Goal: Information Seeking & Learning: Find specific fact

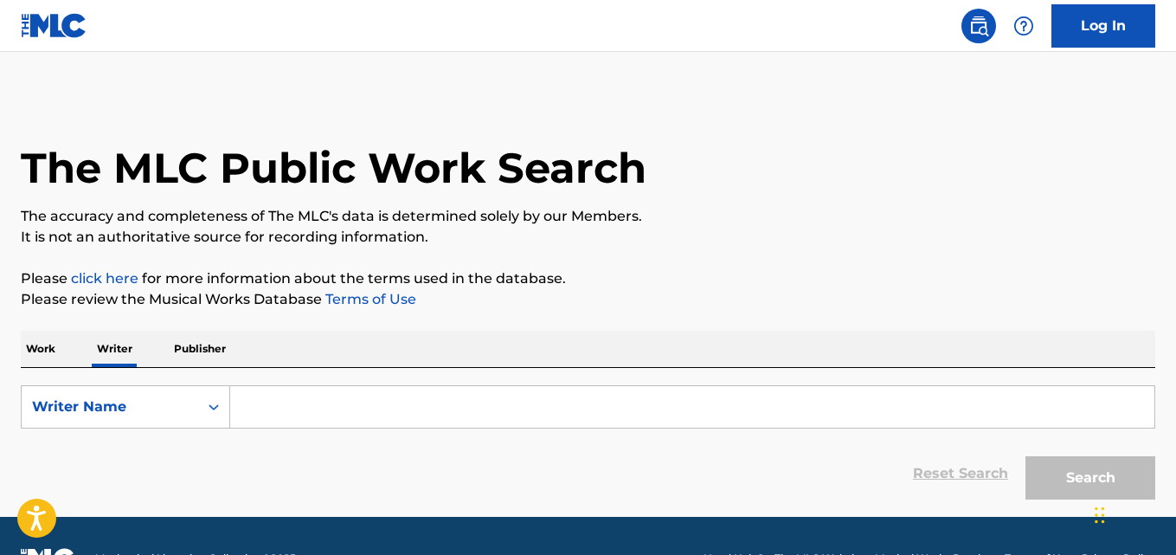
click at [333, 404] on input "Search Form" at bounding box center [692, 407] width 924 height 42
paste input "TK JEREMIAH"
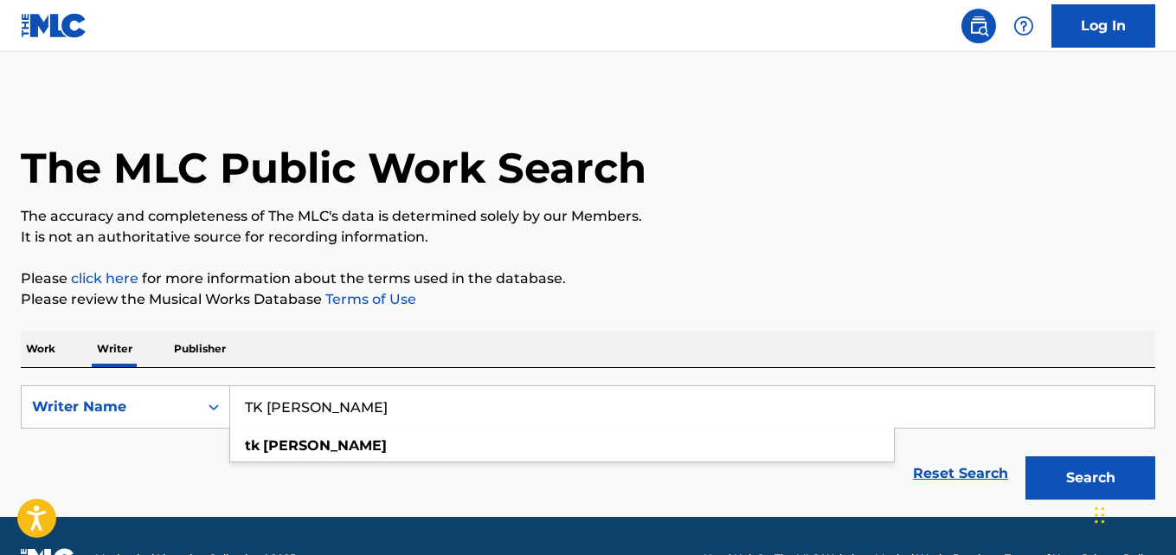
click at [1025, 456] on button "Search" at bounding box center [1090, 477] width 130 height 43
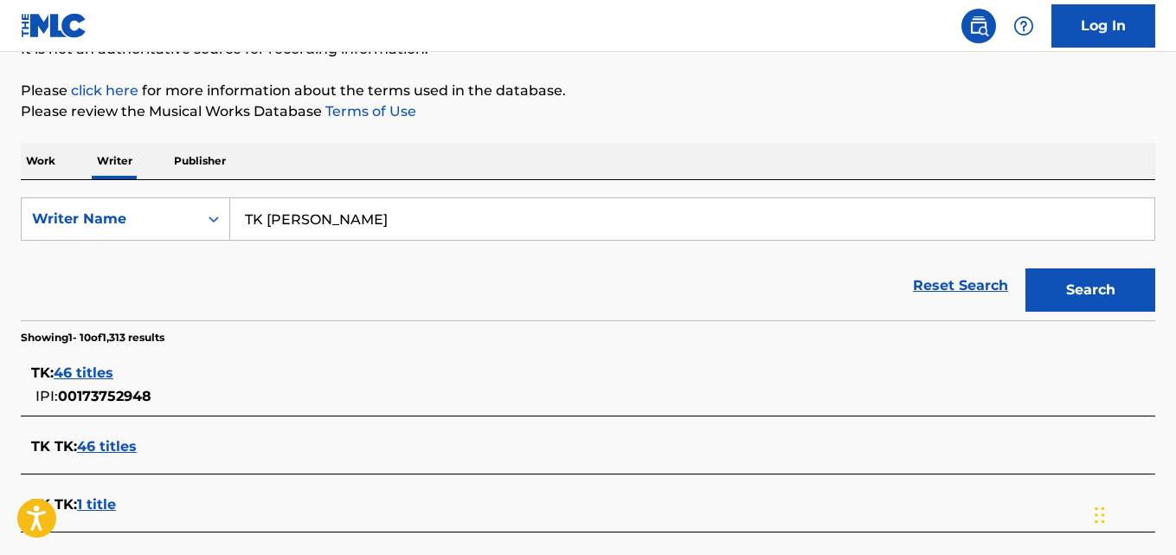
scroll to position [154, 0]
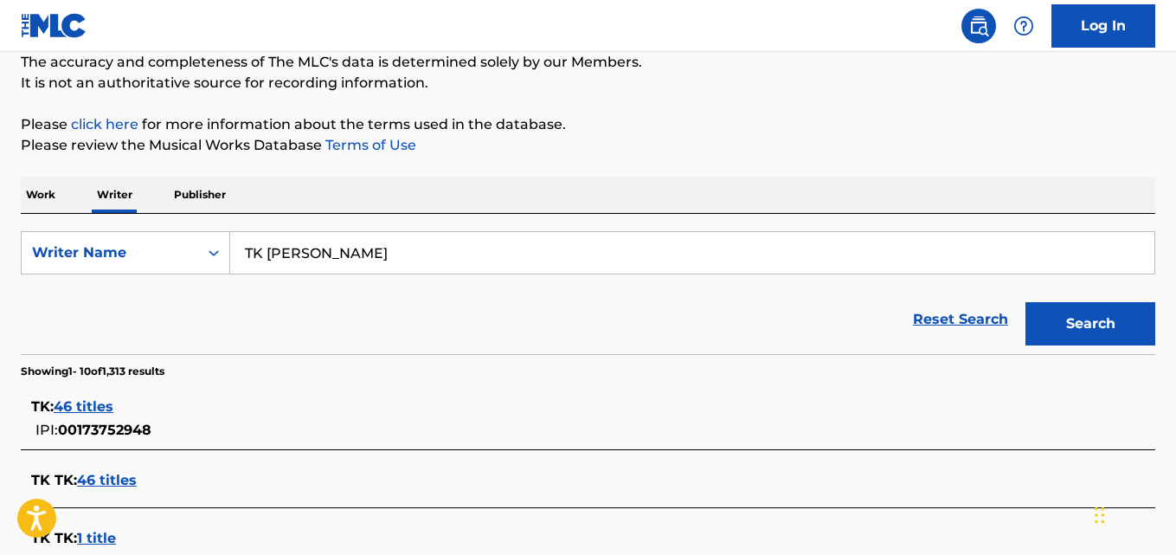
click at [398, 249] on input "TK JEREMIAH" at bounding box center [692, 253] width 924 height 42
paste input "Shankara Srikantan"
type input "Shankara Srikantan"
click at [1025, 302] on button "Search" at bounding box center [1090, 323] width 130 height 43
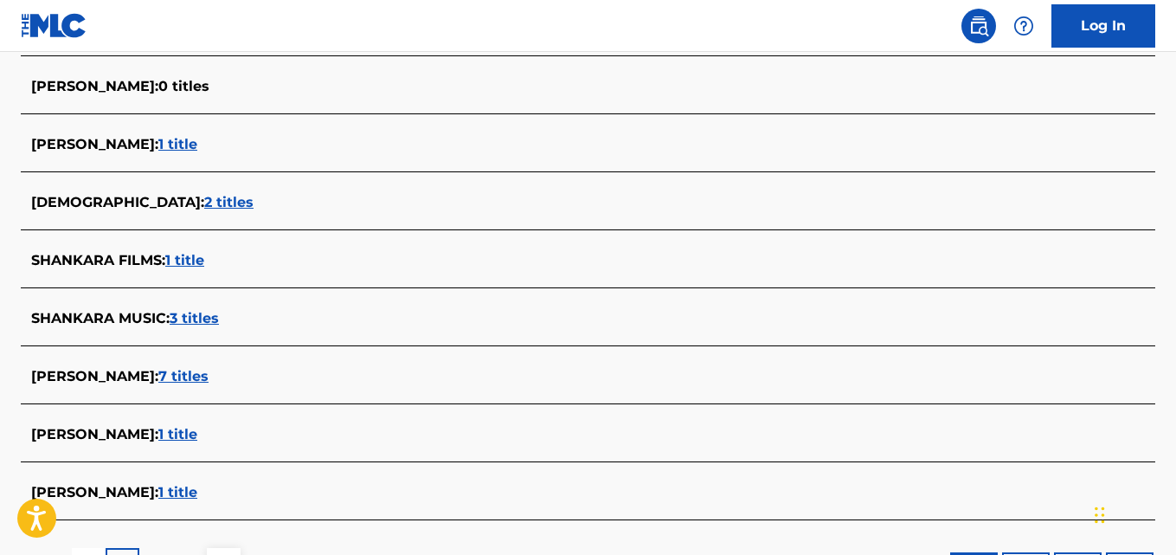
scroll to position [635, 0]
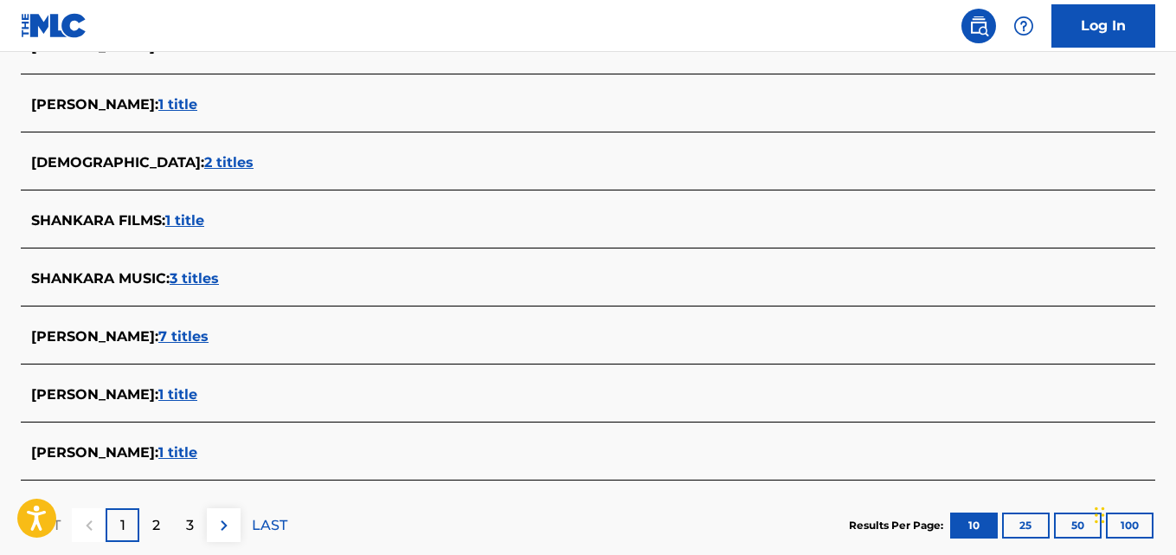
click at [134, 397] on span "SHANKARA SRIKANDAN :" at bounding box center [94, 394] width 127 height 16
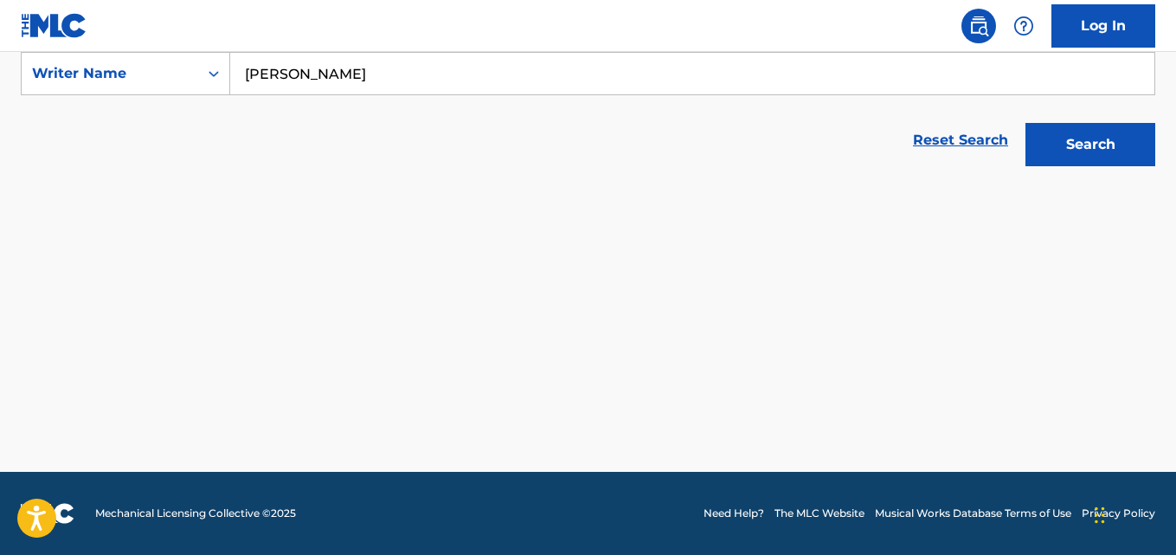
scroll to position [333, 0]
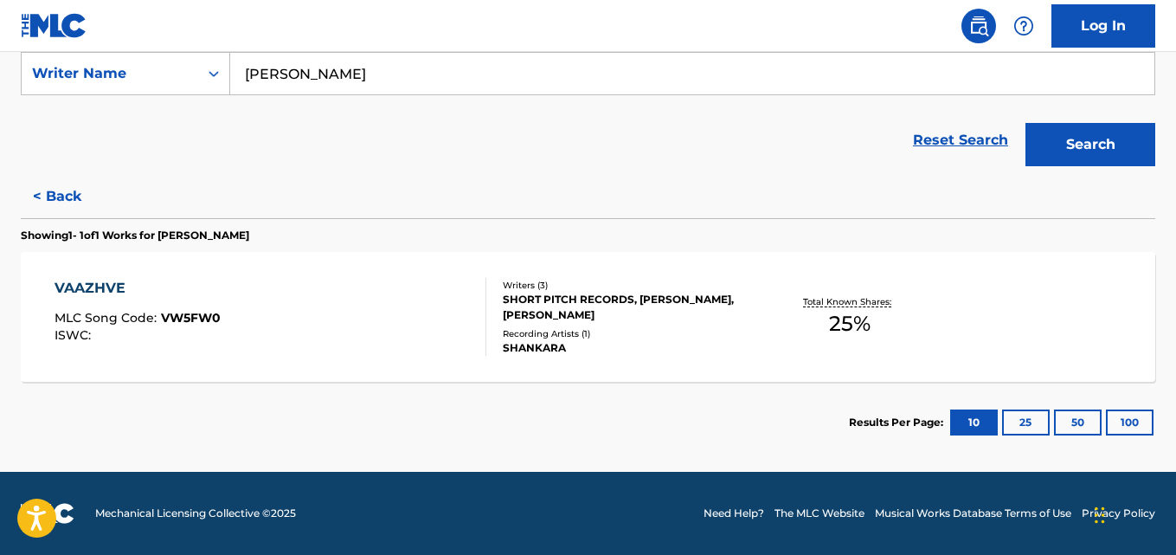
click at [100, 339] on div "ISWC :" at bounding box center [138, 335] width 166 height 13
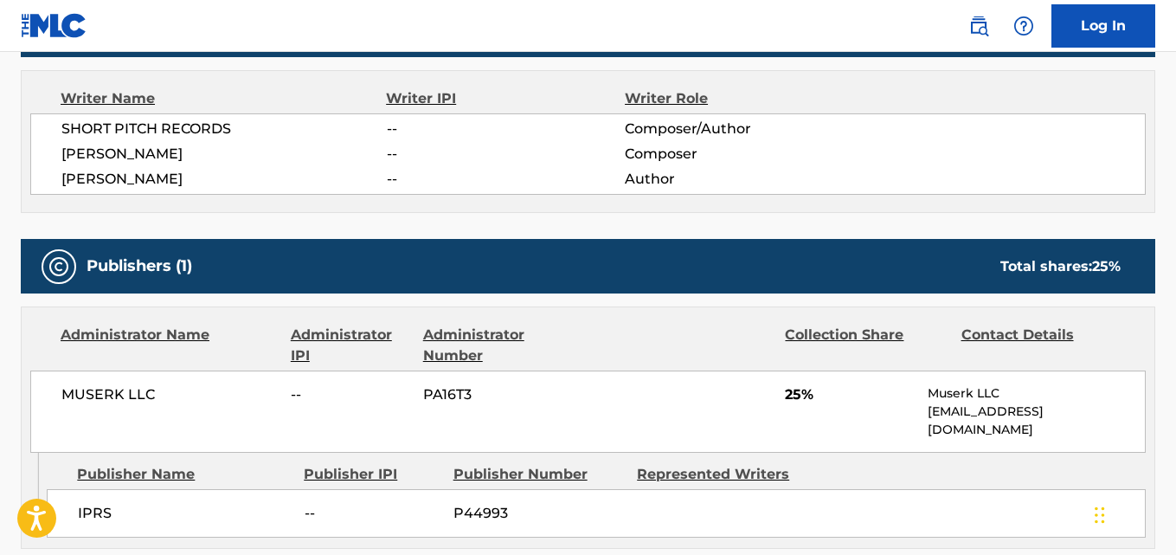
scroll to position [568, 0]
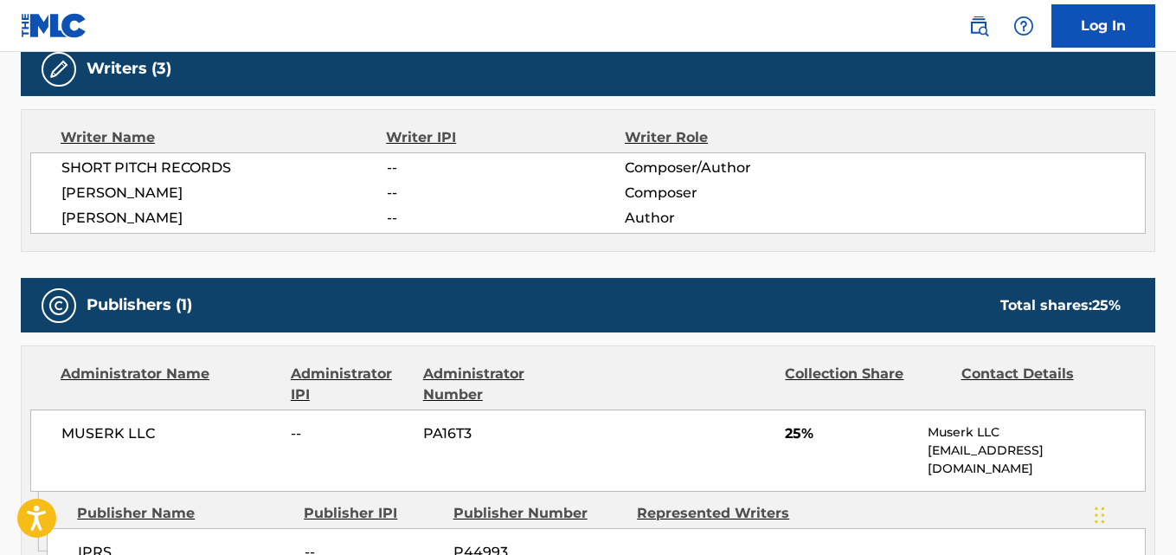
drag, startPoint x: 236, startPoint y: 196, endPoint x: 30, endPoint y: 203, distance: 206.1
click at [30, 203] on div "SHORT PITCH RECORDS -- Composer/Author SHANKARA SRIKANDAN -- Composer HARIHARAN…" at bounding box center [587, 192] width 1115 height 81
copy span "SHANKARA SRIKANDAN"
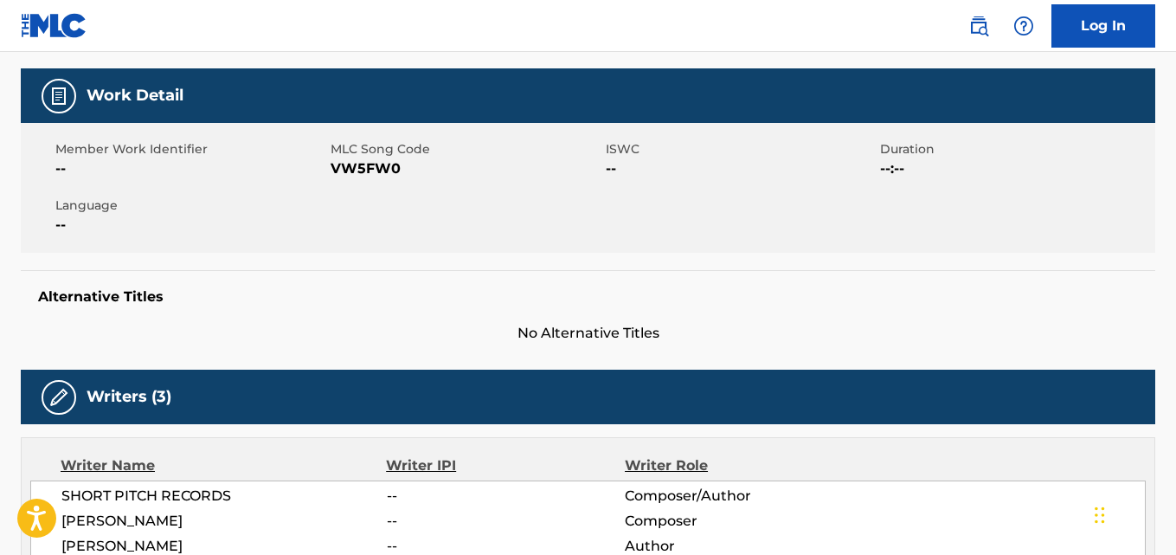
scroll to position [0, 0]
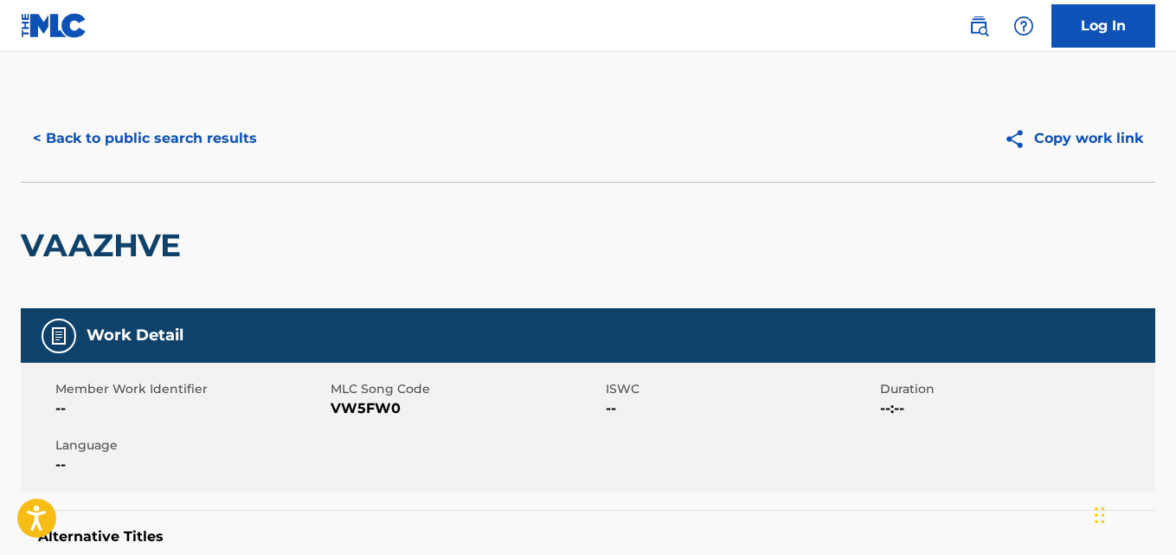
click at [246, 153] on button "< Back to public search results" at bounding box center [145, 138] width 248 height 43
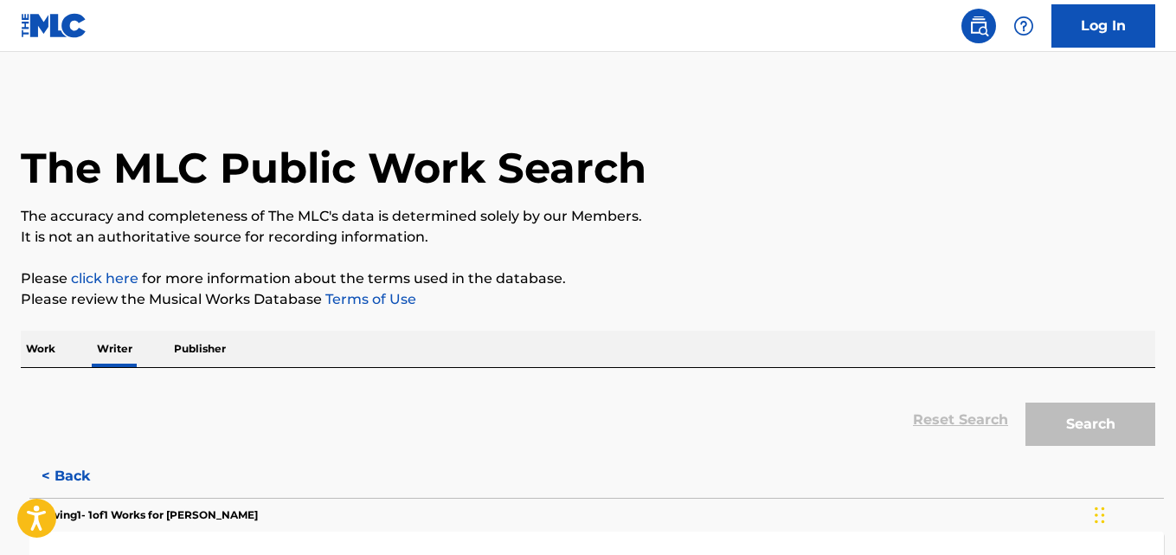
scroll to position [98, 0]
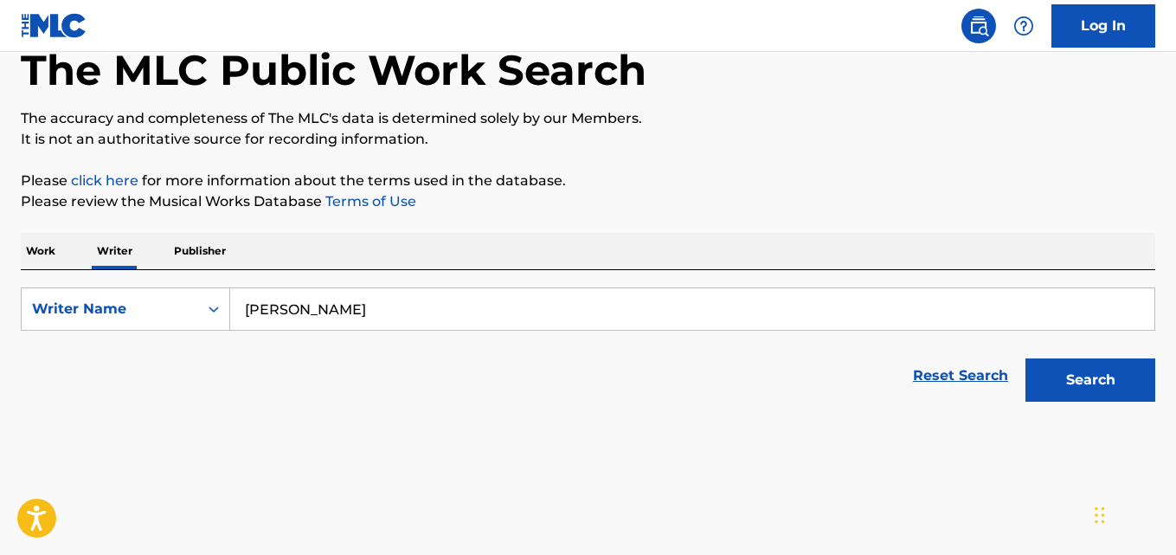
click at [410, 303] on input "Shankara Srikantan" at bounding box center [692, 309] width 924 height 42
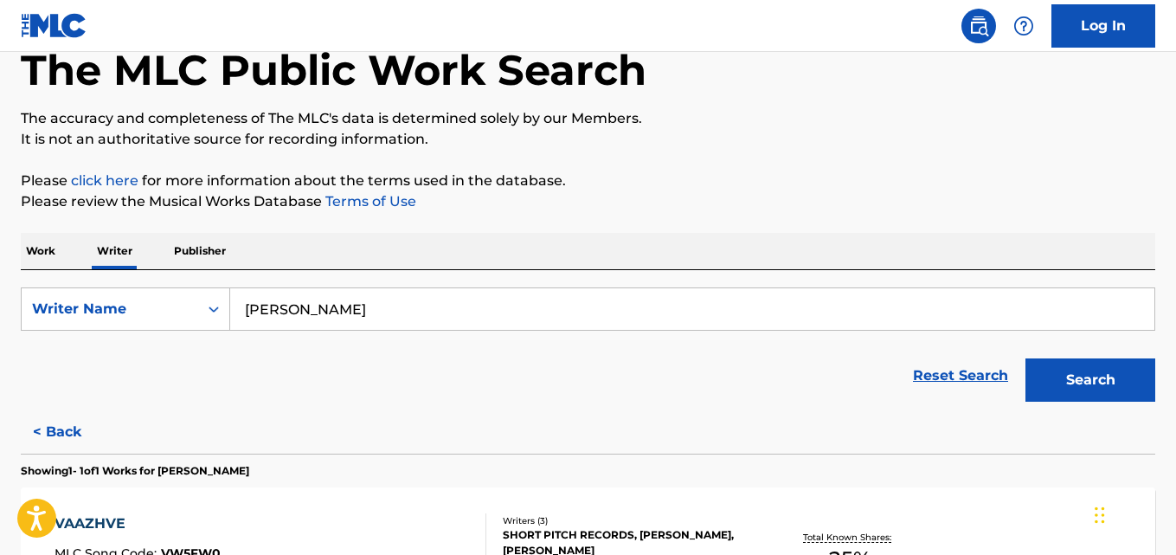
paste input "Parker Igileh"
click at [1025, 358] on button "Search" at bounding box center [1090, 379] width 130 height 43
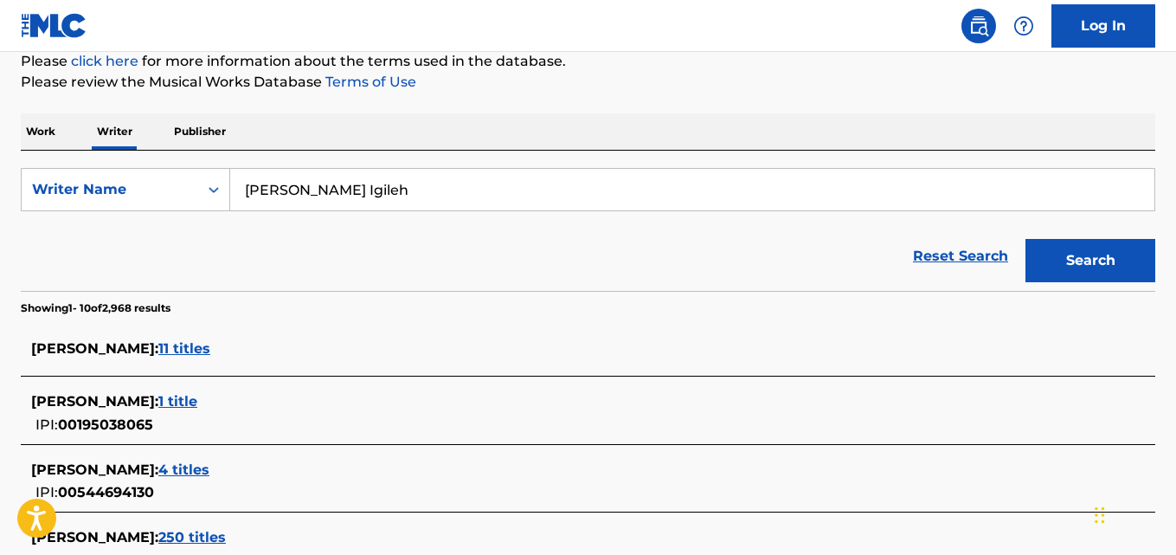
scroll to position [0, 0]
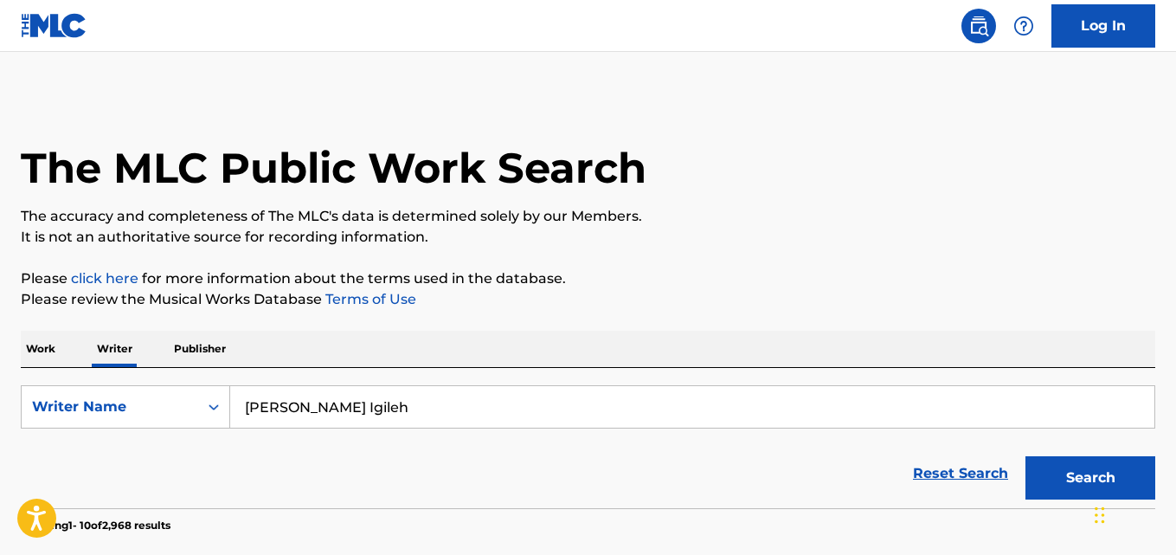
click at [392, 414] on input "Parker Igileh" at bounding box center [692, 407] width 924 height 42
paste input "Oseomwan Ibrahim Ighile"
type input "Parker Oseomwan Ibrahim Ighile"
click at [1025, 456] on button "Search" at bounding box center [1090, 477] width 130 height 43
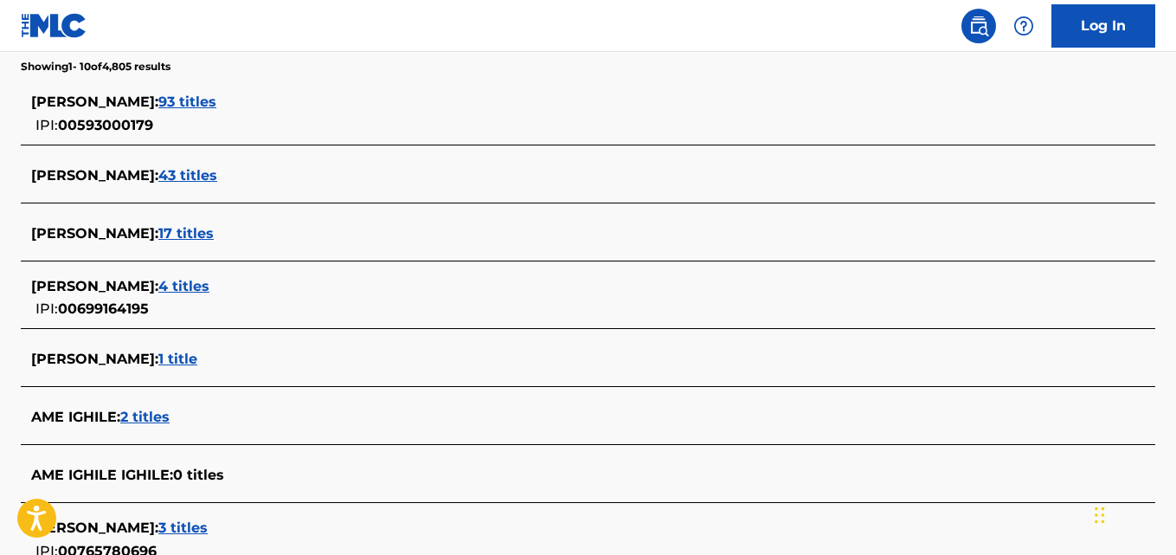
scroll to position [337, 0]
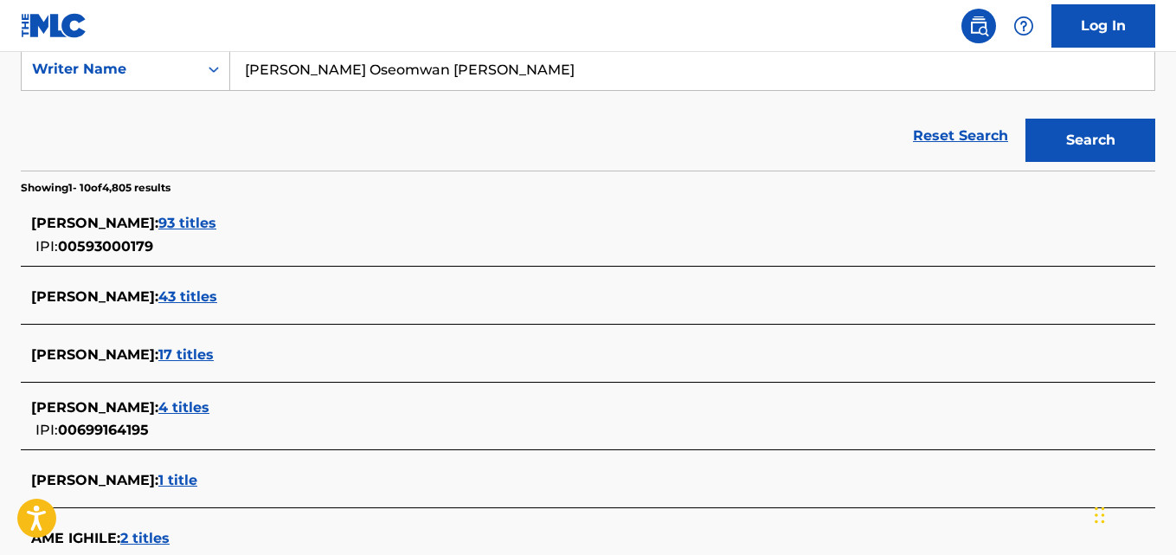
click at [212, 236] on div "PETER IGHILE : 93 titles IPI: 00593000179" at bounding box center [565, 235] width 1069 height 44
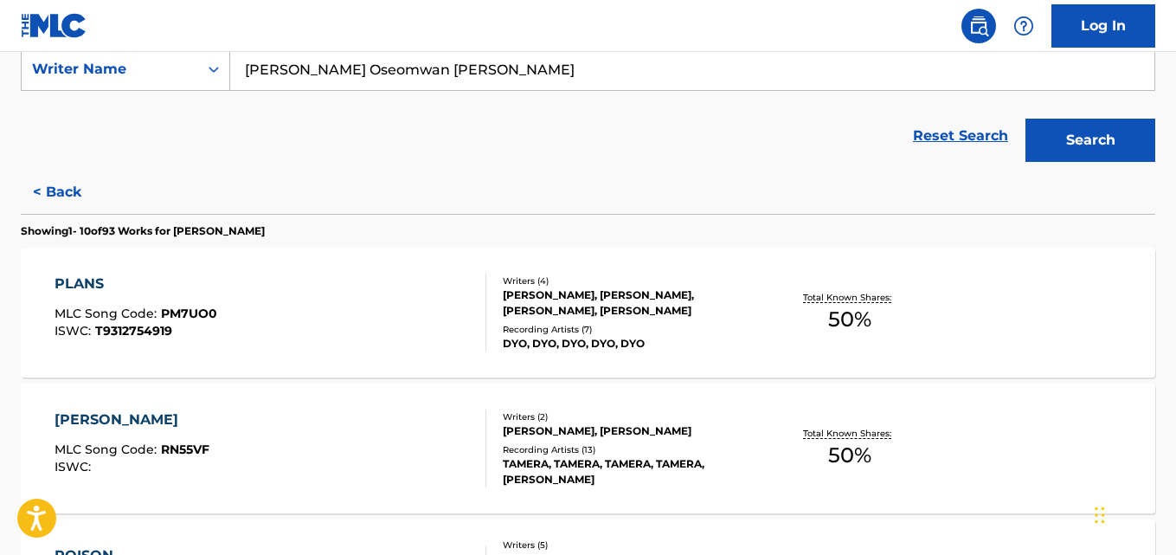
click at [670, 310] on div "OLADAYO OYINLOLA OLATUNJI, DION CRESWELL WARDLE, PETER IGHILE, JONATHAN LEE" at bounding box center [629, 302] width 253 height 31
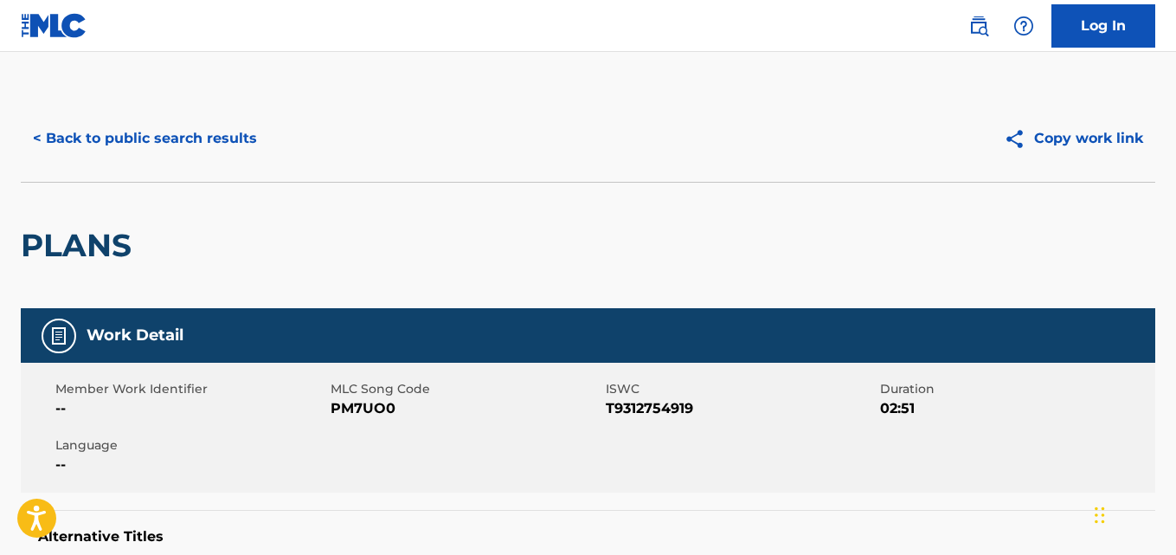
click at [202, 153] on button "< Back to public search results" at bounding box center [145, 138] width 248 height 43
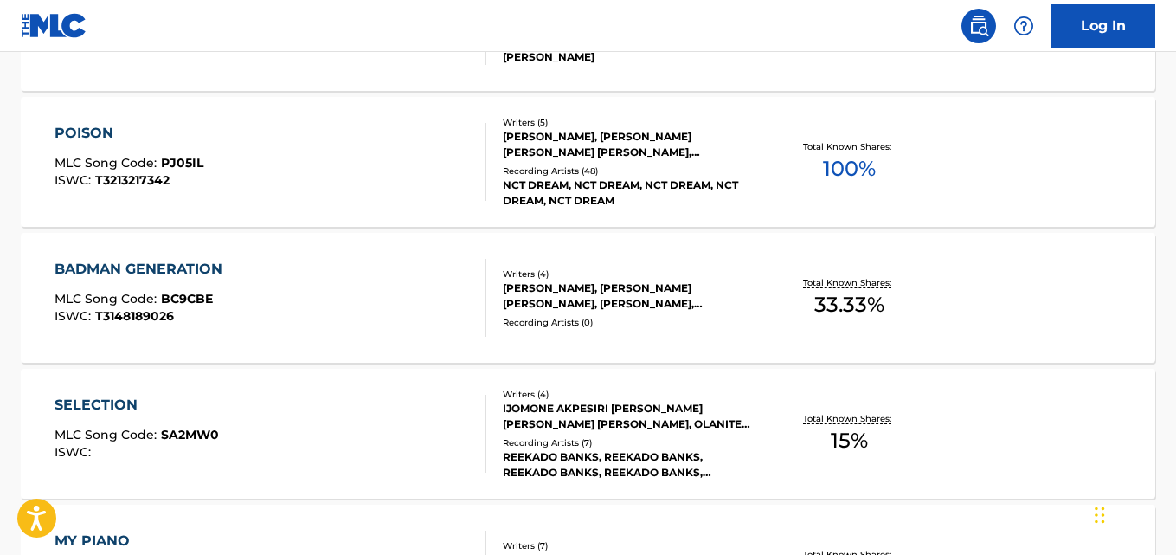
scroll to position [776, 0]
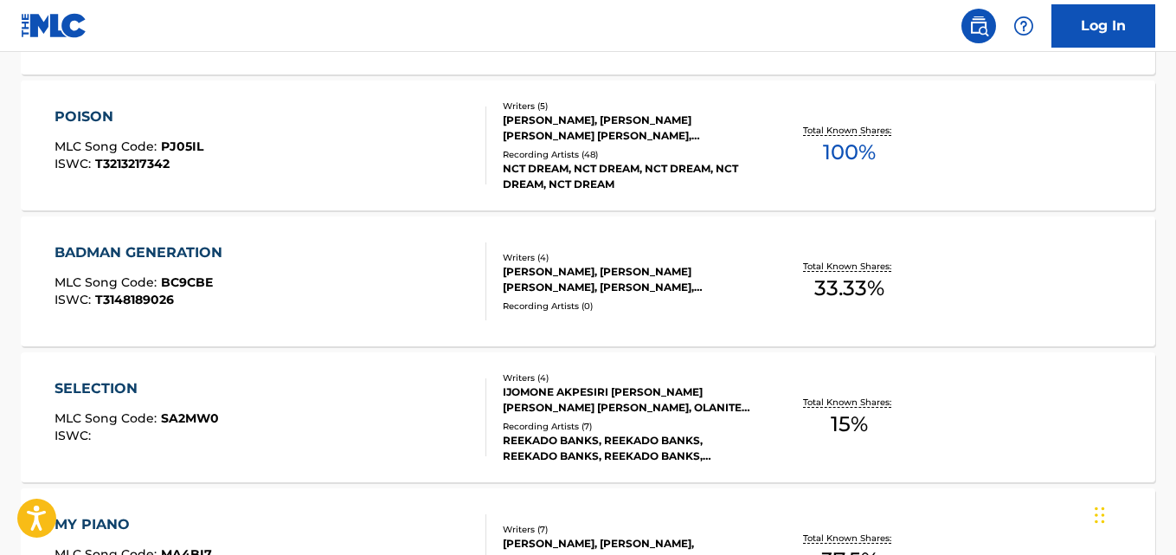
click at [705, 169] on div "NCT DREAM, NCT DREAM, NCT DREAM, NCT DREAM, NCT DREAM" at bounding box center [629, 176] width 253 height 31
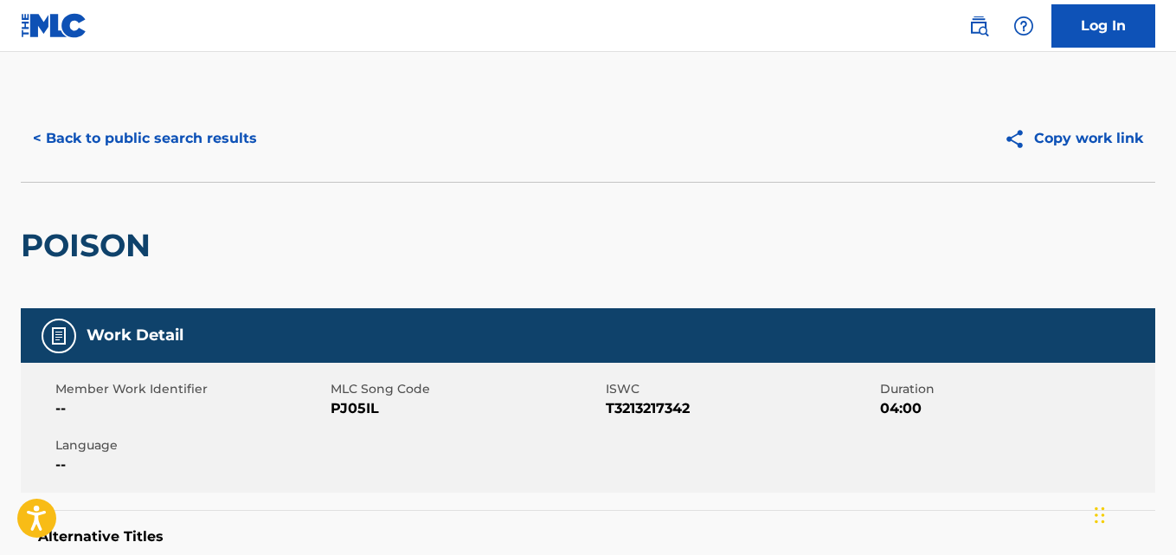
click at [357, 408] on span "PJ05IL" at bounding box center [466, 408] width 271 height 21
copy span "PJ05IL"
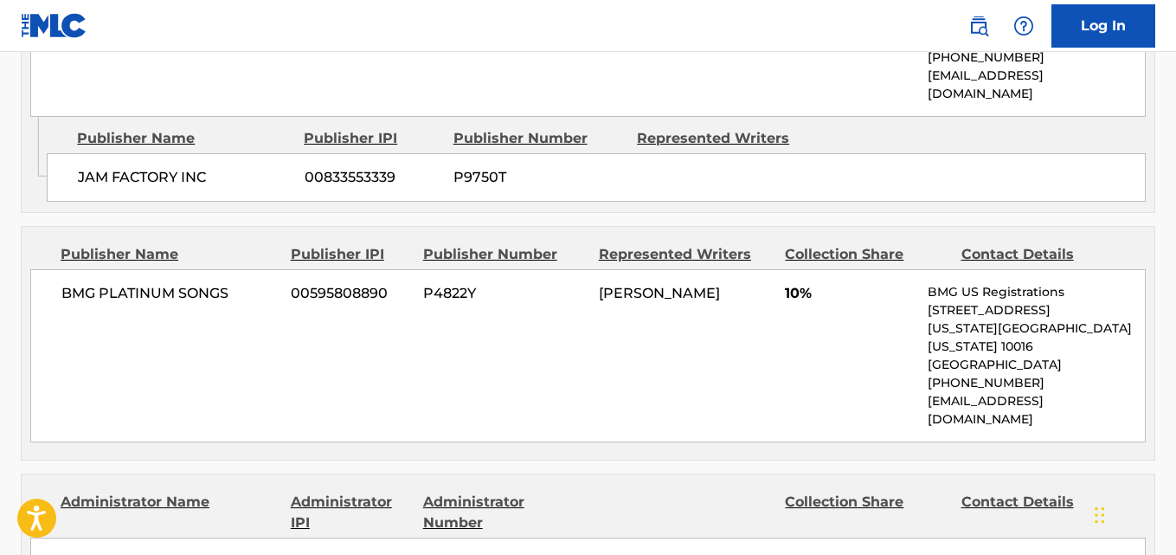
scroll to position [1246, 0]
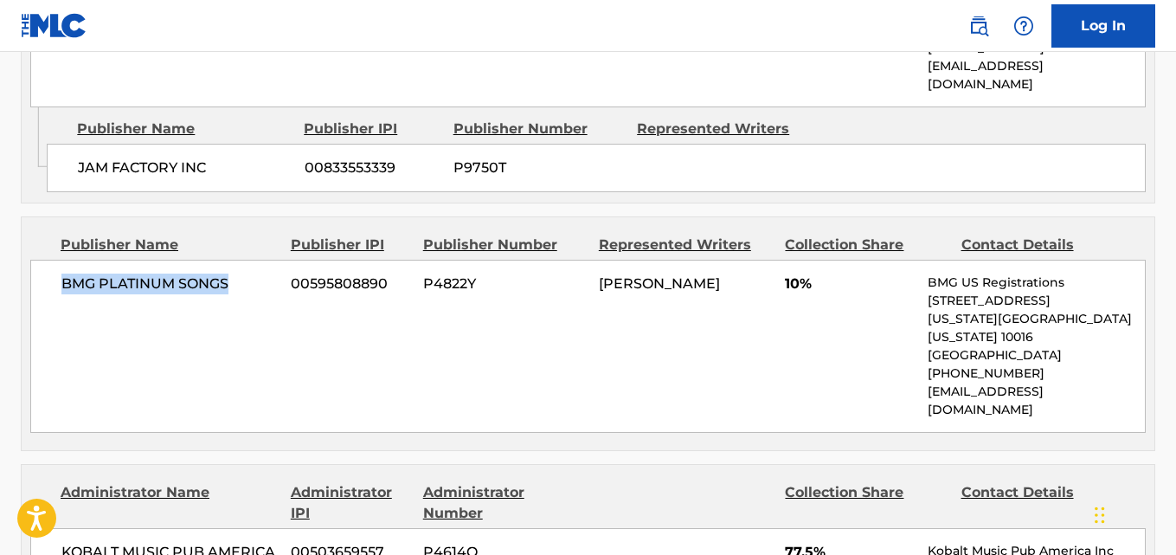
drag, startPoint x: 245, startPoint y: 247, endPoint x: 51, endPoint y: 253, distance: 193.9
click at [51, 260] on div "BMG PLATINUM SONGS 00595808890 P4822Y PETER IGHILE 10% BMG US Registrations 1 P…" at bounding box center [587, 346] width 1115 height 173
copy span "BMG PLATINUM SONGS"
drag, startPoint x: 703, startPoint y: 247, endPoint x: 583, endPoint y: 261, distance: 120.3
click at [583, 261] on div "BMG PLATINUM SONGS 00595808890 P4822Y PETER IGHILE 10% BMG US Registrations 1 P…" at bounding box center [587, 346] width 1115 height 173
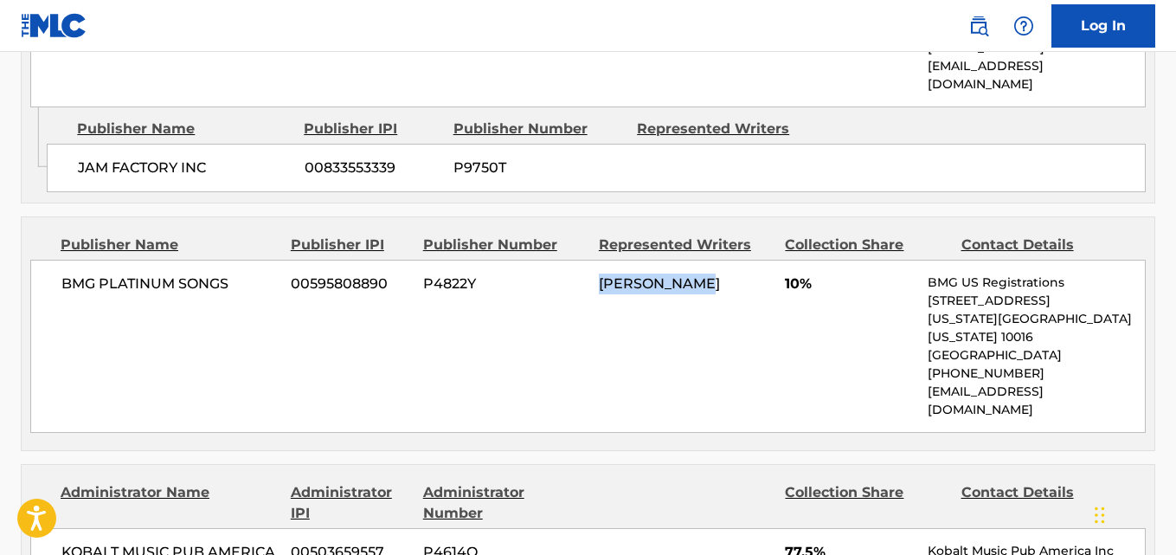
copy div "PETER IGHILE"
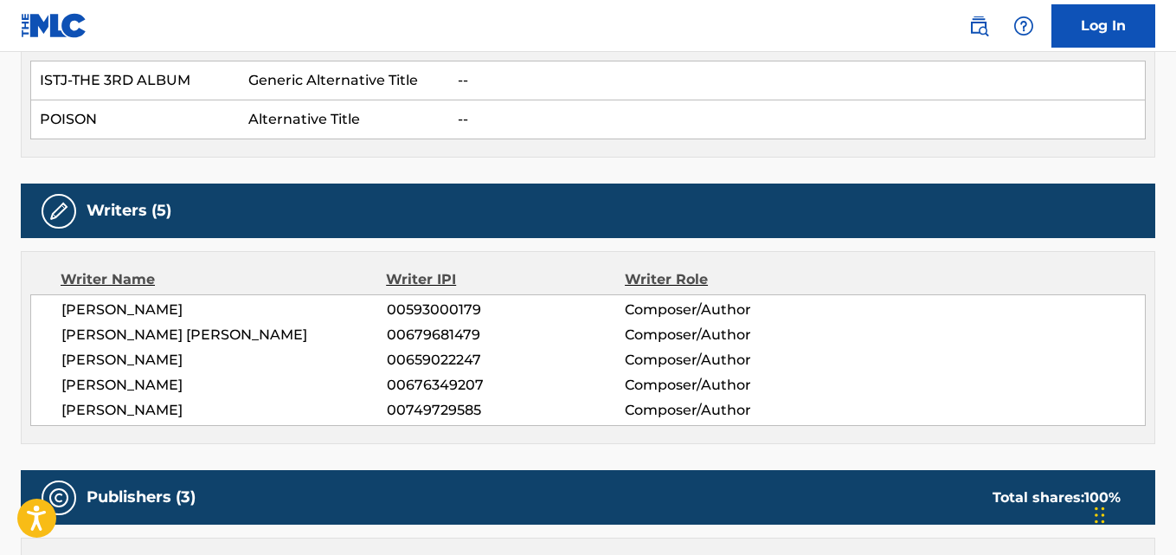
scroll to position [505, 0]
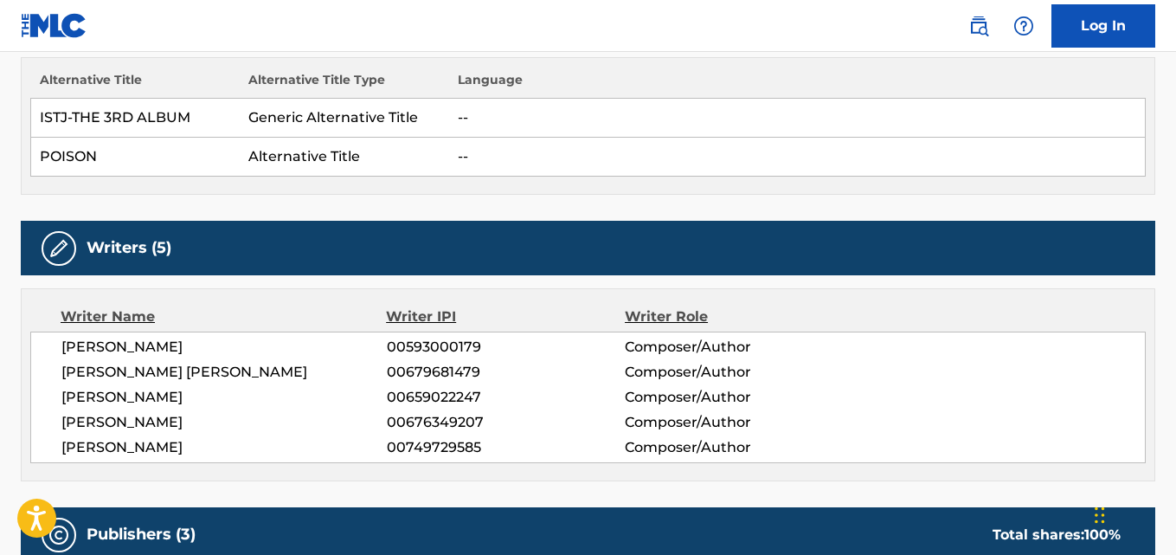
click at [420, 346] on span "00593000179" at bounding box center [506, 347] width 238 height 21
copy span "00593000179"
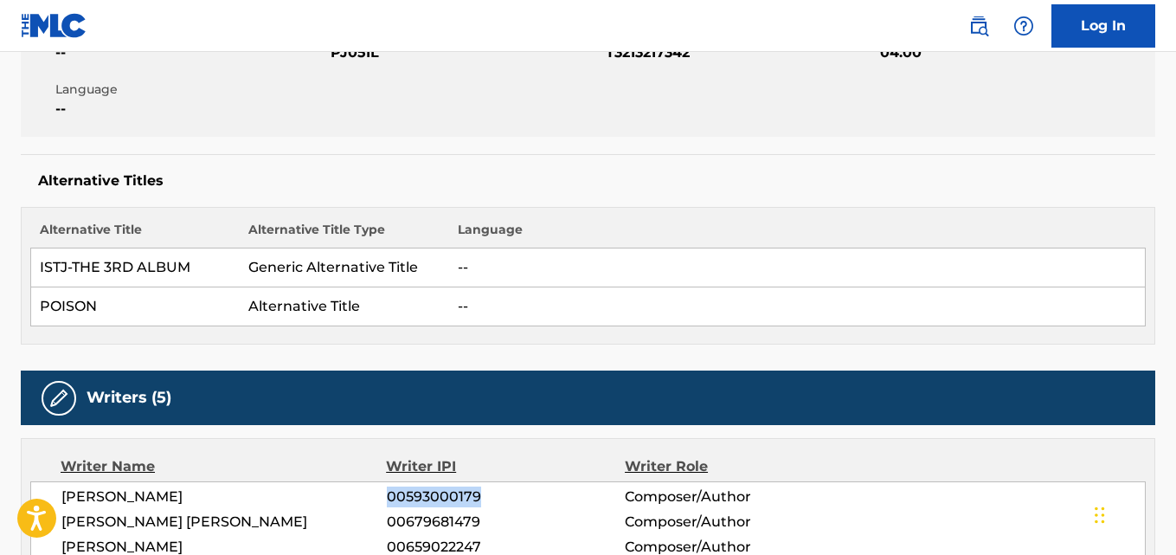
scroll to position [0, 0]
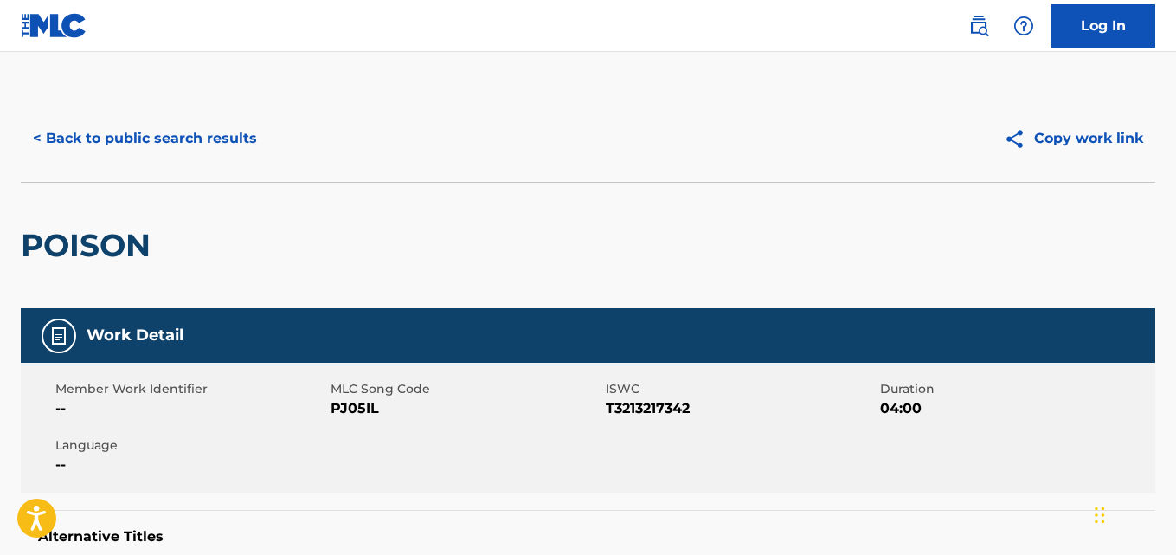
click at [220, 157] on button "< Back to public search results" at bounding box center [145, 138] width 248 height 43
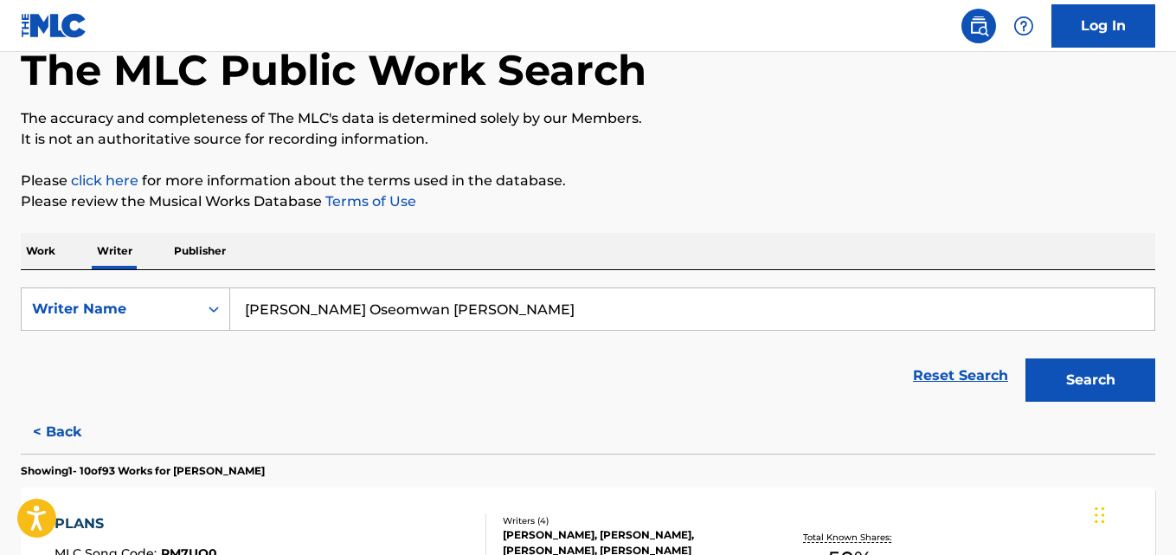
click at [382, 315] on input "Parker Oseomwan Ibrahim Ighile" at bounding box center [692, 309] width 924 height 42
paste input "JOHN ILABESHI FAVOUR"
type input "JOHN ILABESHI FAVOUR"
click at [1025, 358] on button "Search" at bounding box center [1090, 379] width 130 height 43
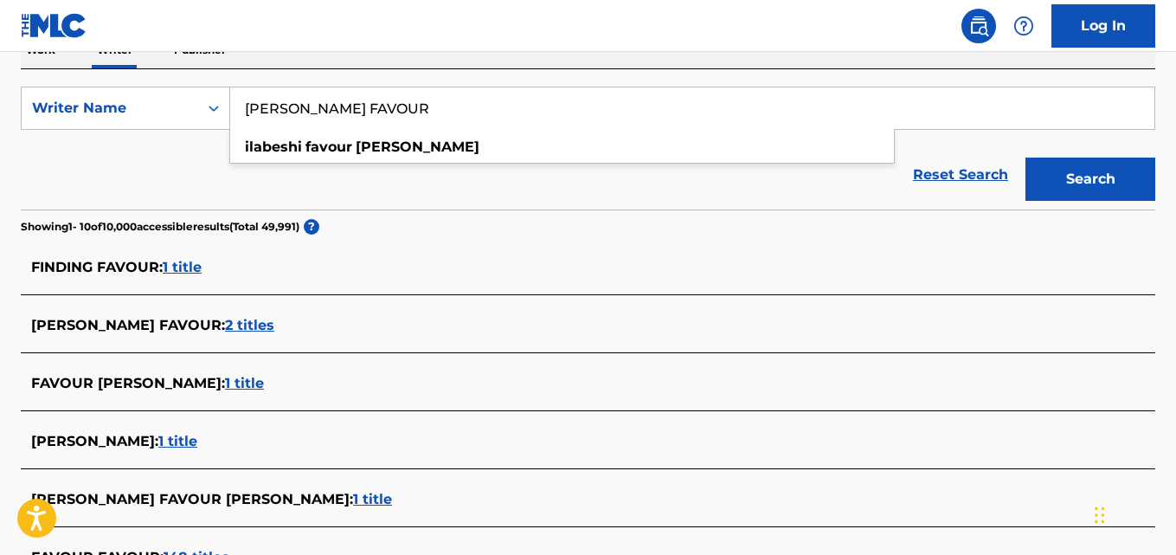
click at [140, 170] on div "Reset Search Search" at bounding box center [588, 174] width 1134 height 69
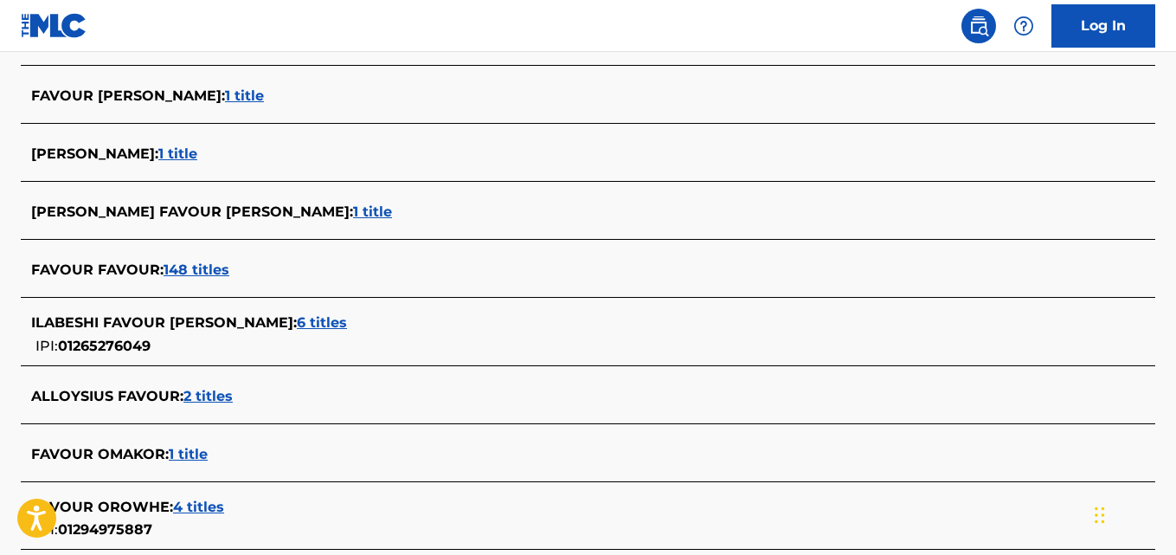
scroll to position [588, 0]
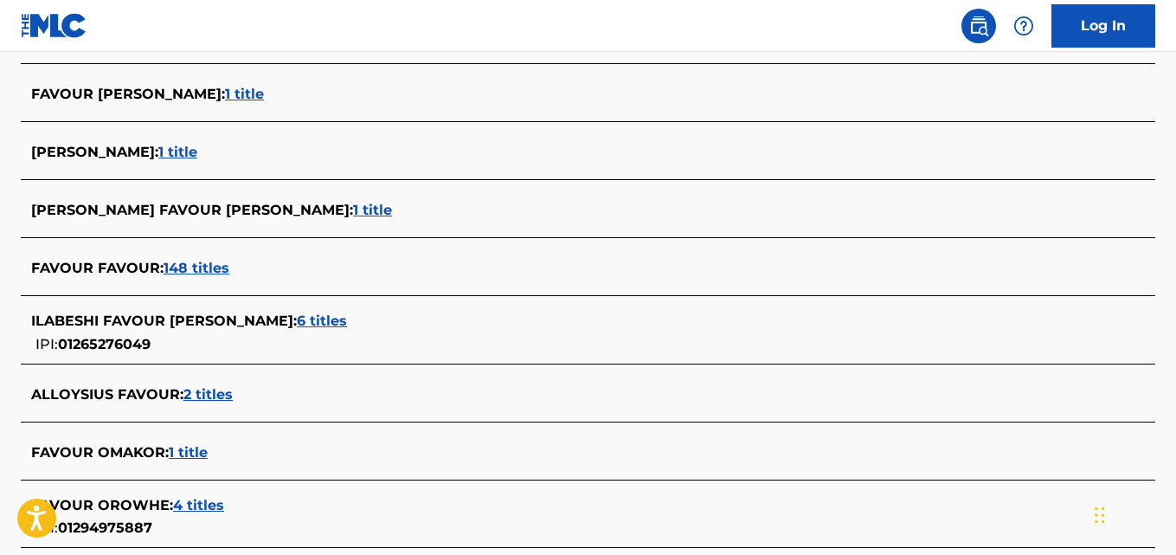
click at [329, 331] on div "ILABESHI FAVOUR JOHN : 6 titles" at bounding box center [565, 321] width 1069 height 21
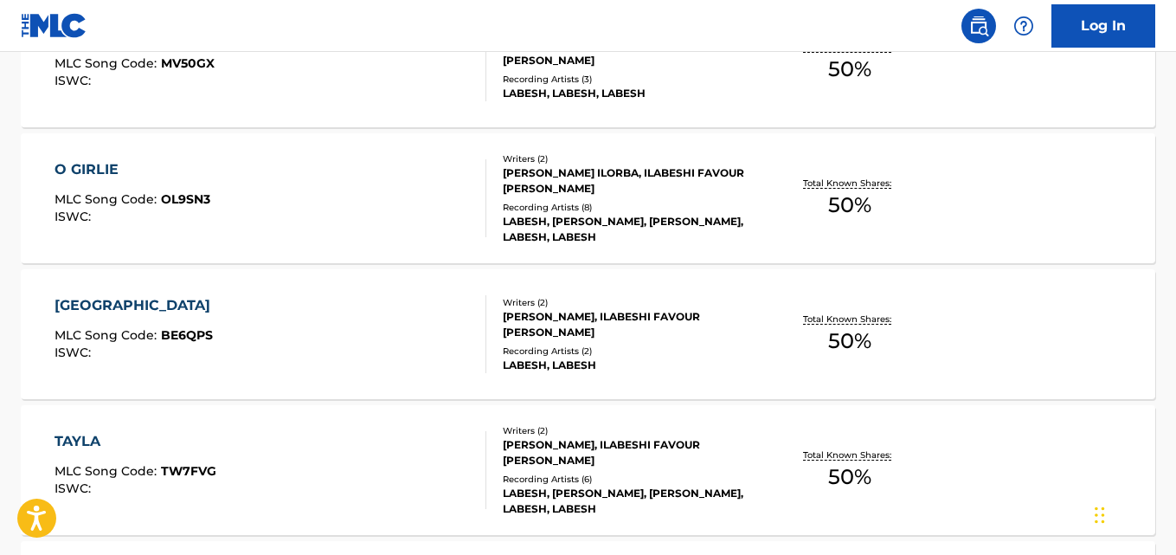
click at [596, 214] on div "Recording Artists ( 8 )" at bounding box center [629, 207] width 253 height 13
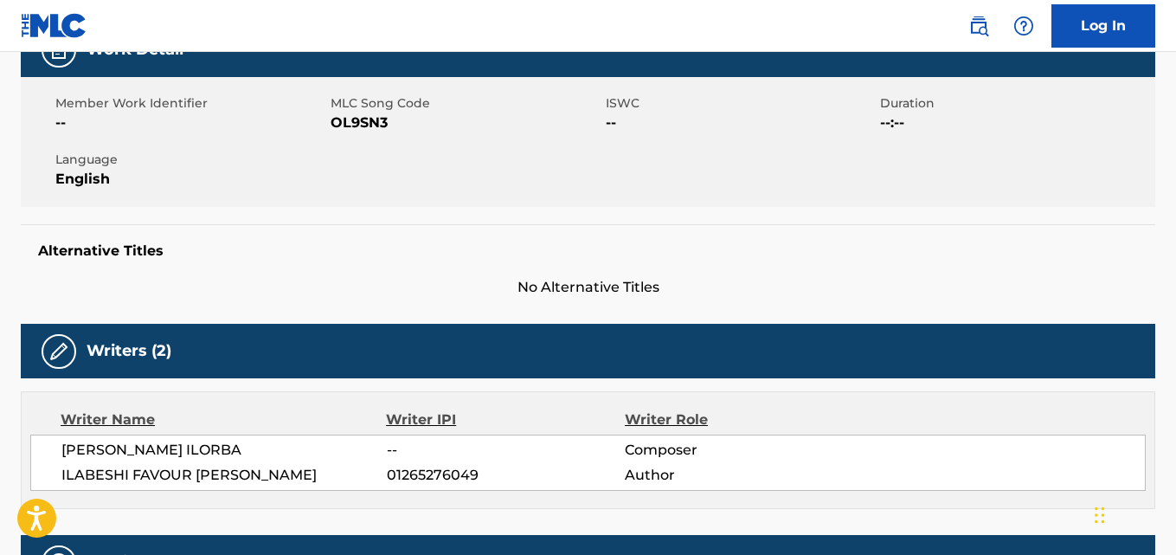
scroll to position [288, 0]
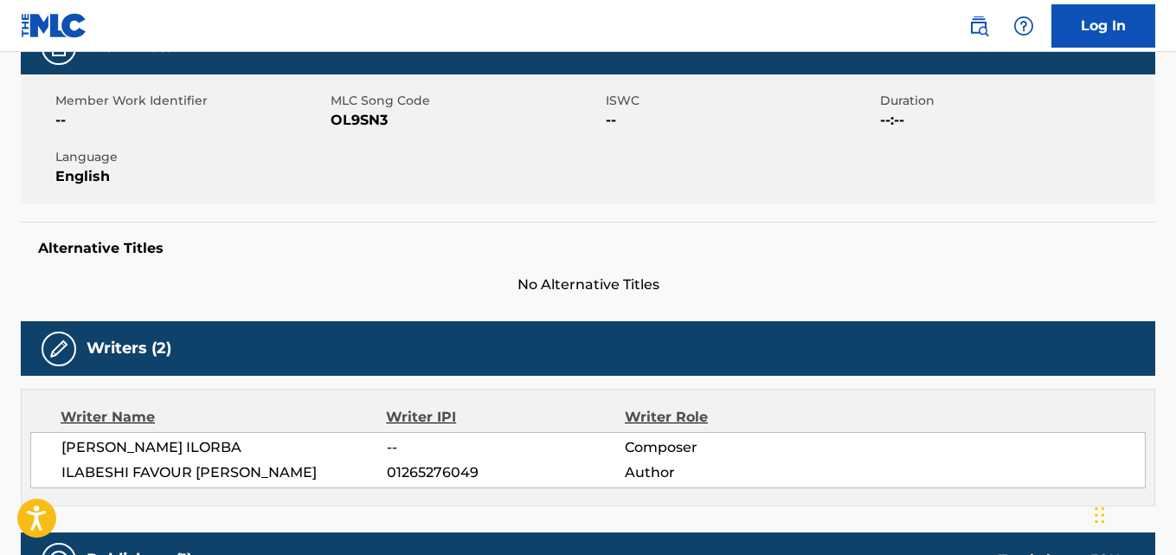
click at [362, 120] on span "OL9SN3" at bounding box center [466, 120] width 271 height 21
copy span "OL9SN3"
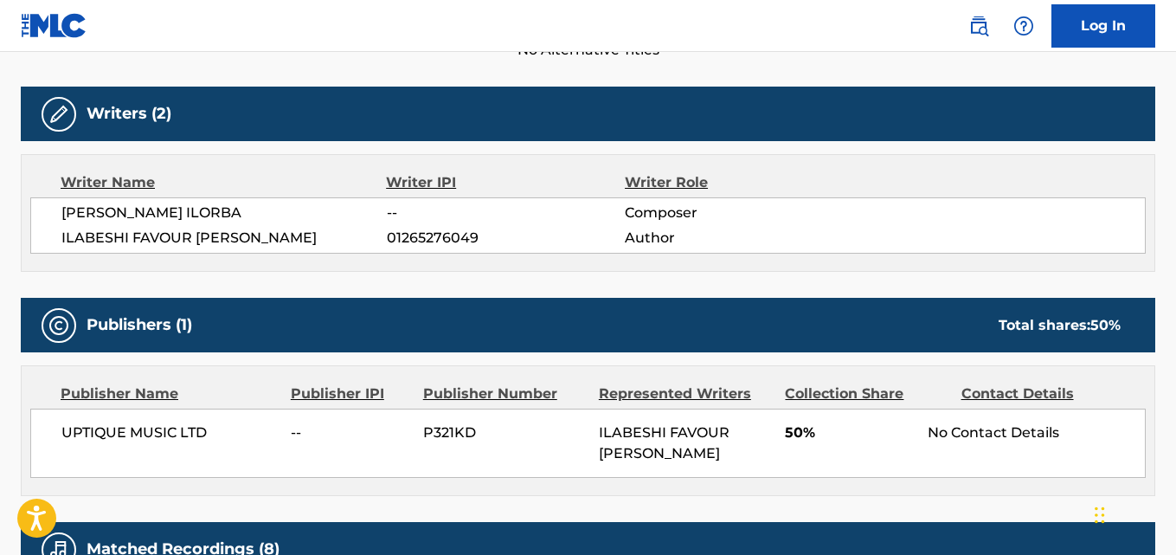
scroll to position [529, 0]
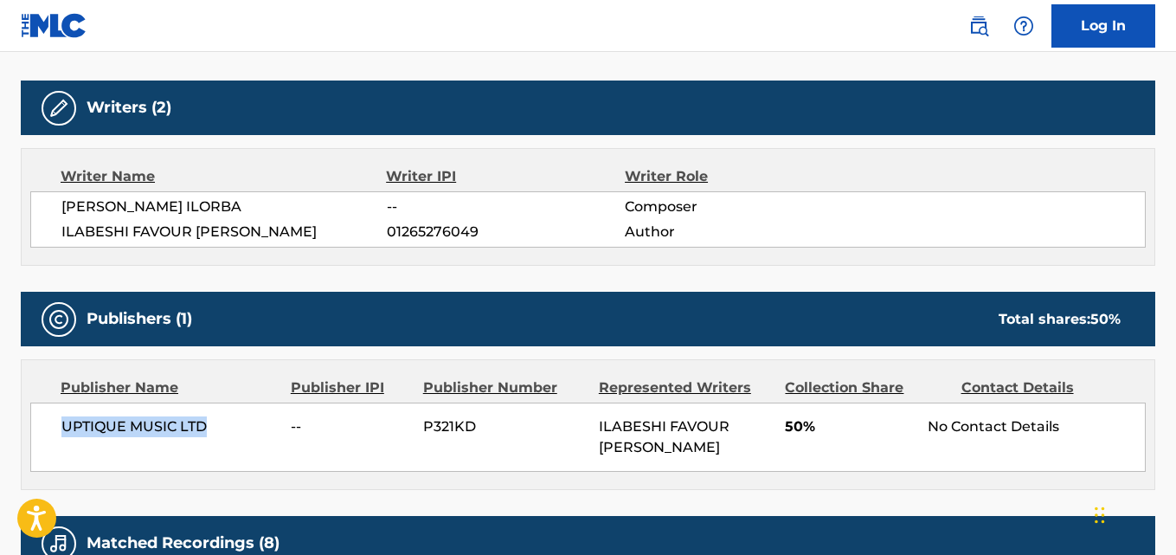
drag, startPoint x: 210, startPoint y: 430, endPoint x: 61, endPoint y: 427, distance: 148.9
click at [61, 427] on span "UPTIQUE MUSIC LTD" at bounding box center [169, 426] width 216 height 21
copy span "UPTIQUE MUSIC LTD"
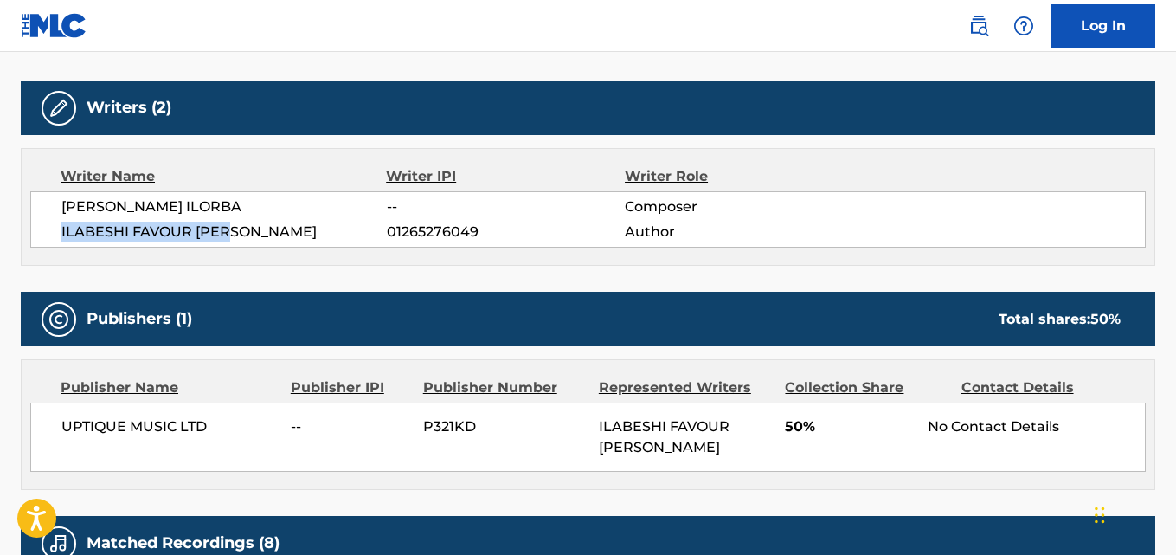
drag, startPoint x: 198, startPoint y: 239, endPoint x: 33, endPoint y: 246, distance: 165.4
click at [33, 246] on div "CORNELL ONYEKACHI ILORBA -- Composer ILABESHI FAVOUR JOHN 01265276049 Author" at bounding box center [587, 219] width 1115 height 56
copy span "ILABESHI FAVOUR JOHN"
click at [443, 229] on span "01265276049" at bounding box center [506, 232] width 238 height 21
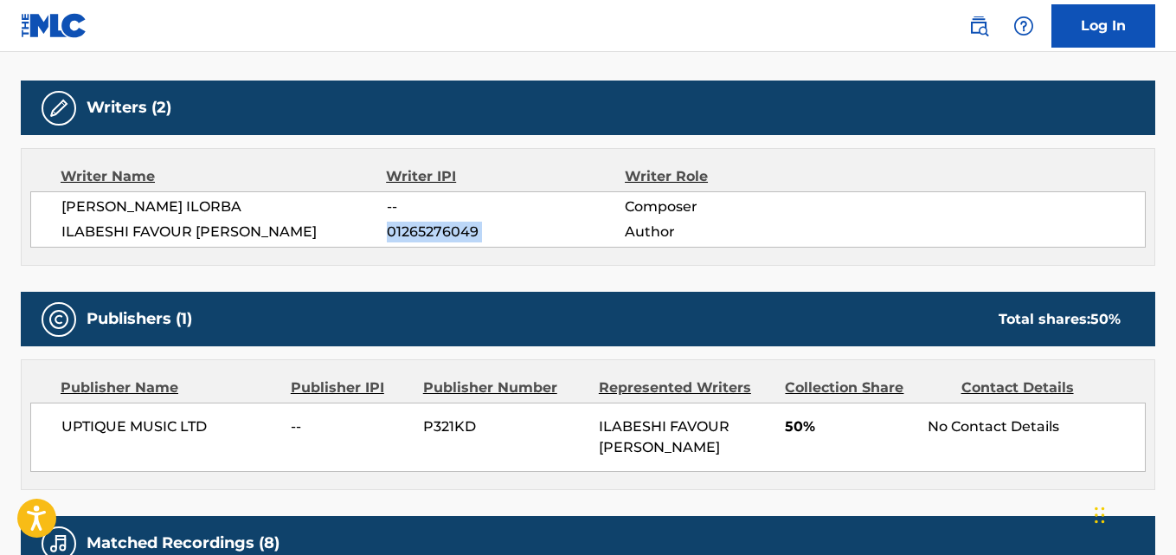
click at [443, 229] on span "01265276049" at bounding box center [506, 232] width 238 height 21
copy div "01265276049"
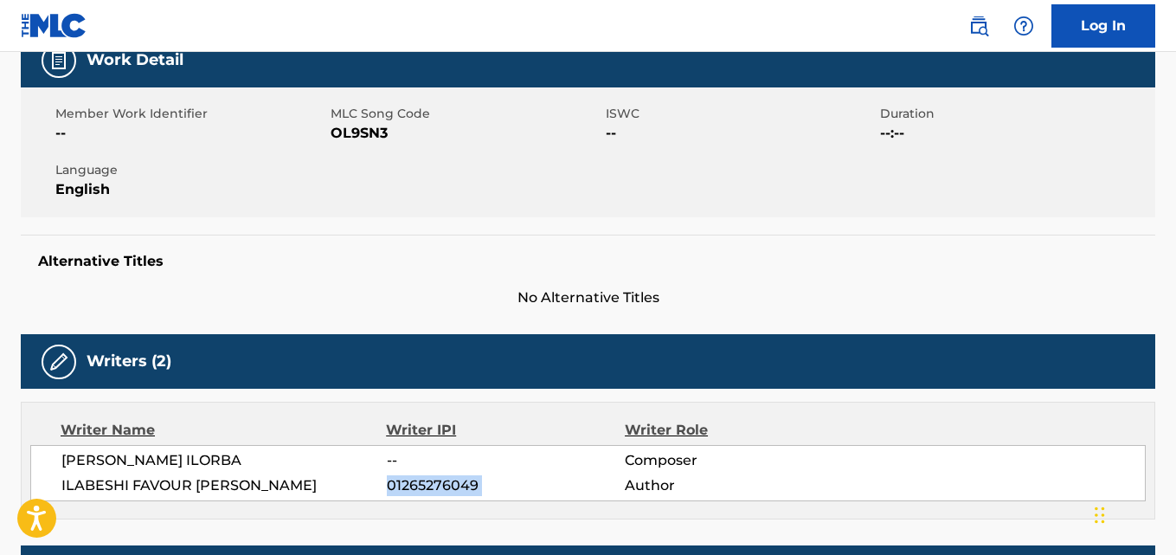
scroll to position [0, 0]
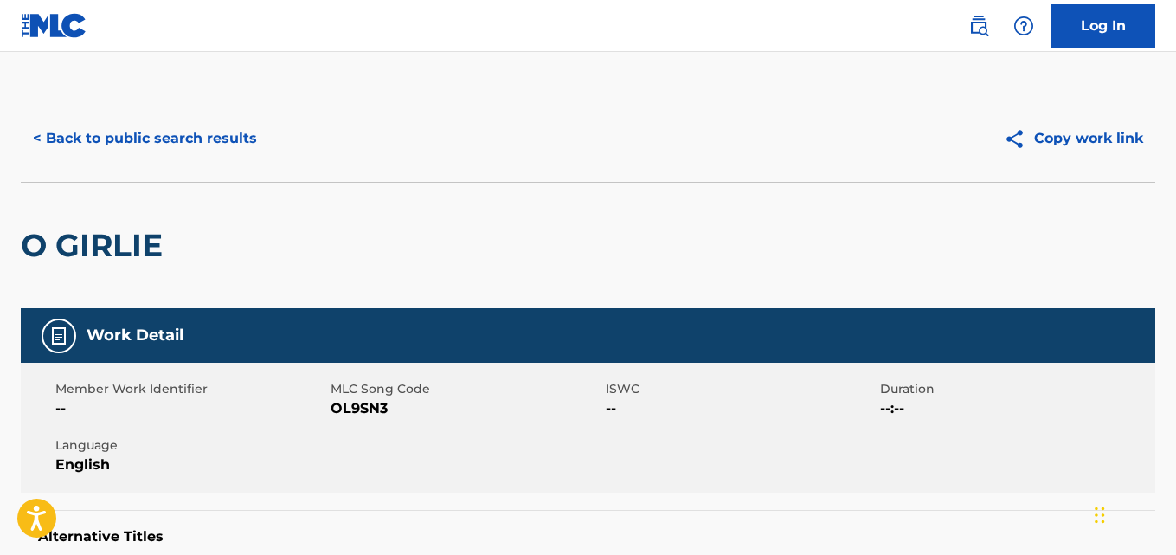
click at [211, 132] on button "< Back to public search results" at bounding box center [145, 138] width 248 height 43
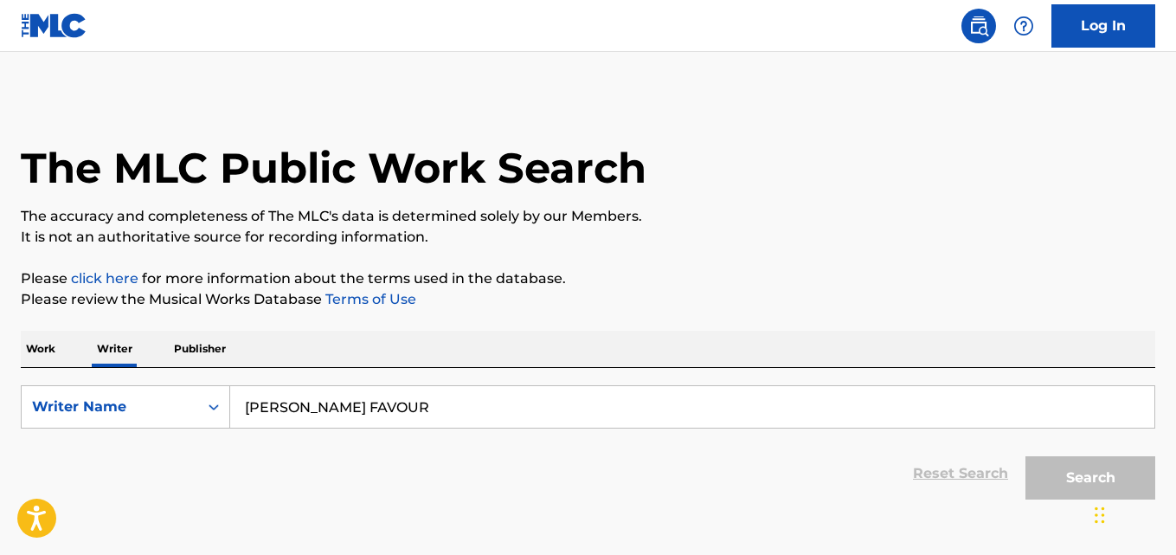
scroll to position [98, 0]
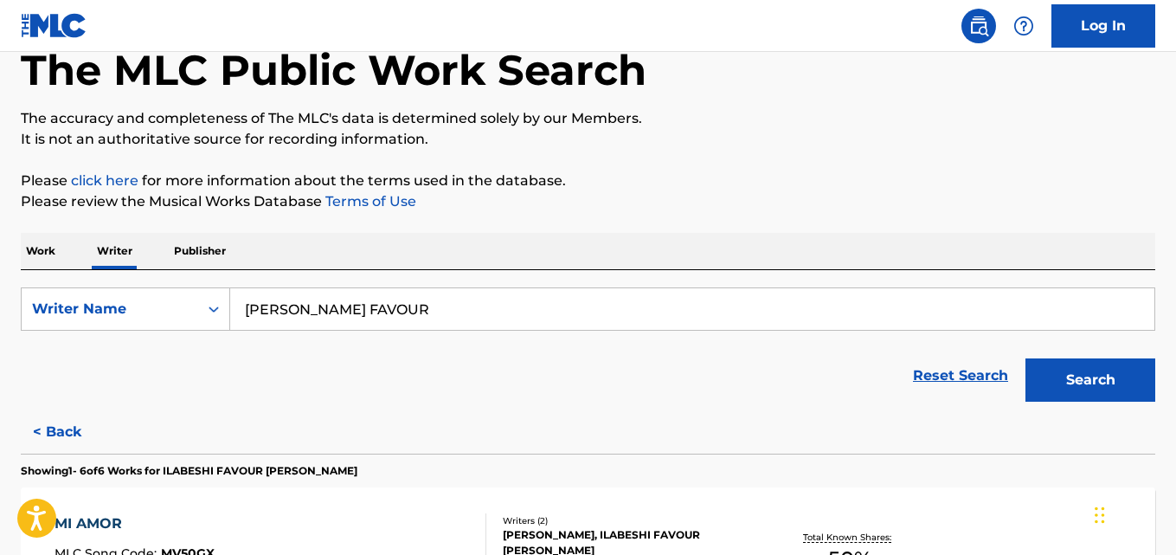
click at [427, 304] on input "JOHN ILABESHI FAVOUR" at bounding box center [692, 309] width 924 height 42
paste input "Lateef Dennis"
click at [1025, 358] on button "Search" at bounding box center [1090, 379] width 130 height 43
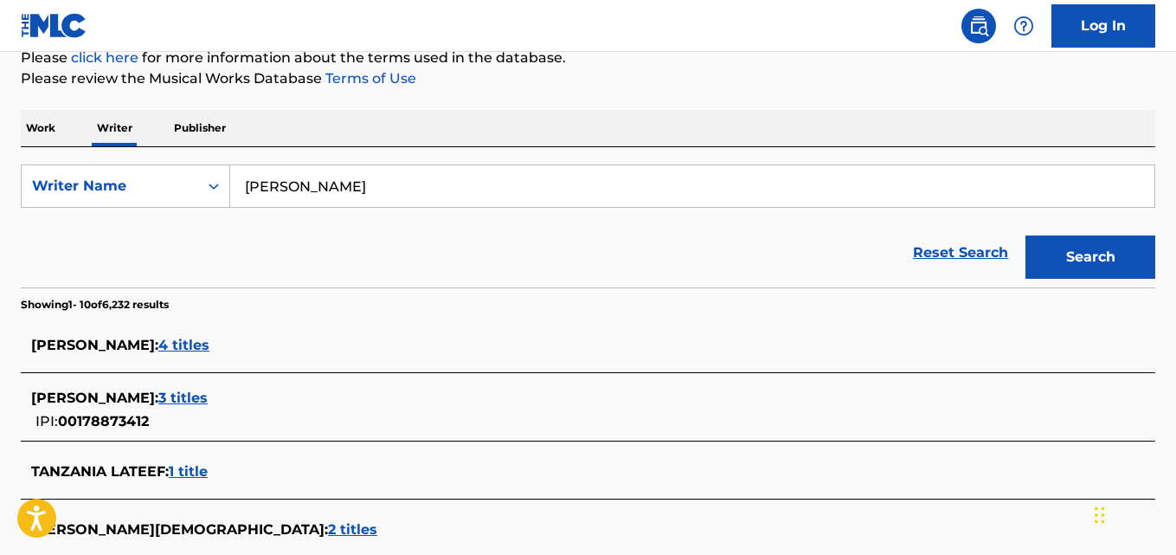
scroll to position [220, 0]
paste input "Kymani Stuart"
type input "Kymani Stuart"
click at [1025, 236] on button "Search" at bounding box center [1090, 257] width 130 height 43
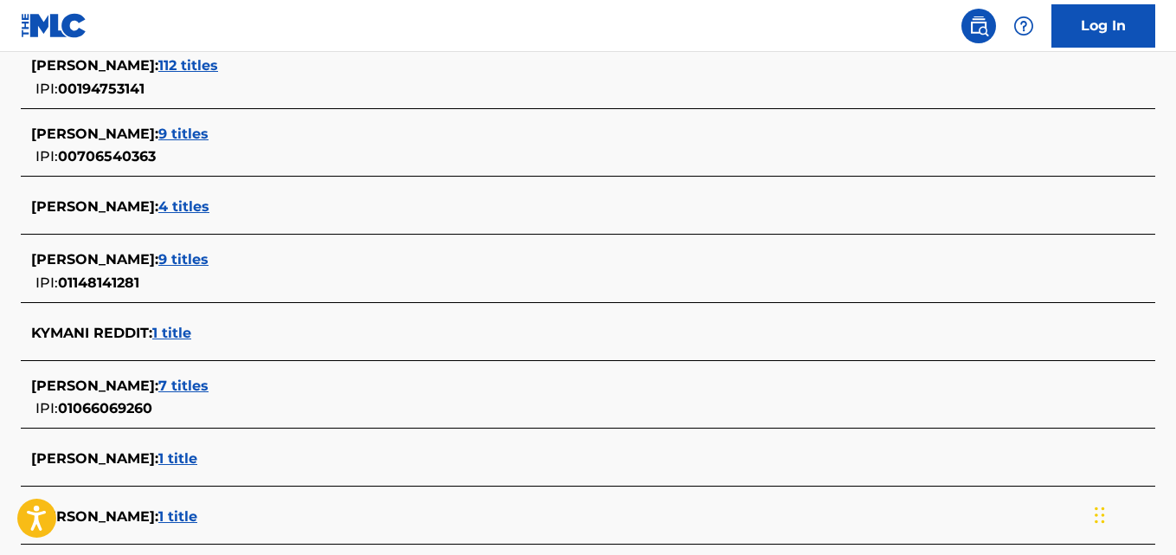
scroll to position [671, 0]
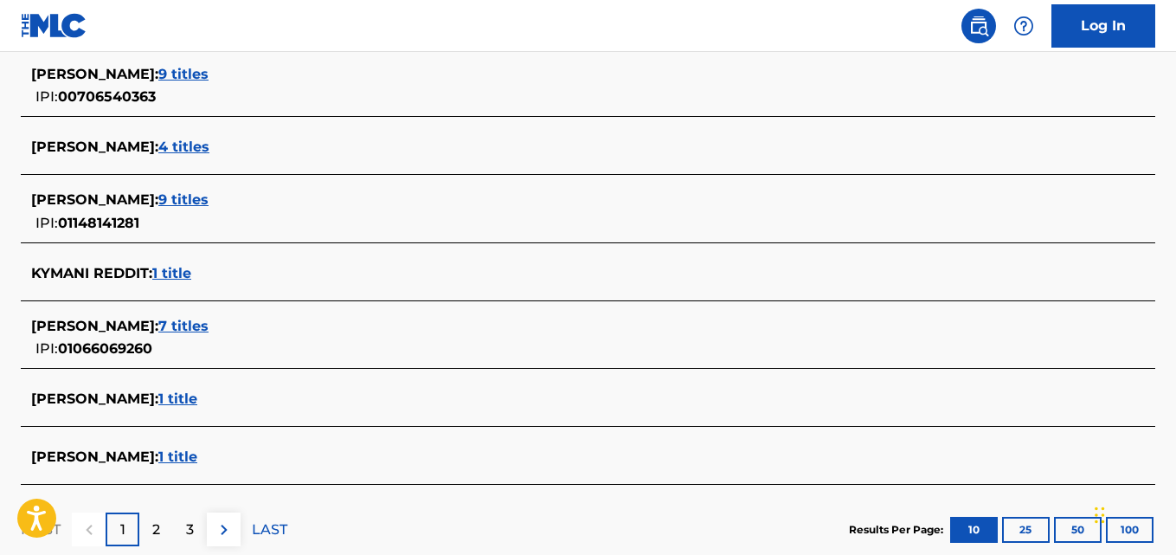
click at [209, 400] on div "KYMANI STUART : 1 title" at bounding box center [565, 399] width 1069 height 21
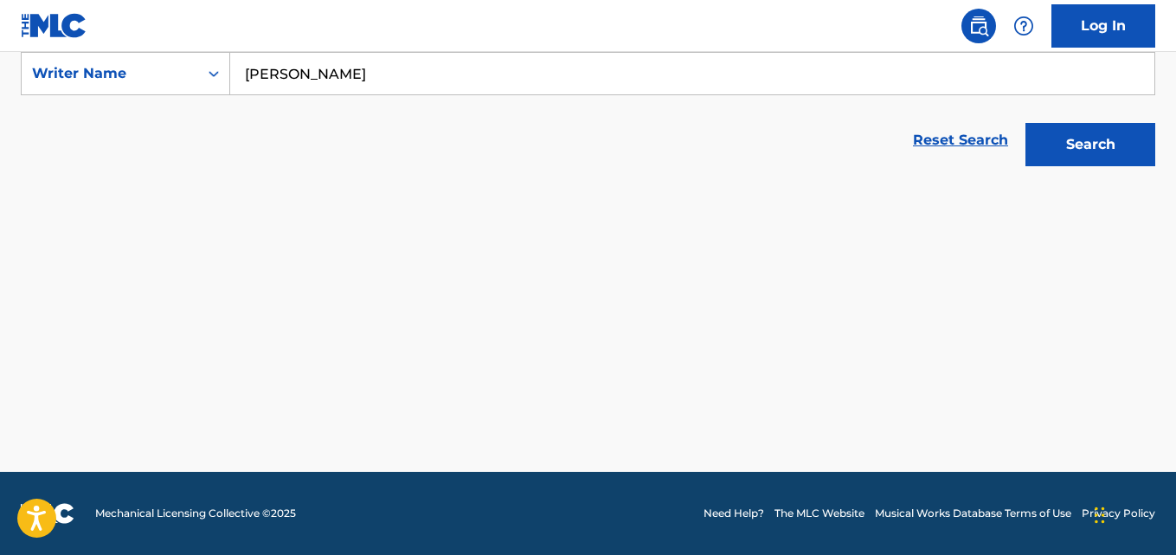
scroll to position [333, 0]
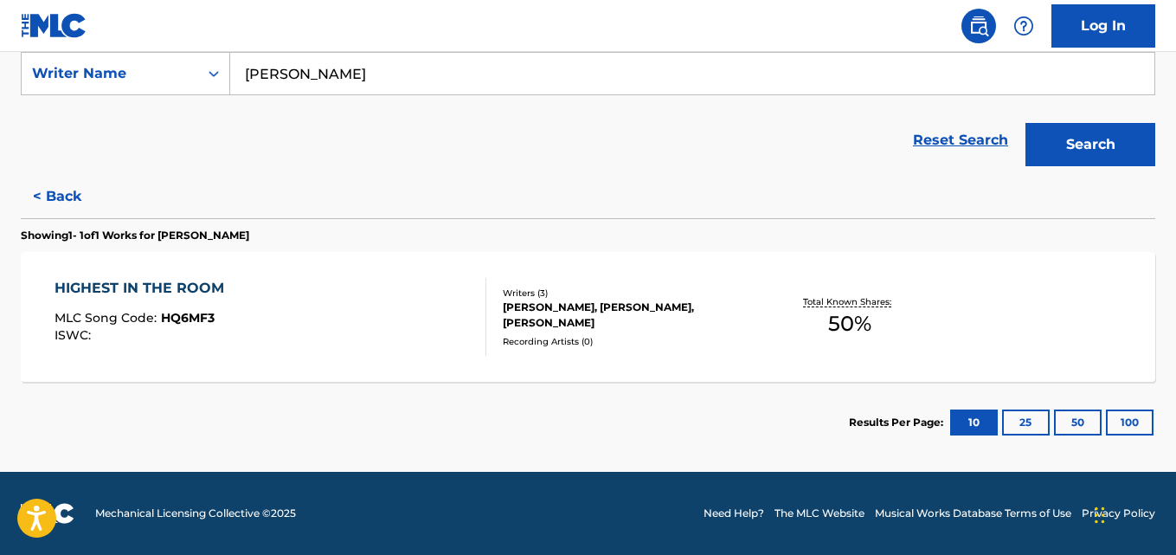
click at [295, 320] on div "HIGHEST IN THE ROOM MLC Song Code : HQ6MF3 ISWC :" at bounding box center [270, 317] width 431 height 78
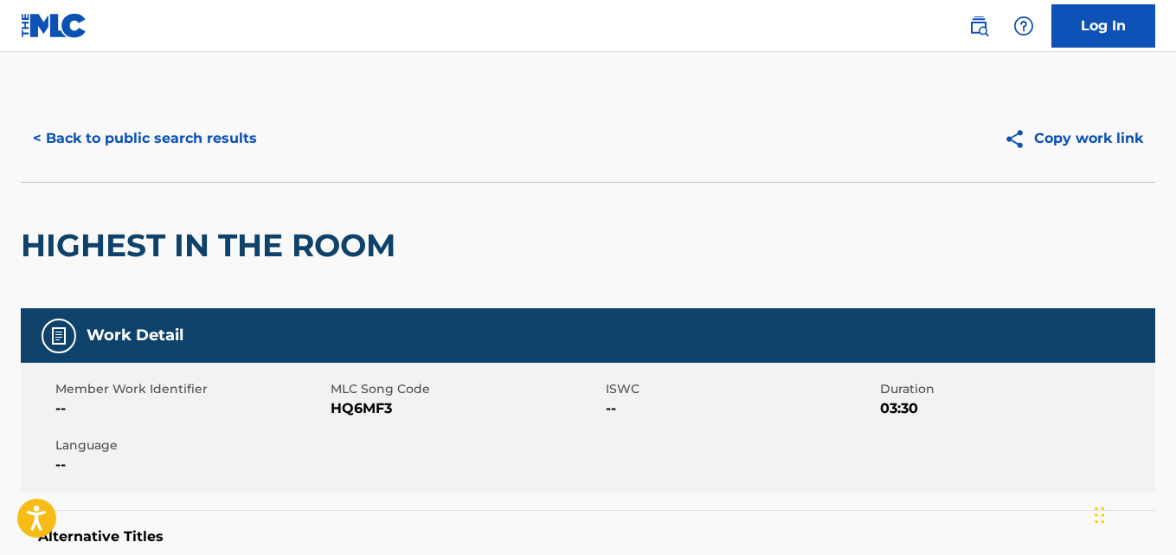
click at [202, 133] on button "< Back to public search results" at bounding box center [145, 138] width 248 height 43
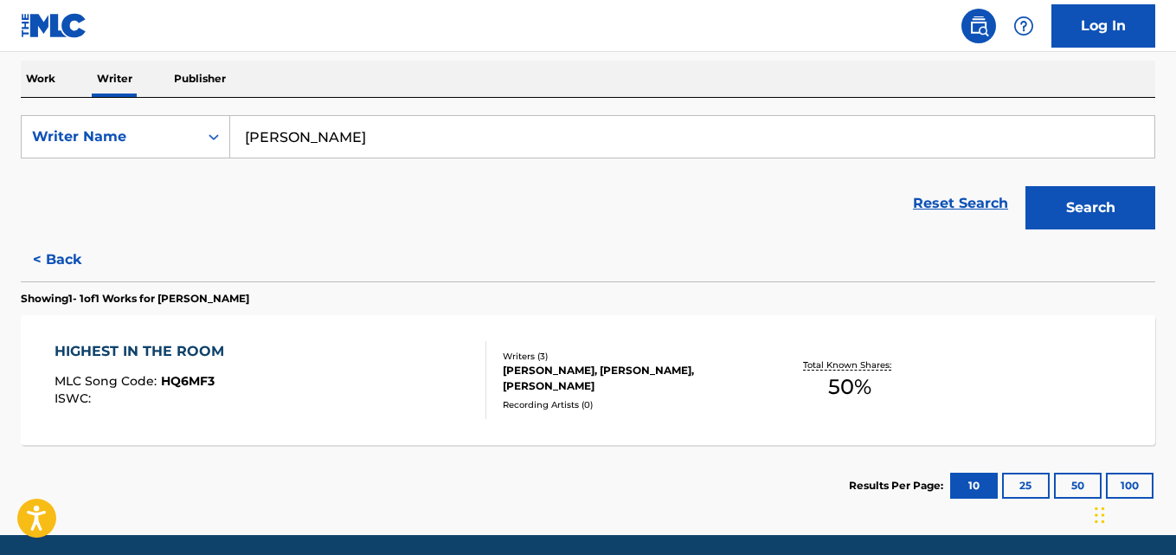
click at [79, 260] on button "< Back" at bounding box center [73, 259] width 104 height 43
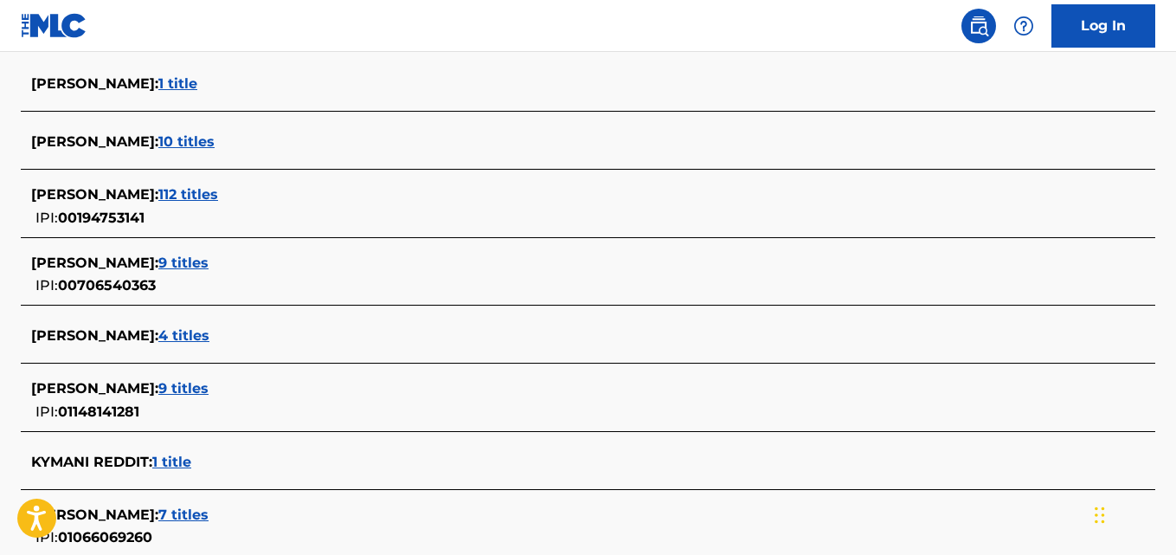
scroll to position [485, 0]
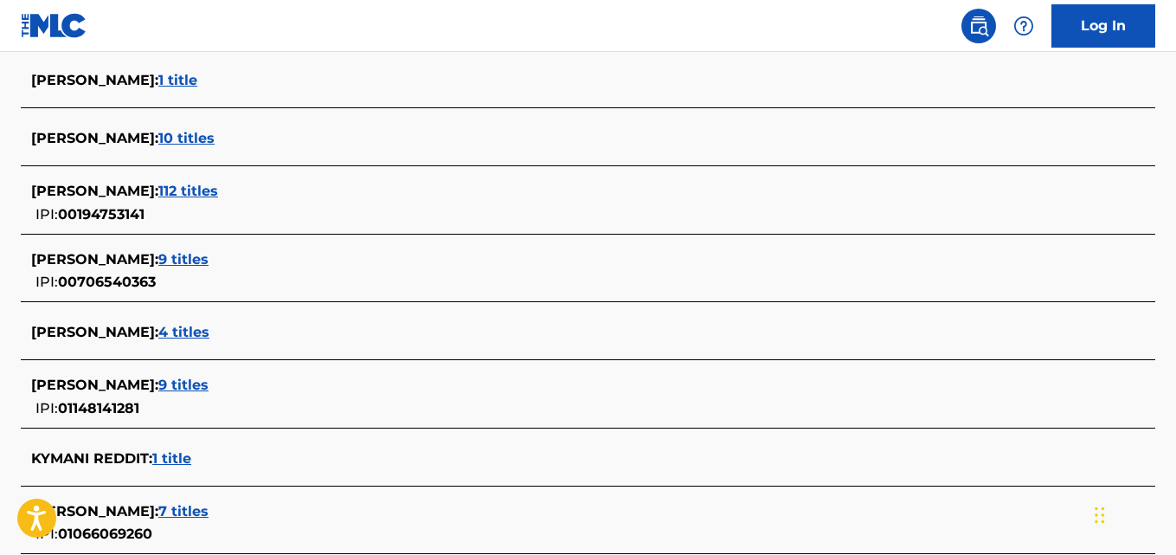
click at [236, 328] on div "KYMANI STUPART : 4 titles" at bounding box center [565, 332] width 1069 height 21
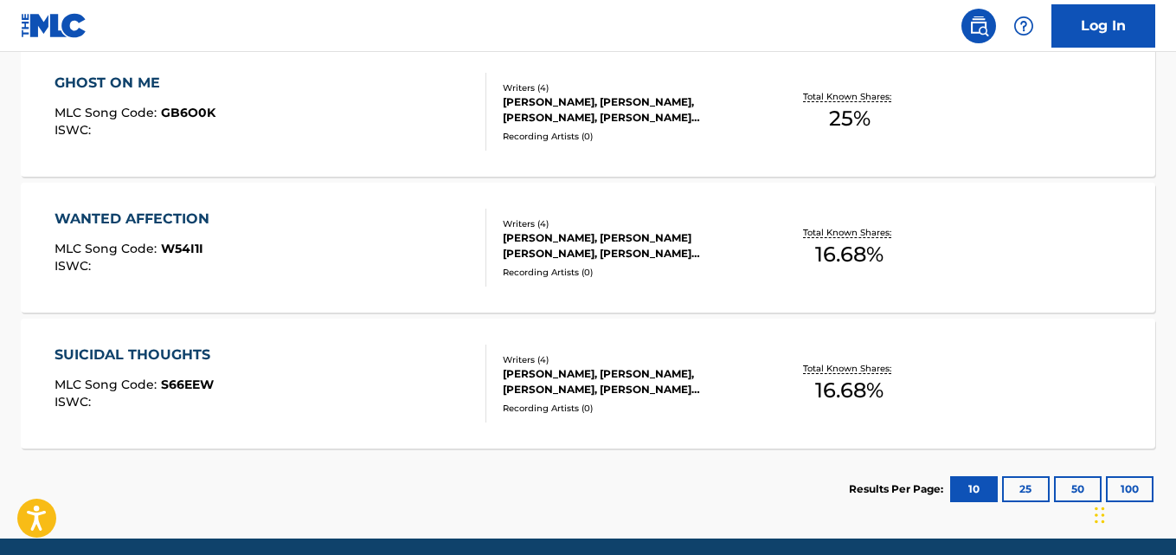
scroll to position [684, 0]
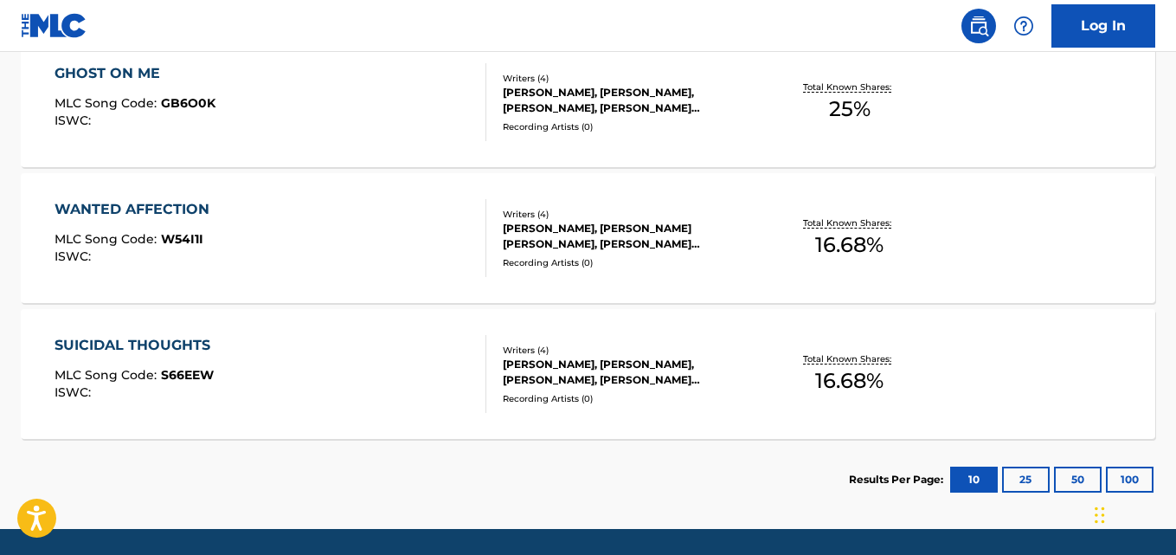
click at [351, 366] on div "SUICIDAL THOUGHTS MLC Song Code : S66EEW ISWC :" at bounding box center [270, 374] width 431 height 78
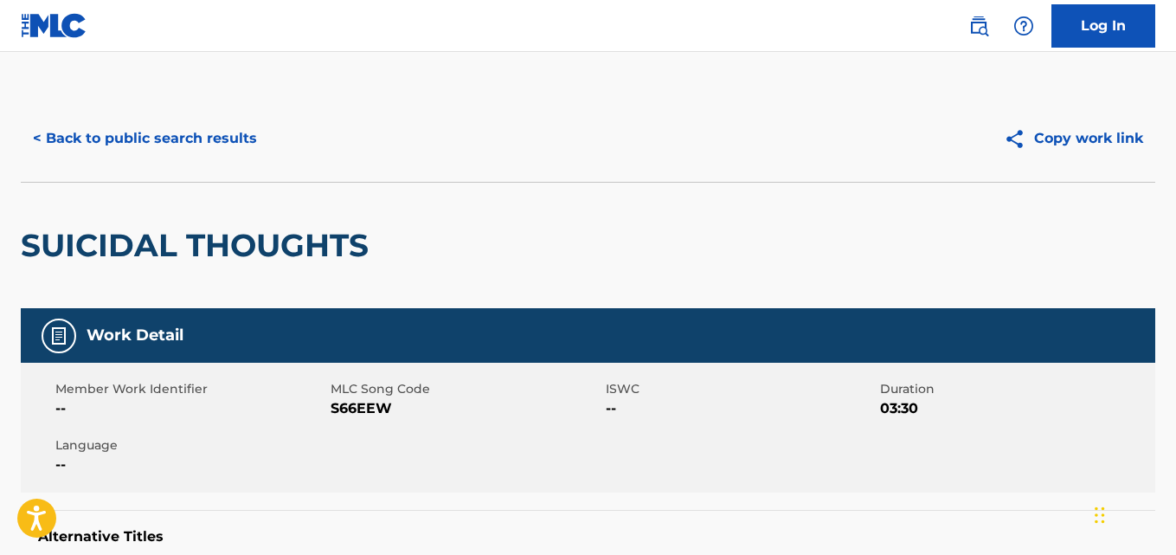
click at [549, 215] on div "SUICIDAL THOUGHTS" at bounding box center [588, 245] width 1134 height 126
click at [228, 154] on button "< Back to public search results" at bounding box center [145, 138] width 248 height 43
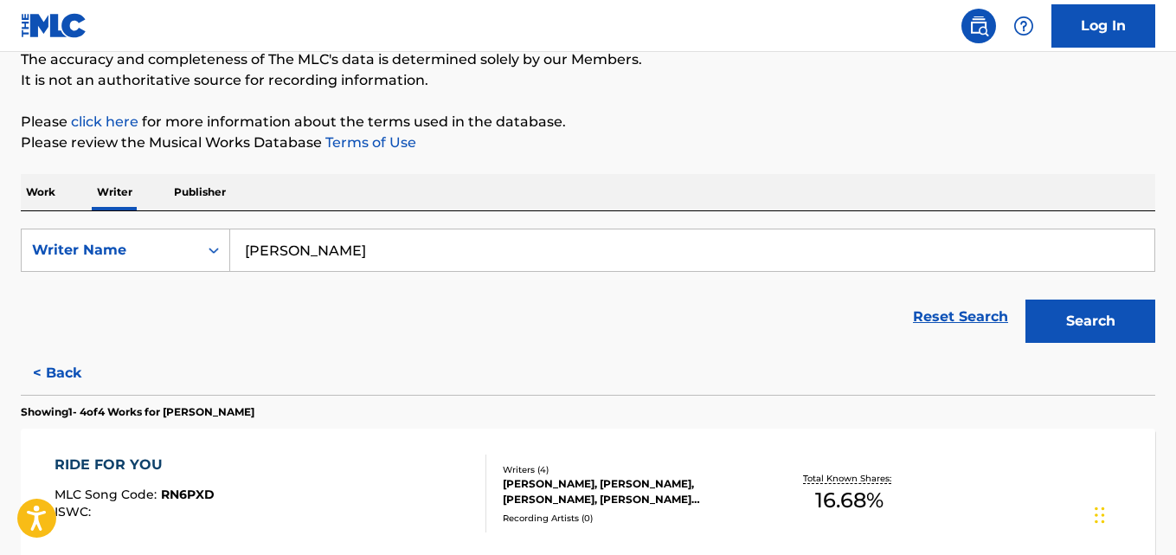
scroll to position [288, 0]
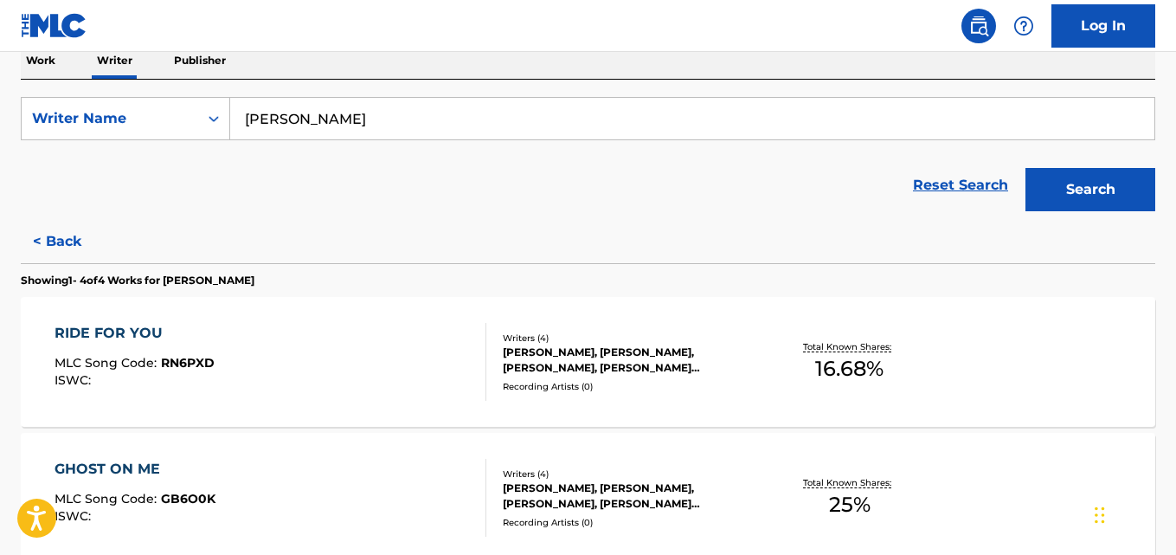
click at [391, 350] on div "RIDE FOR YOU MLC Song Code : RN6PXD ISWC :" at bounding box center [270, 362] width 431 height 78
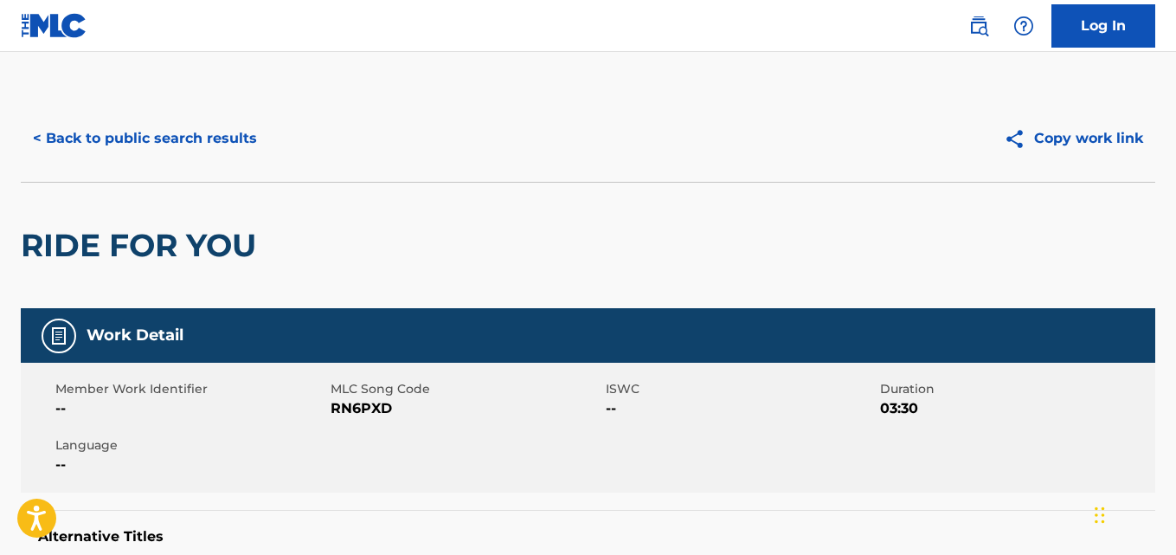
click at [208, 133] on button "< Back to public search results" at bounding box center [145, 138] width 248 height 43
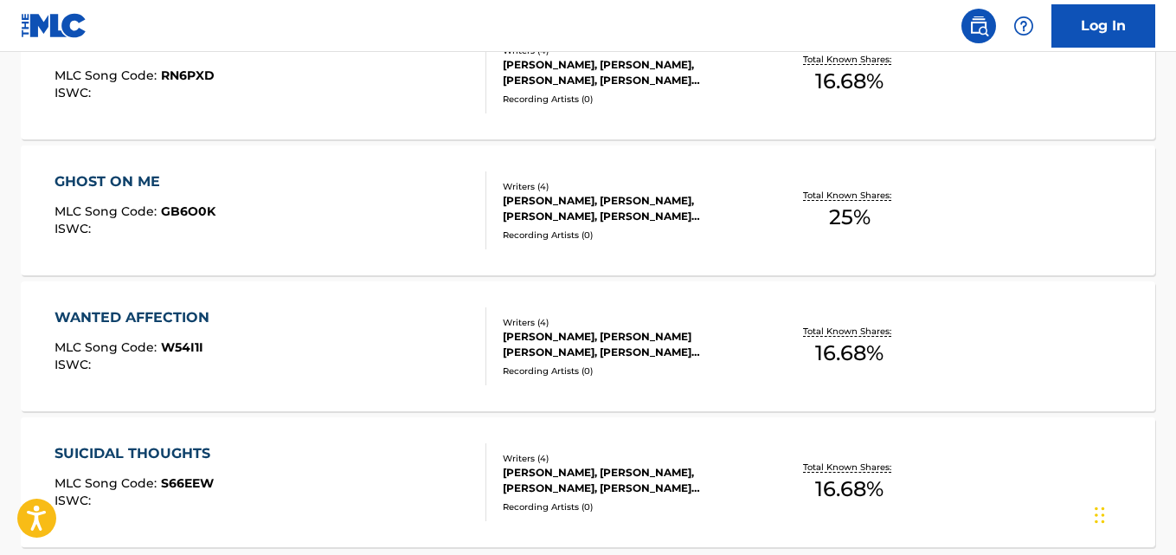
scroll to position [572, 0]
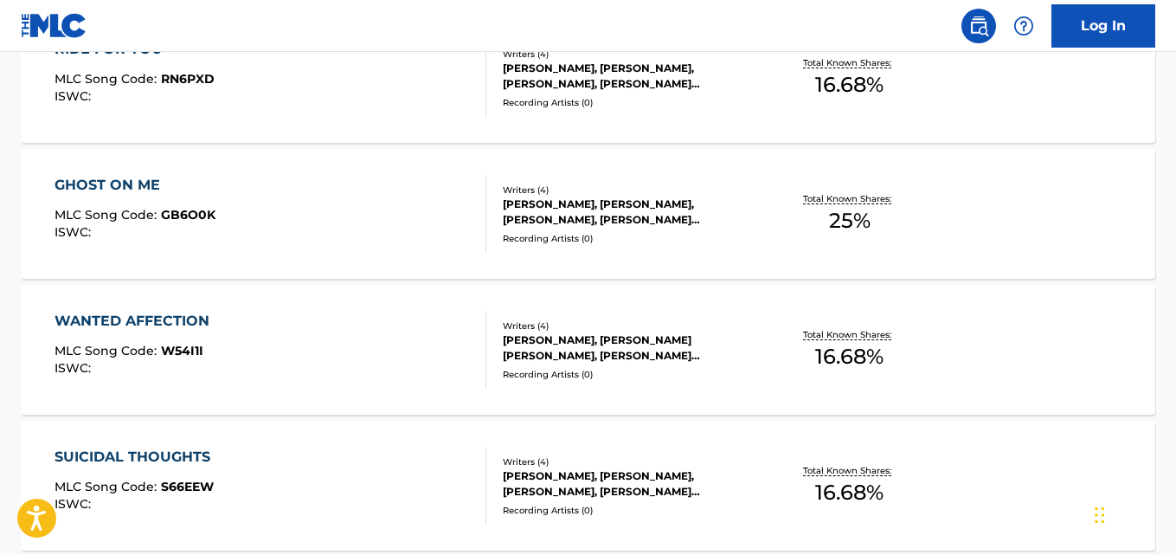
click at [413, 205] on div "GHOST ON ME MLC Song Code : GB6O0K ISWC :" at bounding box center [270, 214] width 431 height 78
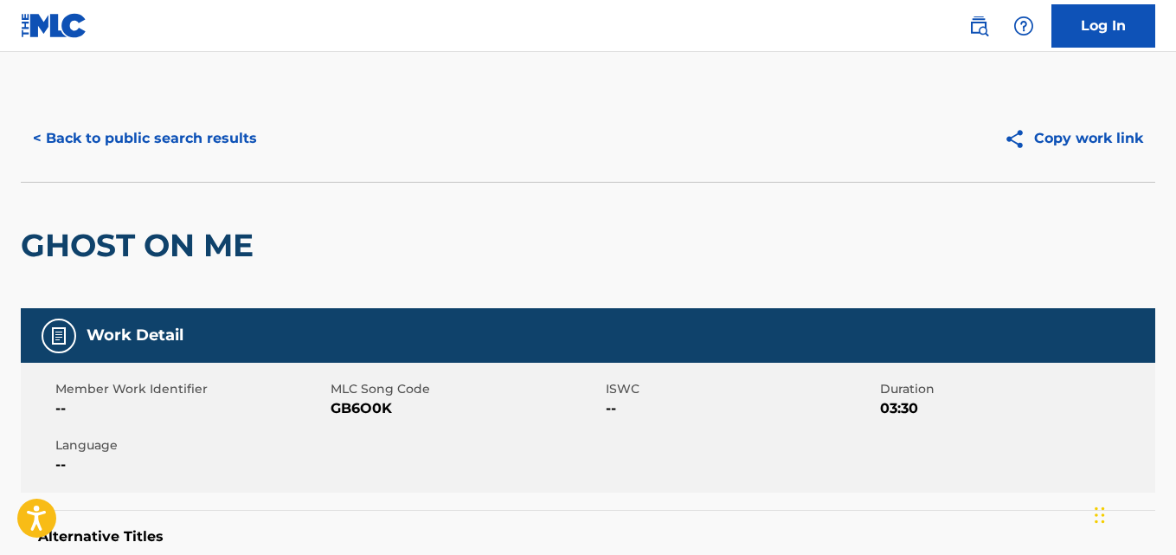
click at [172, 145] on button "< Back to public search results" at bounding box center [145, 138] width 248 height 43
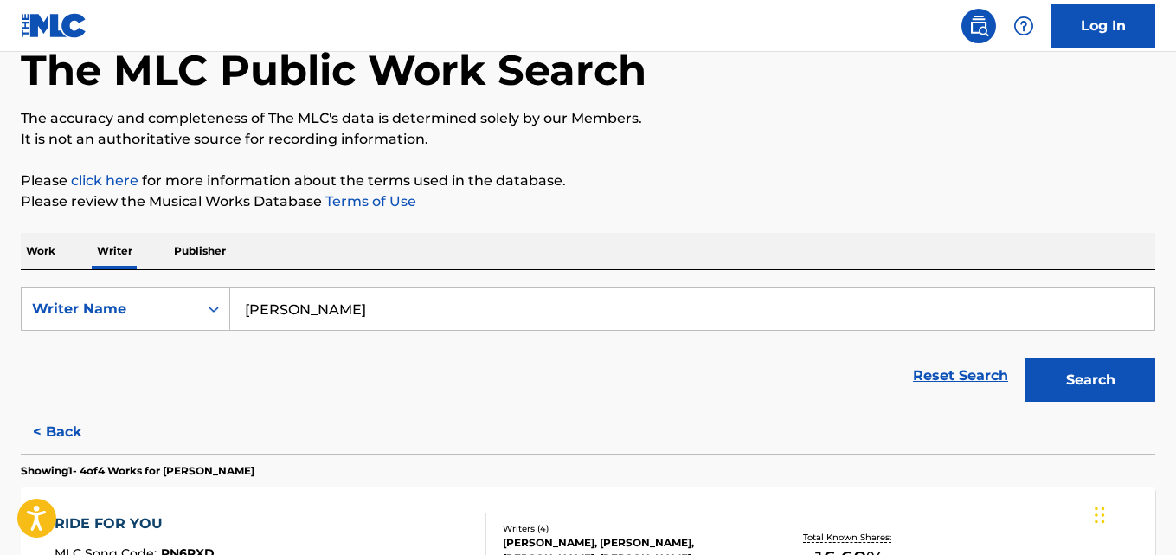
click at [67, 431] on button "< Back" at bounding box center [73, 431] width 104 height 43
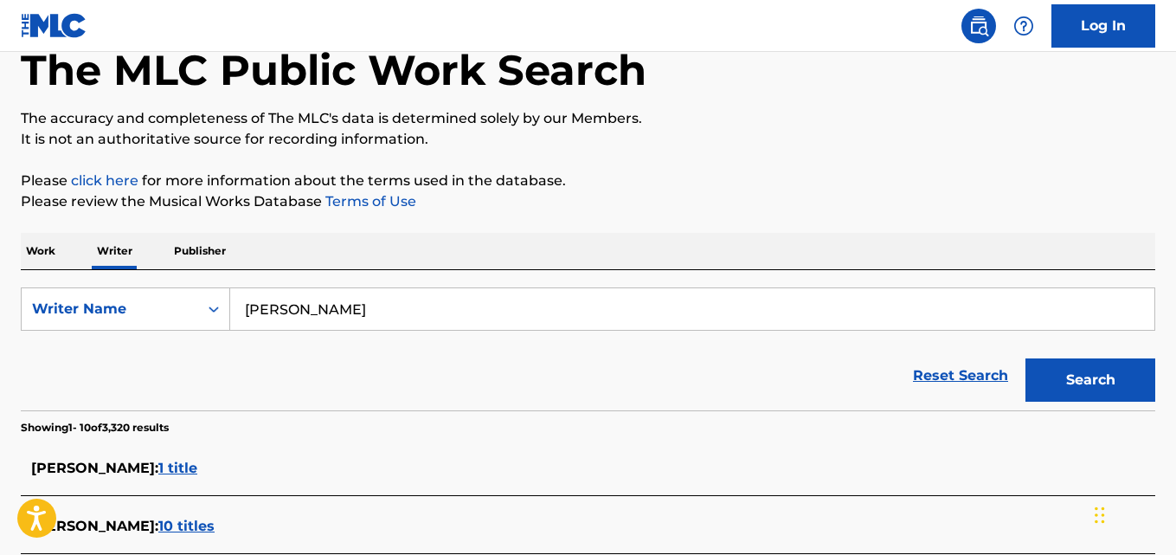
click at [380, 312] on input "Kymani Stuart" at bounding box center [692, 309] width 924 height 42
paste input "ellar Schaefer,"
click at [1025, 358] on button "Search" at bounding box center [1090, 379] width 130 height 43
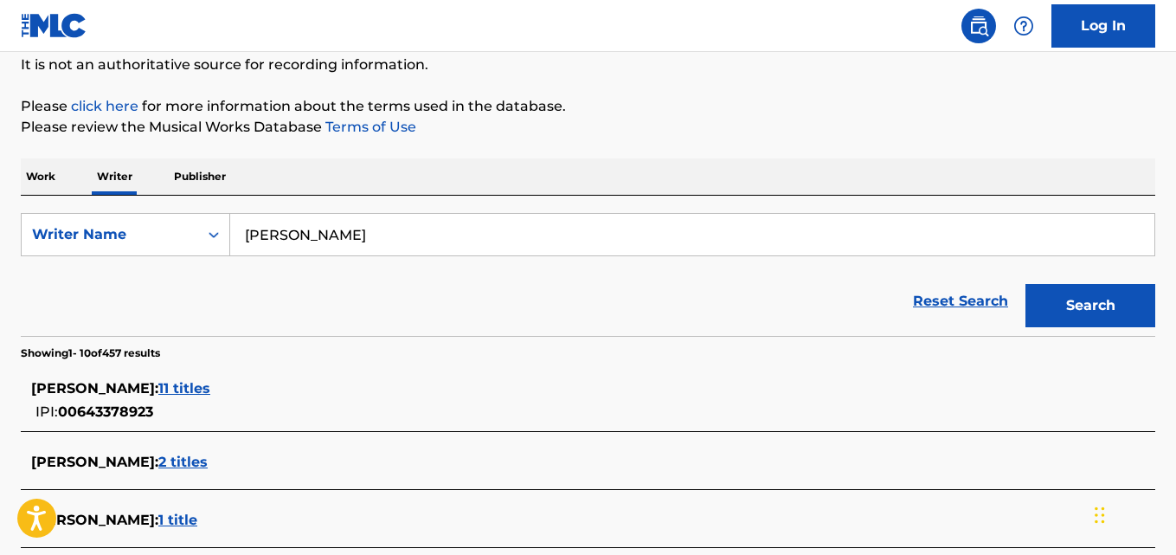
scroll to position [171, 0]
click at [419, 232] on input "Kellar Schaefer" at bounding box center [692, 236] width 924 height 42
paste input "Andrei Milosevic"
click at [1025, 285] on button "Search" at bounding box center [1090, 306] width 130 height 43
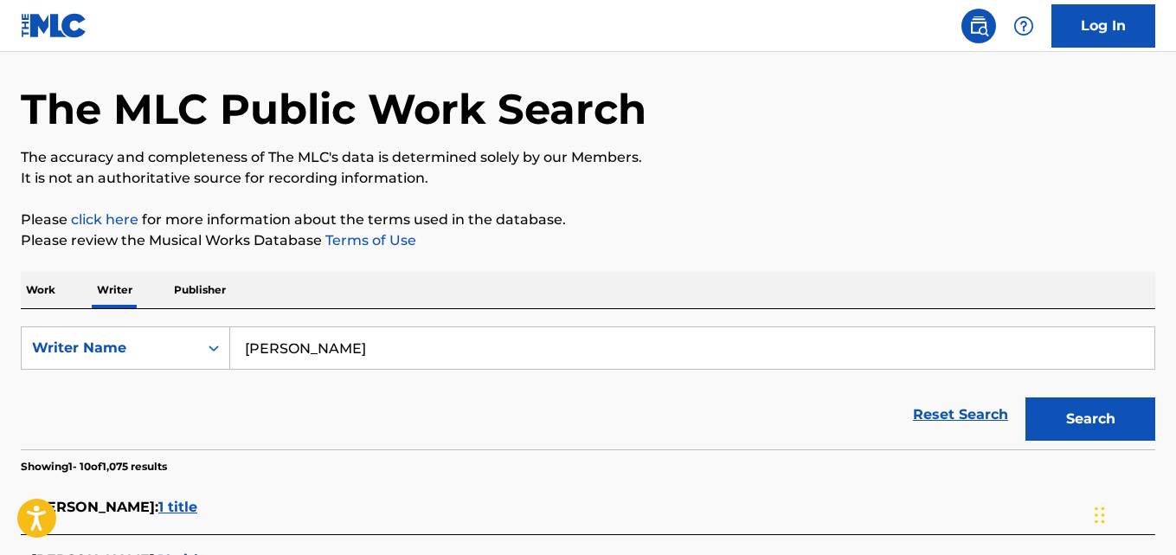
scroll to position [0, 0]
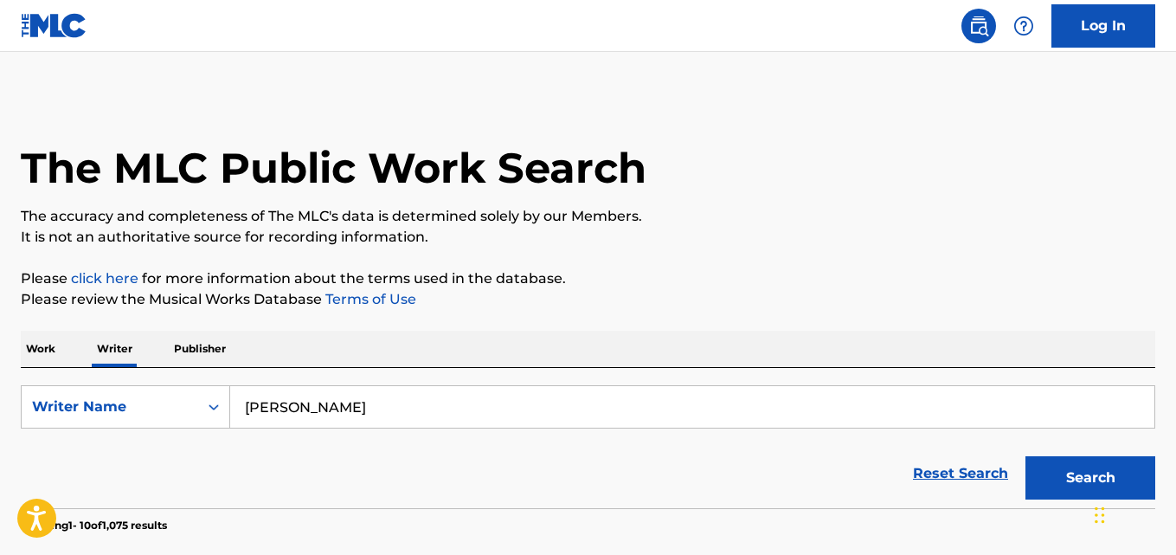
click at [416, 402] on input "Andrei Milosevic" at bounding box center [692, 407] width 924 height 42
paste input "Elijah Wold"
click at [1025, 456] on button "Search" at bounding box center [1090, 477] width 130 height 43
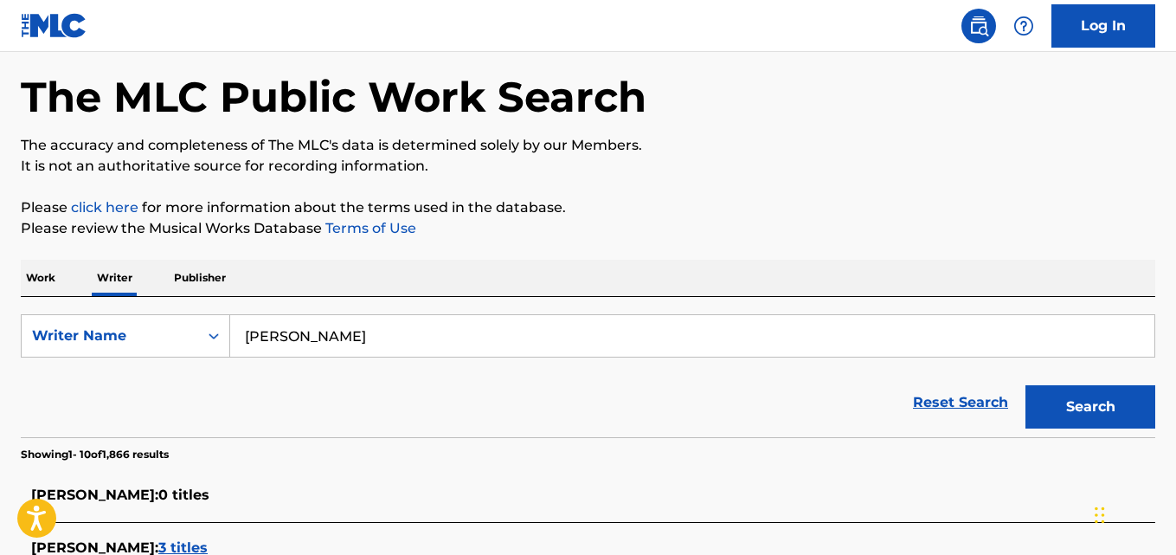
scroll to position [70, 0]
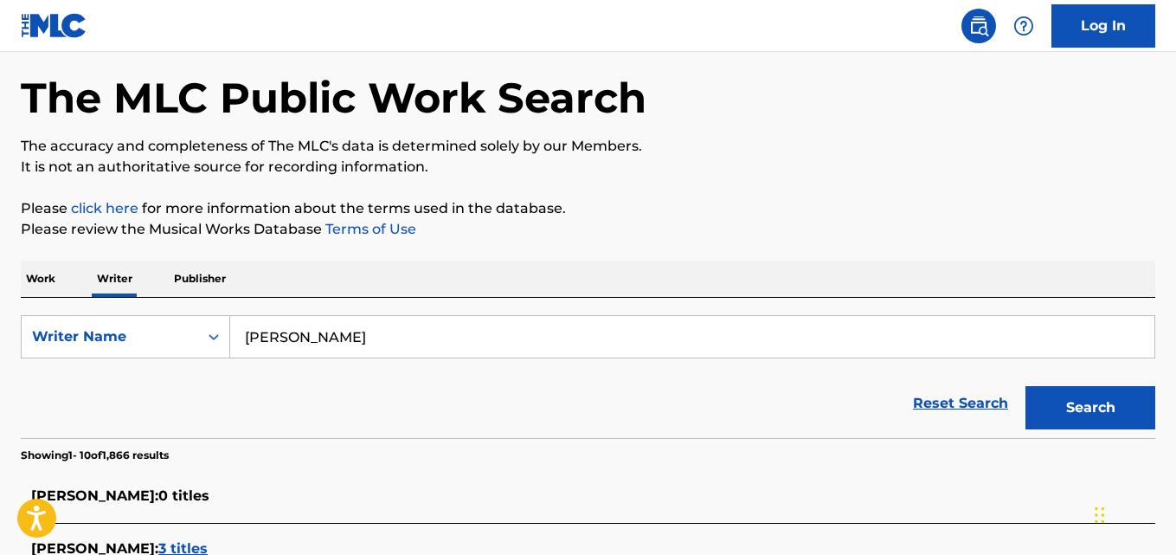
click at [421, 338] on input "Elijah Wold" at bounding box center [692, 337] width 924 height 42
paste input "Jared Coleman"
click at [1025, 386] on button "Search" at bounding box center [1090, 407] width 130 height 43
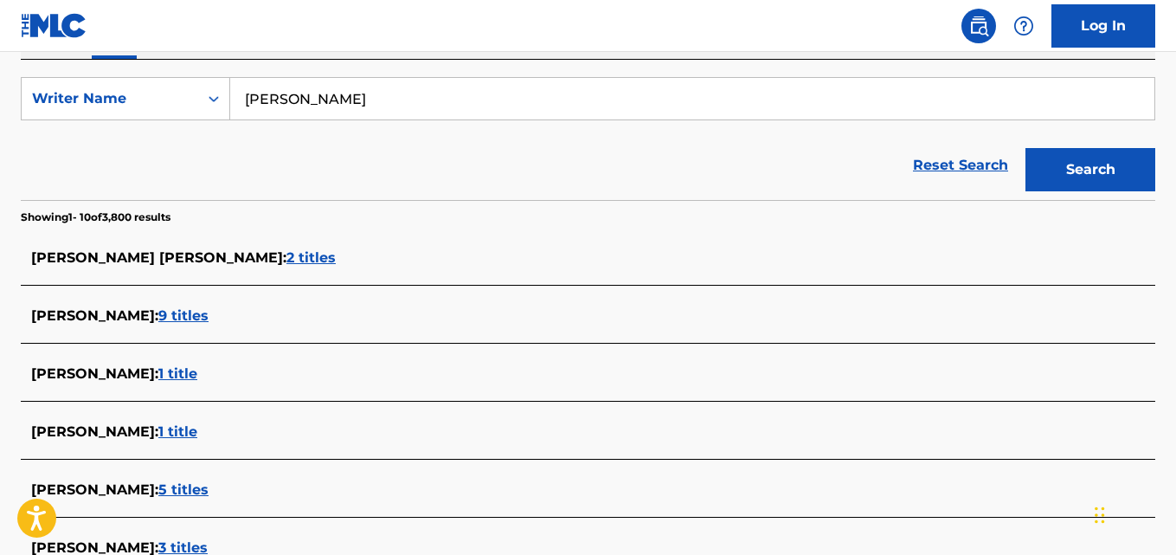
scroll to position [312, 0]
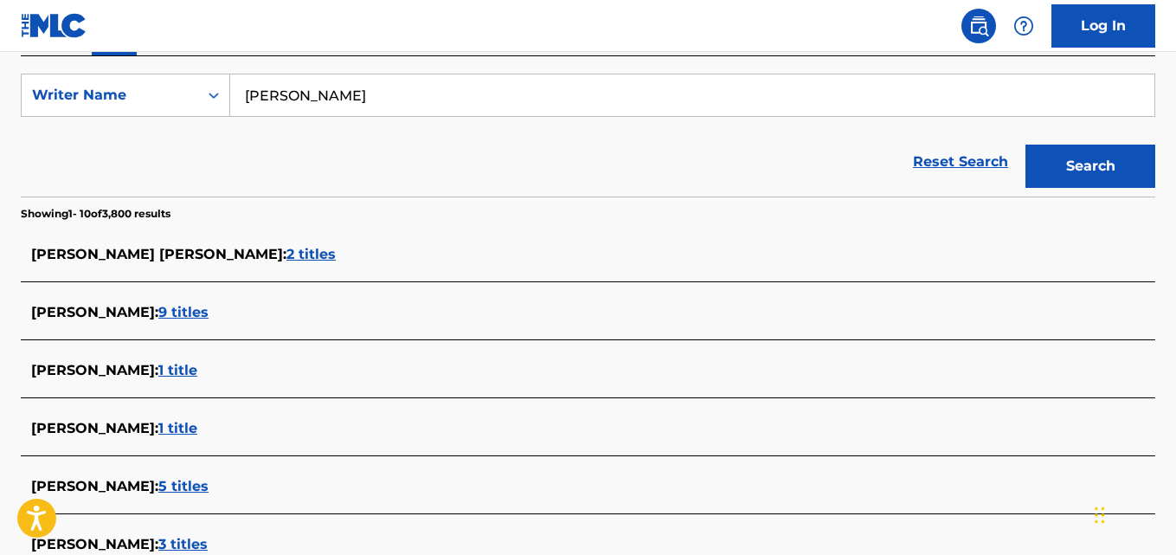
click at [418, 112] on input "Jared Coleman" at bounding box center [692, 95] width 924 height 42
paste input "Nick Booth"
type input "Nick Booth"
click at [1025, 145] on button "Search" at bounding box center [1090, 166] width 130 height 43
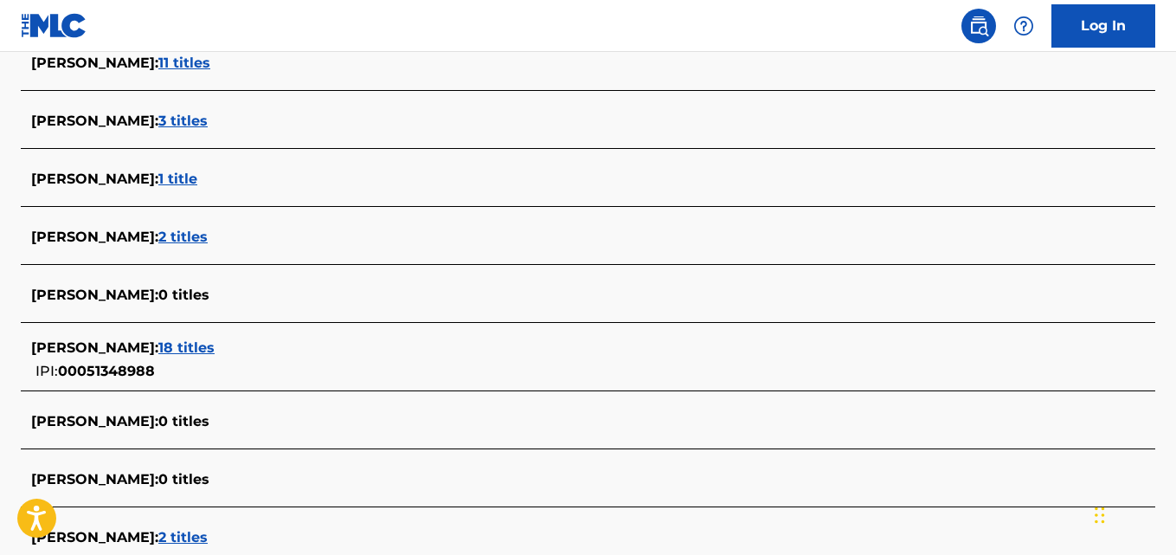
scroll to position [488, 0]
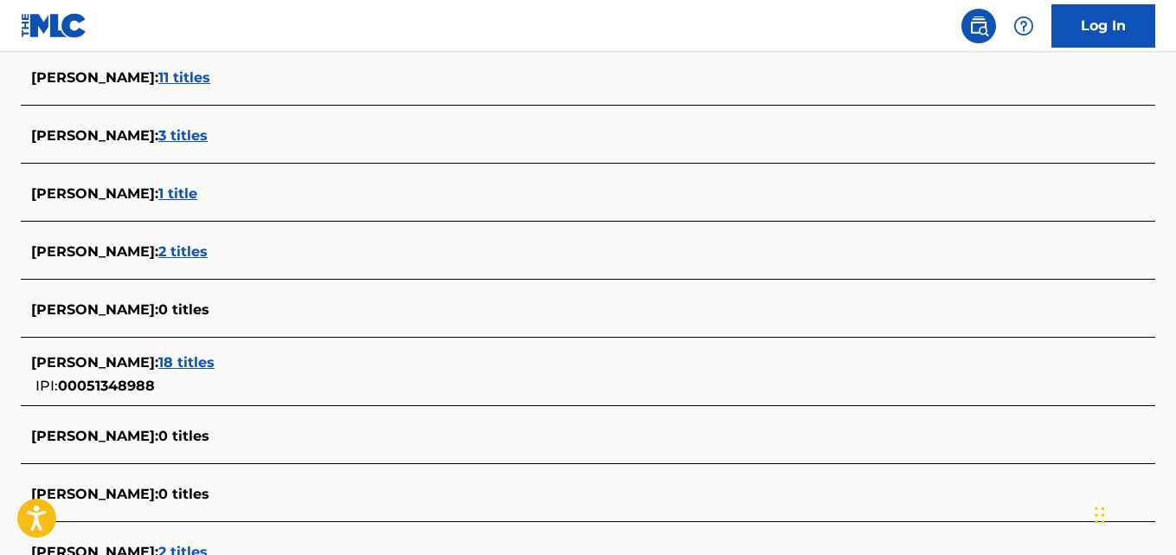
click at [170, 89] on div "NICK BOOTH : 11 titles" at bounding box center [565, 78] width 1069 height 23
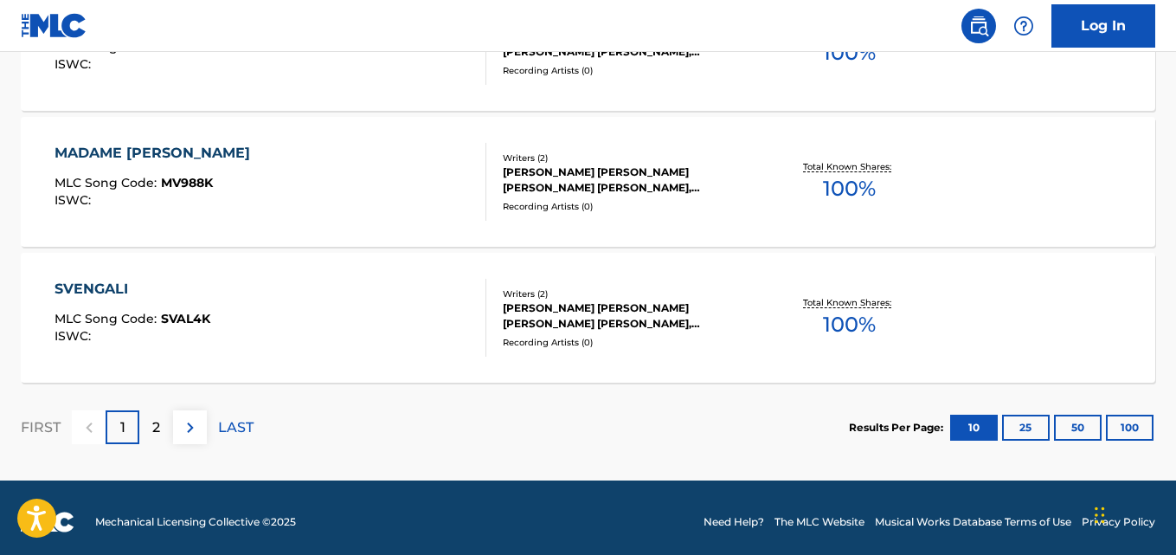
scroll to position [1548, 0]
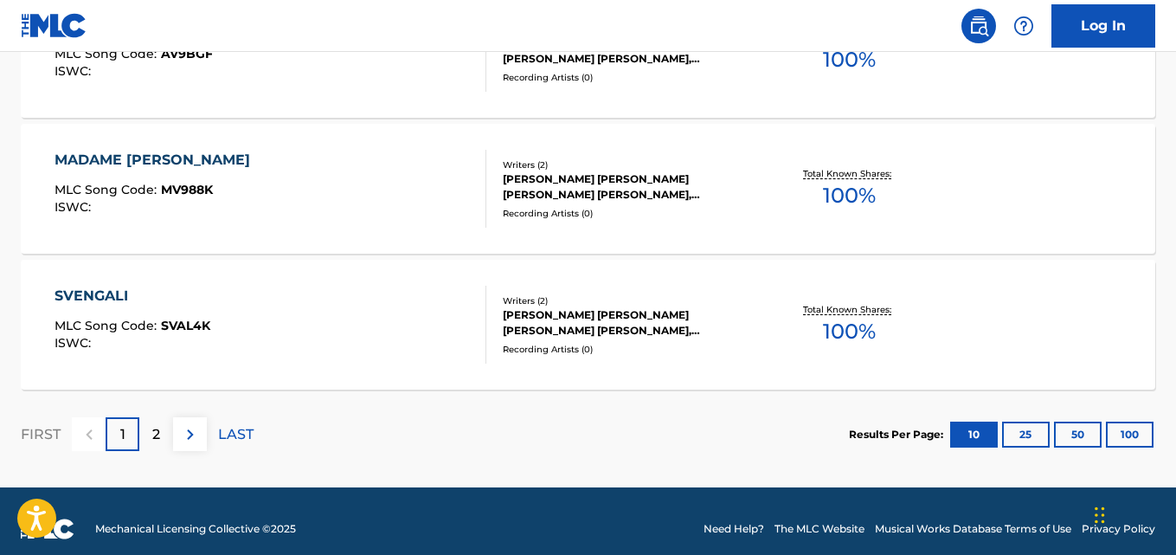
click at [159, 421] on div "2" at bounding box center [156, 434] width 34 height 34
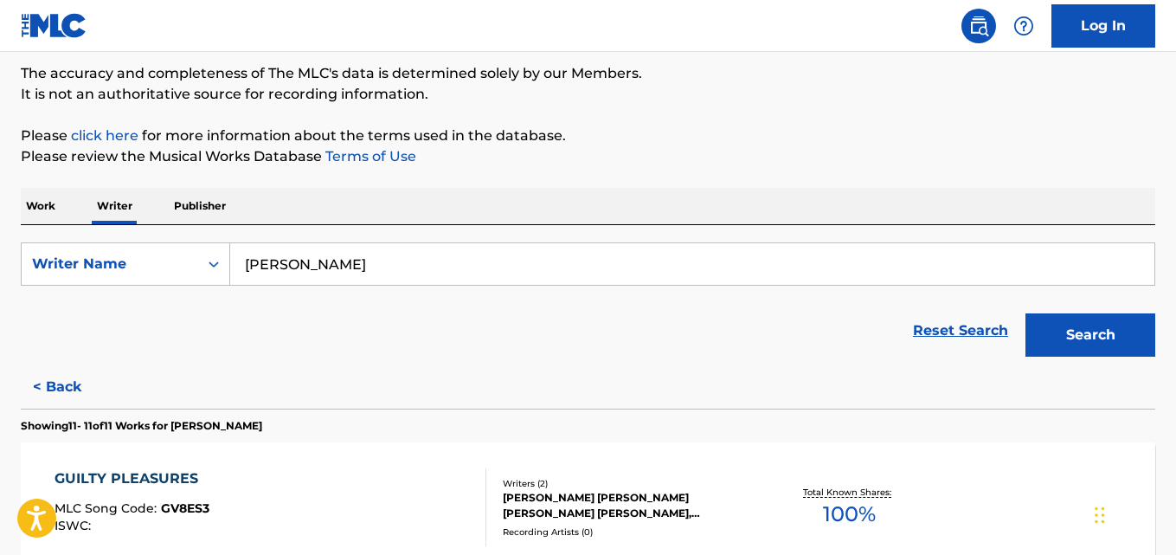
scroll to position [341, 0]
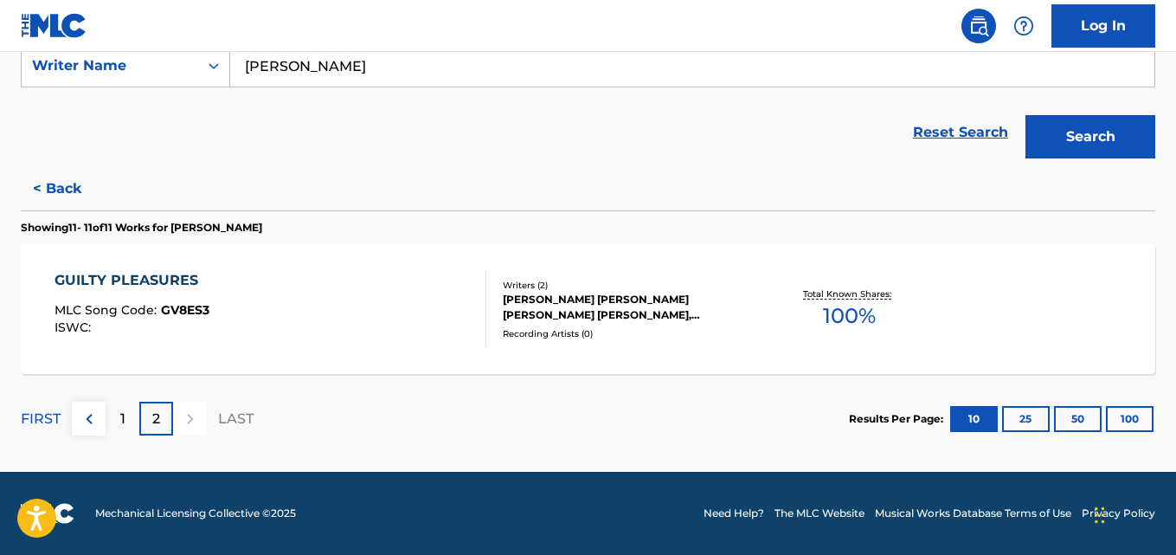
click at [136, 421] on div "1" at bounding box center [123, 419] width 34 height 34
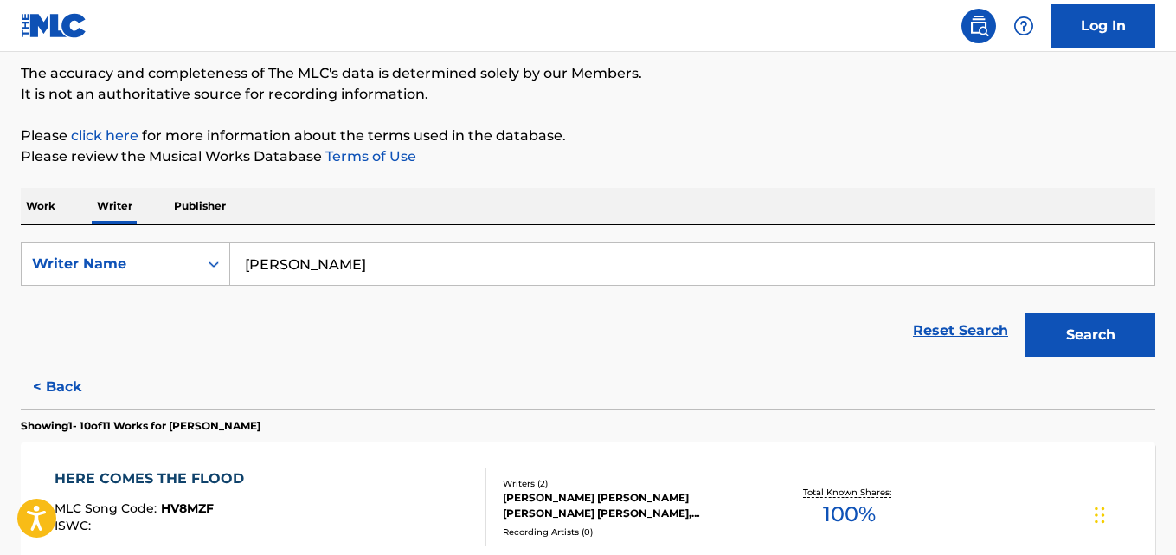
scroll to position [1548, 0]
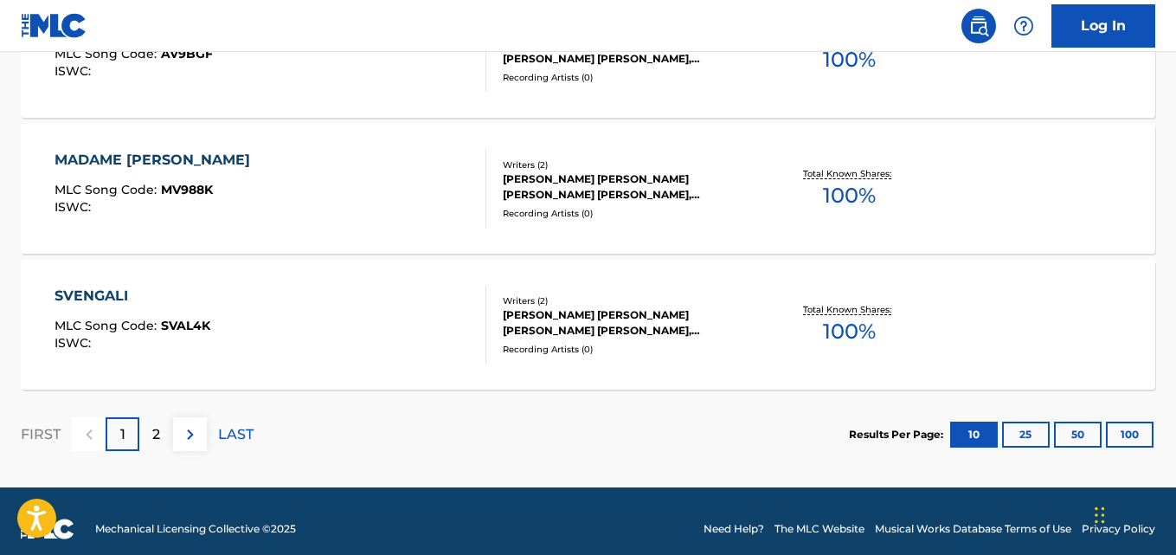
click at [745, 320] on div "NICK BOOTH JAMES JACKSON JAMES MANN DANNY, NICK BOOTH" at bounding box center [629, 322] width 253 height 31
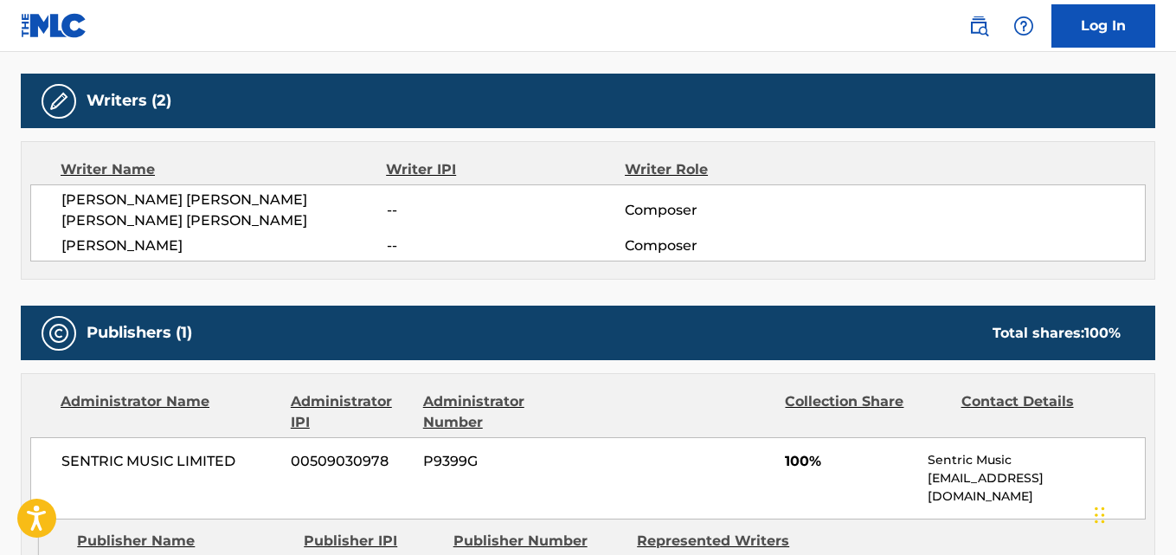
scroll to position [617, 0]
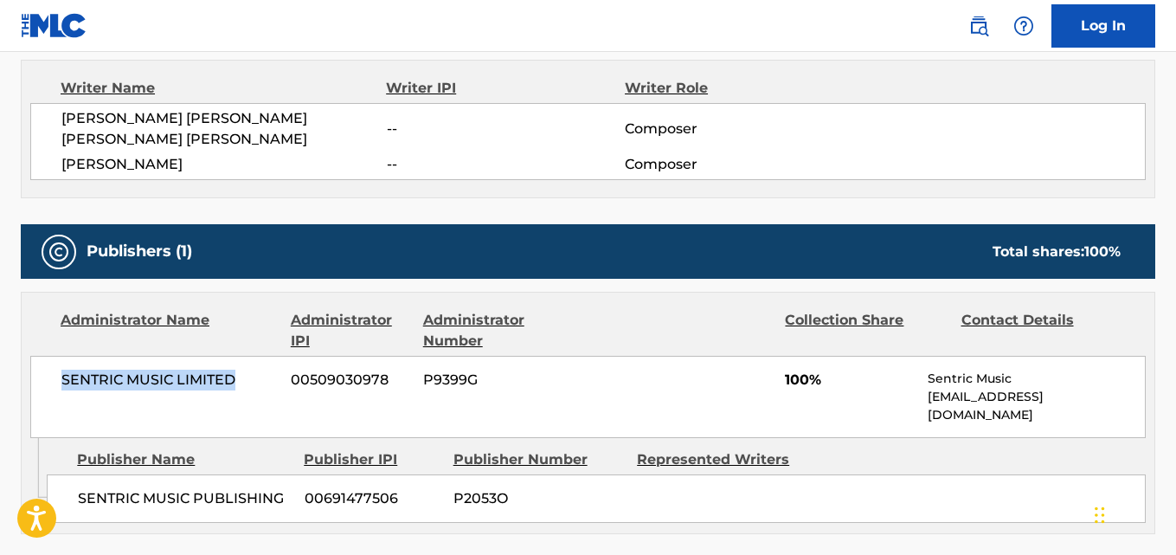
drag, startPoint x: 260, startPoint y: 377, endPoint x: 49, endPoint y: 408, distance: 213.4
click at [49, 408] on div "SENTRIC MUSIC LIMITED 00509030978 P9399G 100% Sentric Music society@sentricmusi…" at bounding box center [587, 397] width 1115 height 82
copy span "SENTRIC MUSIC LIMITED"
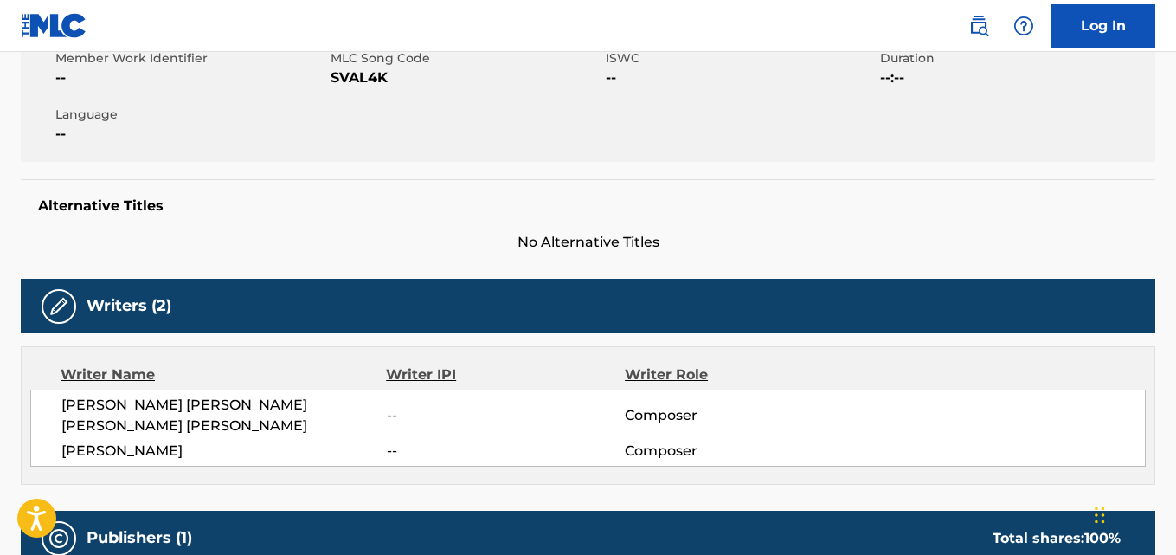
scroll to position [0, 0]
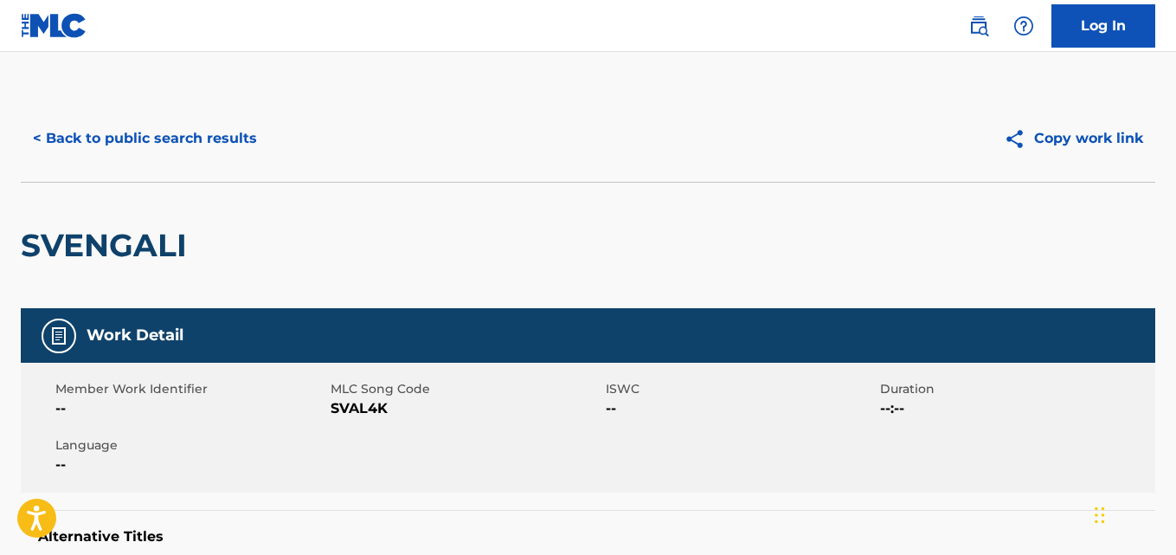
click at [171, 138] on button "< Back to public search results" at bounding box center [145, 138] width 248 height 43
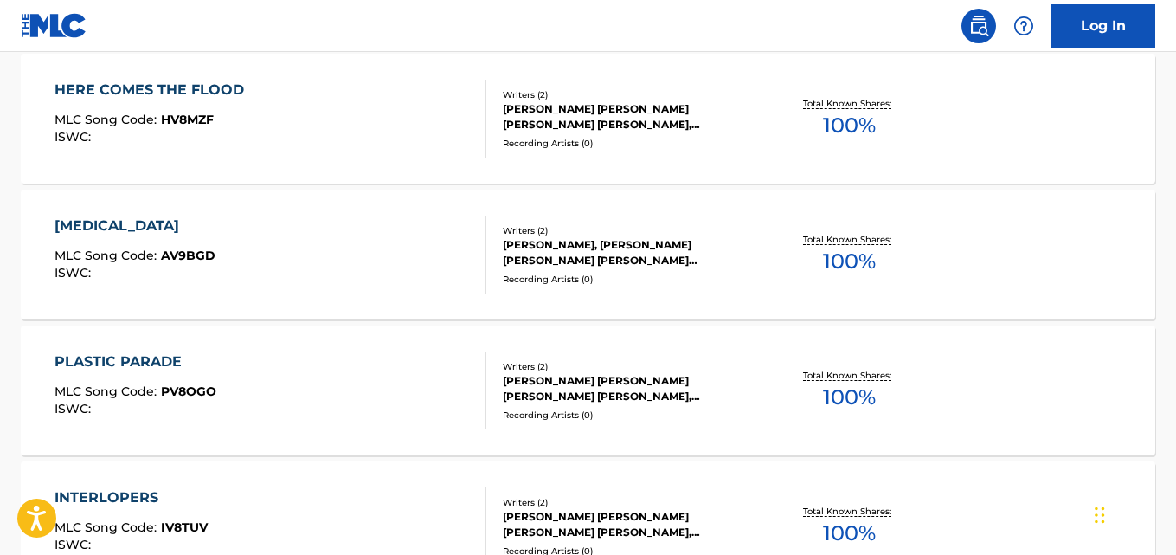
scroll to position [532, 0]
click at [727, 136] on div "Recording Artists ( 0 )" at bounding box center [629, 142] width 253 height 13
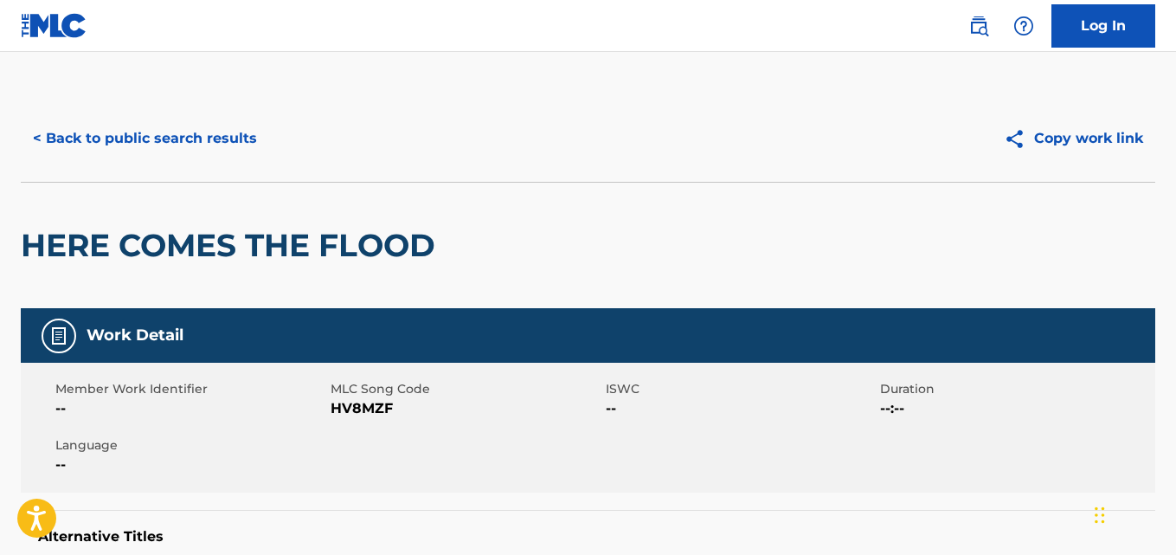
click at [87, 134] on button "< Back to public search results" at bounding box center [145, 138] width 248 height 43
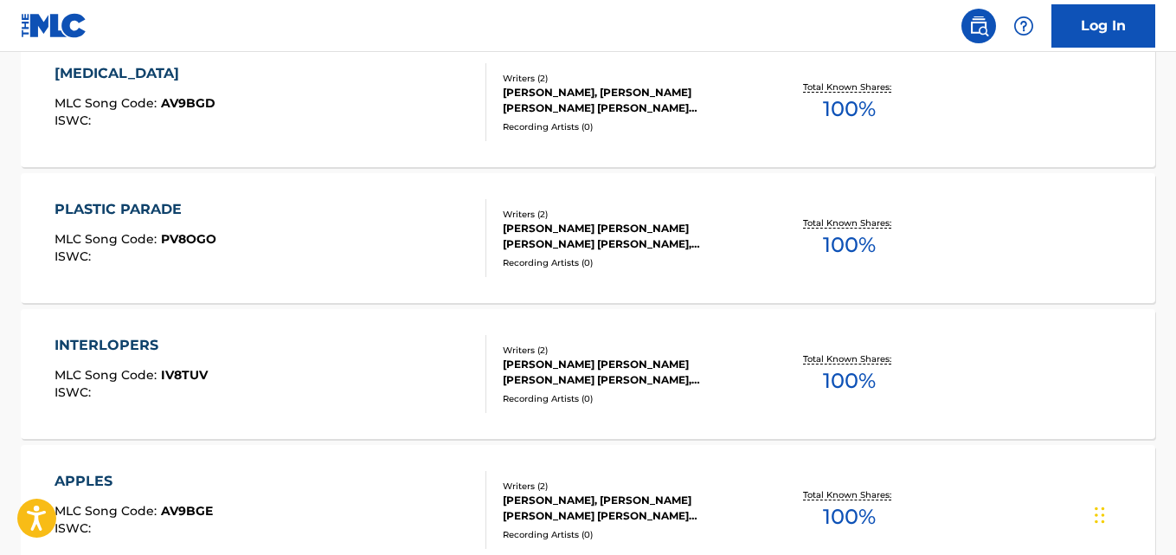
scroll to position [685, 0]
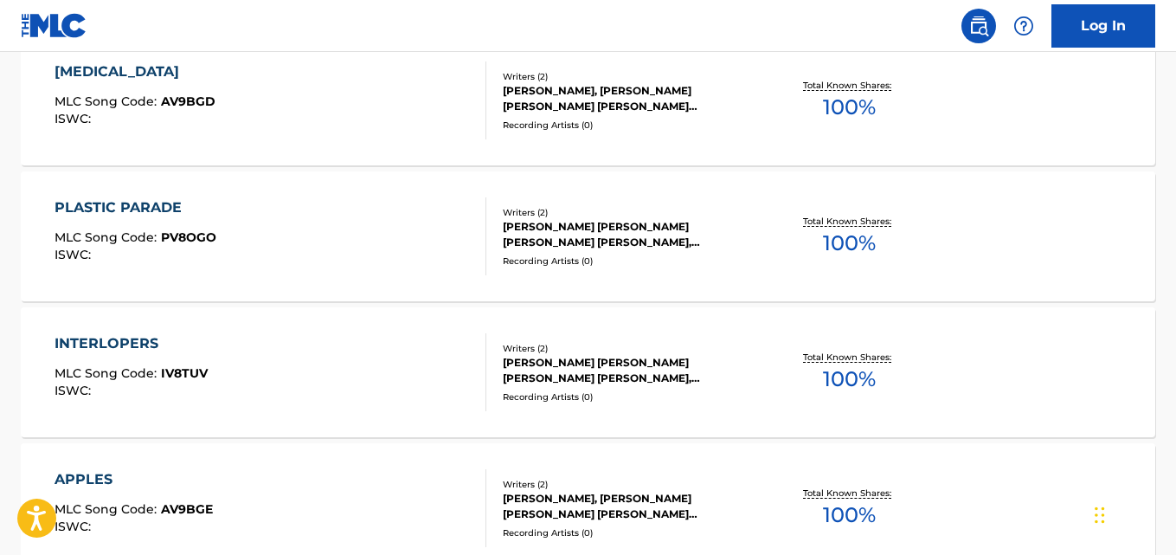
click at [761, 243] on div "Total Known Shares: 100 %" at bounding box center [849, 236] width 189 height 53
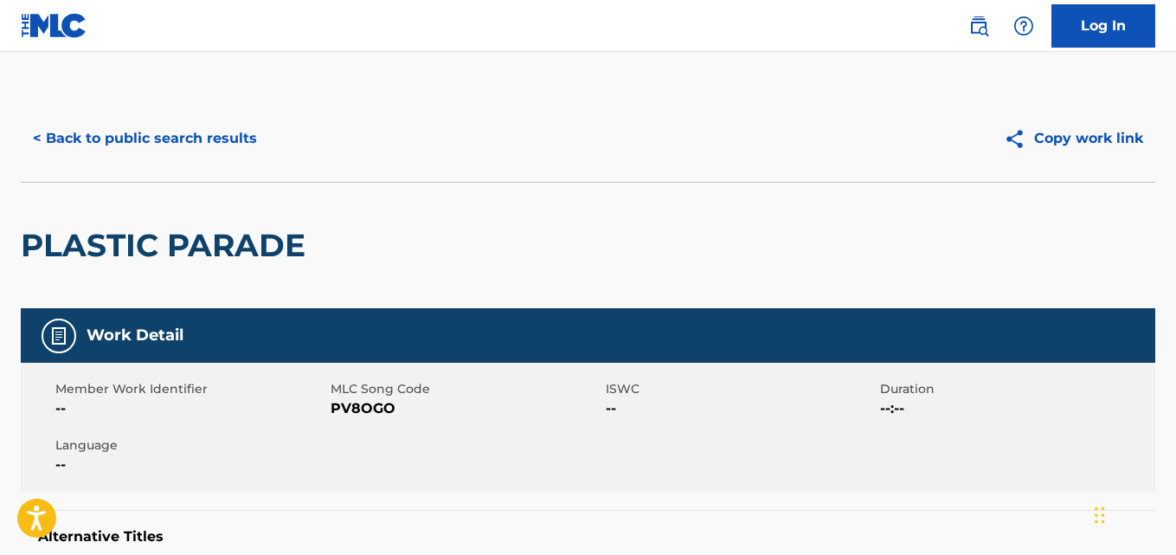
click at [49, 140] on button "< Back to public search results" at bounding box center [145, 138] width 248 height 43
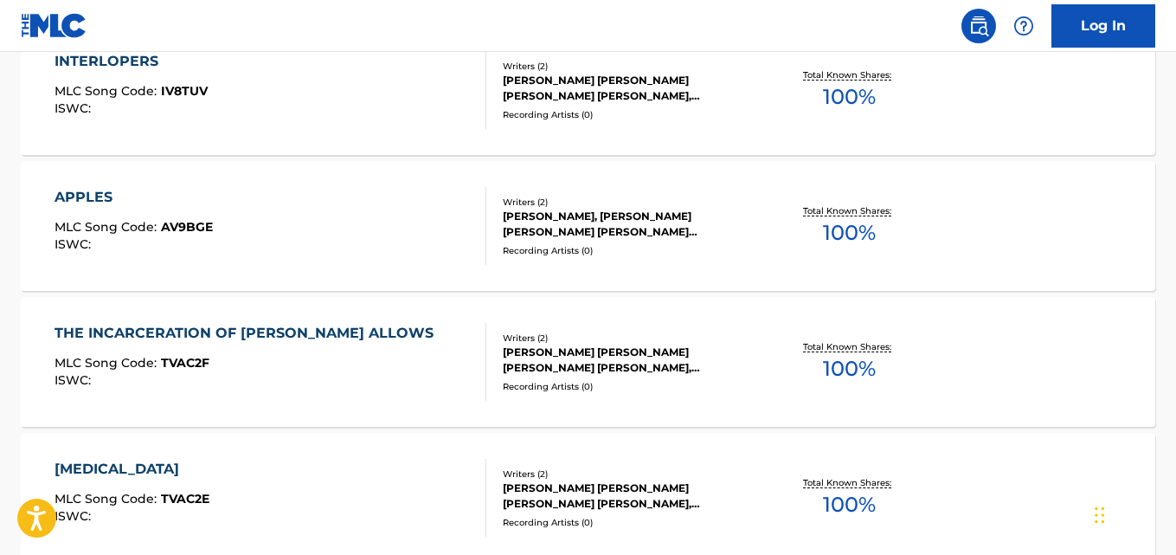
scroll to position [970, 0]
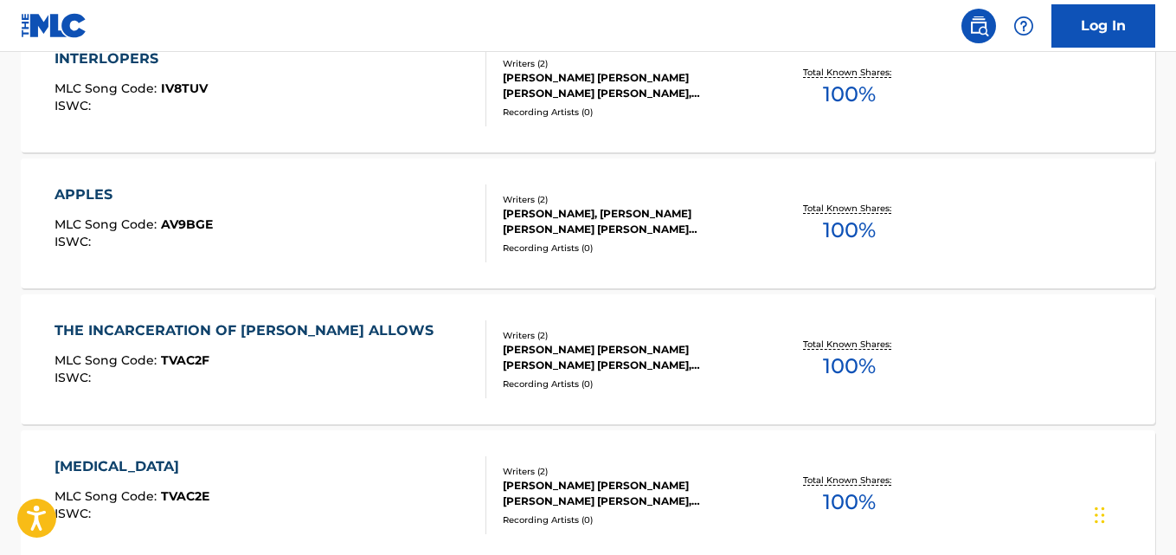
click at [710, 369] on div "NICK BOOTH JAMES JACKSON JAMES MANN DANNY, NICK BOOTH" at bounding box center [629, 357] width 253 height 31
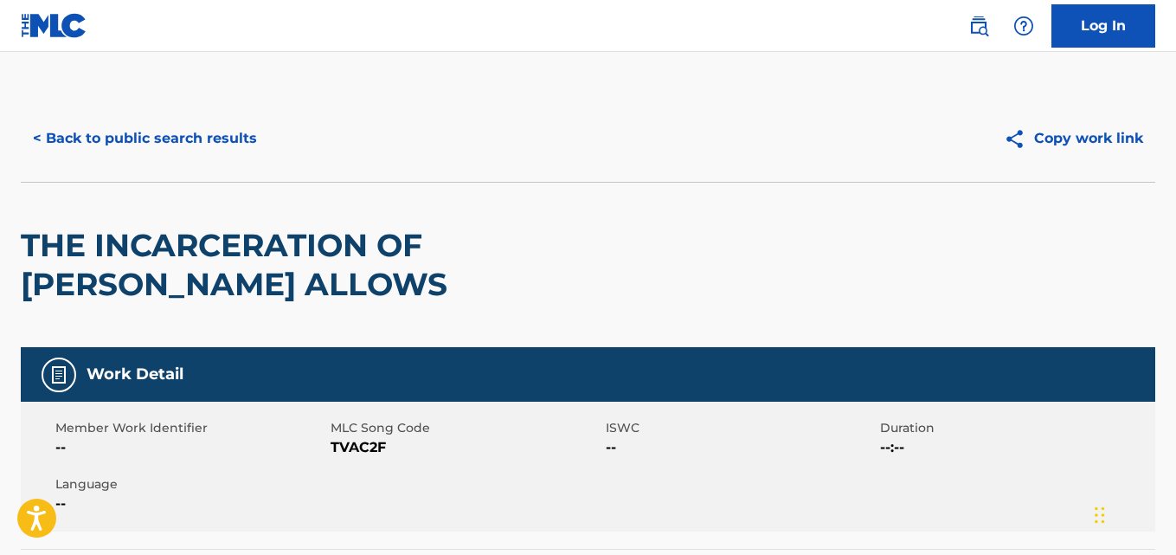
click at [52, 138] on button "< Back to public search results" at bounding box center [145, 138] width 248 height 43
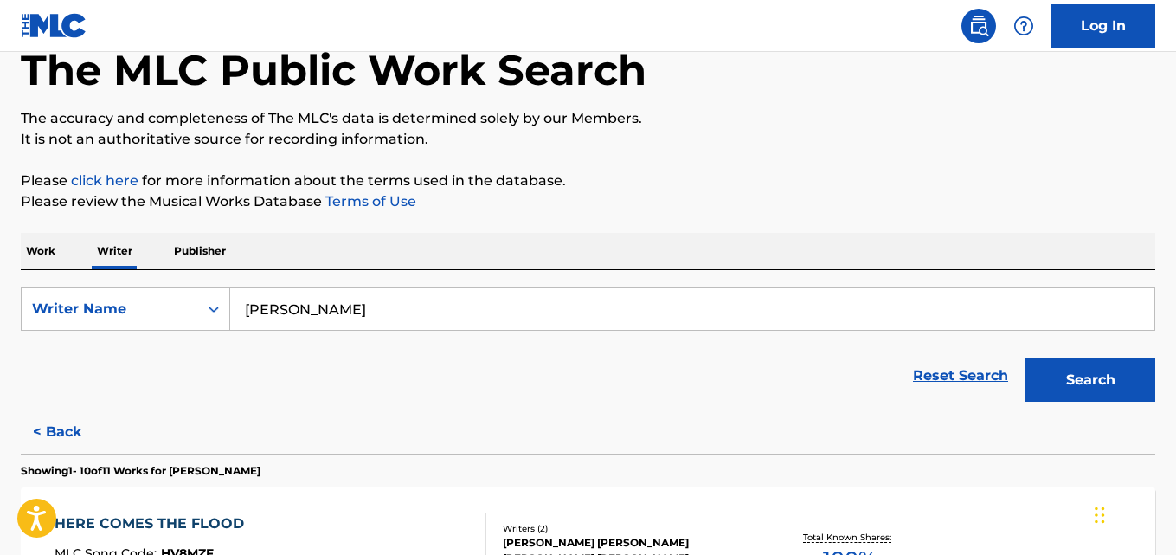
click at [373, 307] on input "Nick Booth" at bounding box center [692, 309] width 924 height 42
paste input "Kaydence Raab"
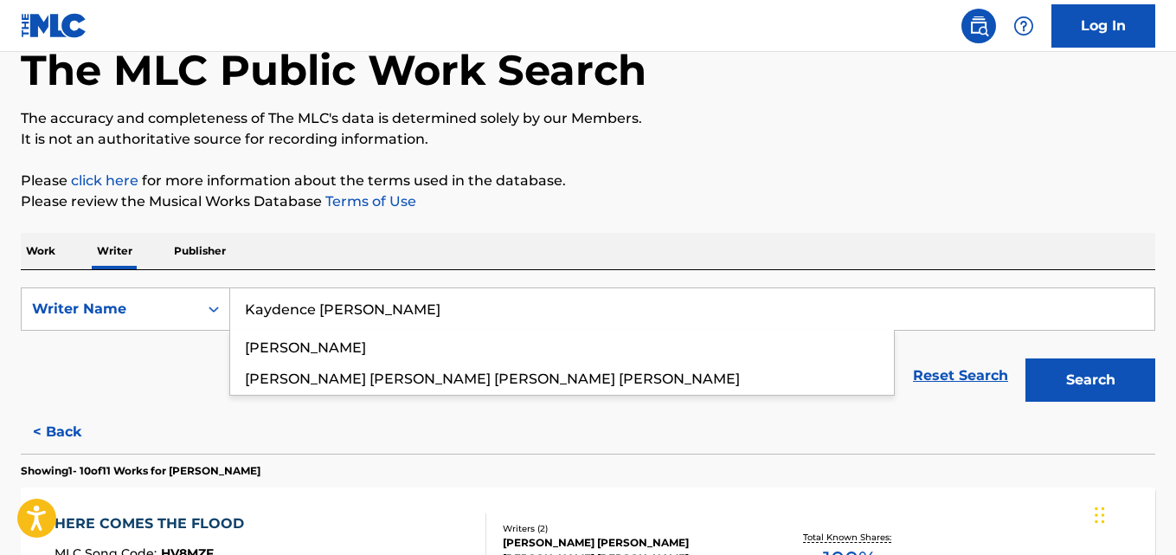
click at [1025, 358] on button "Search" at bounding box center [1090, 379] width 130 height 43
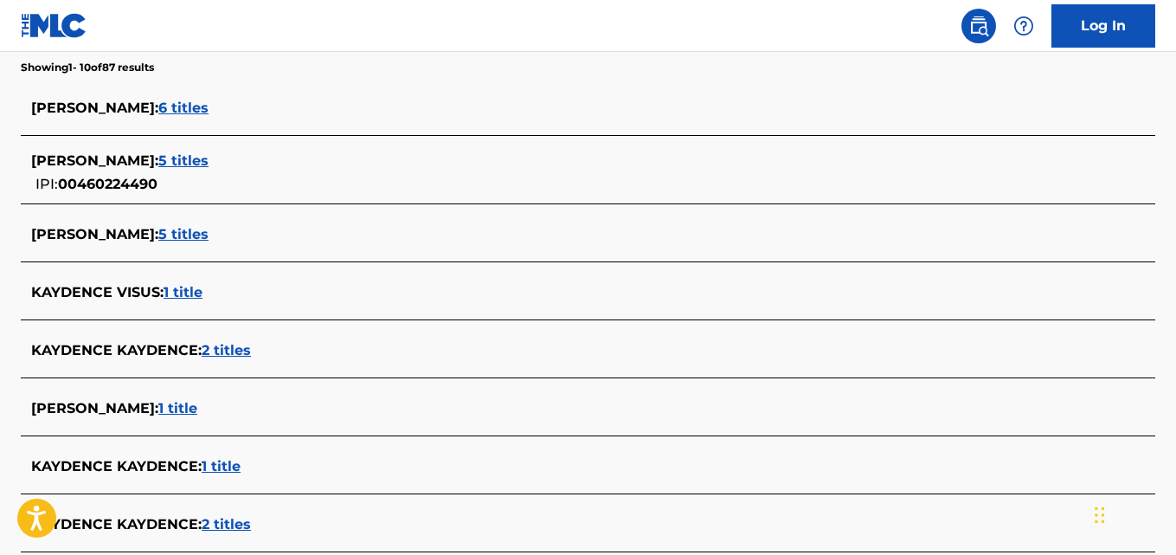
scroll to position [269, 0]
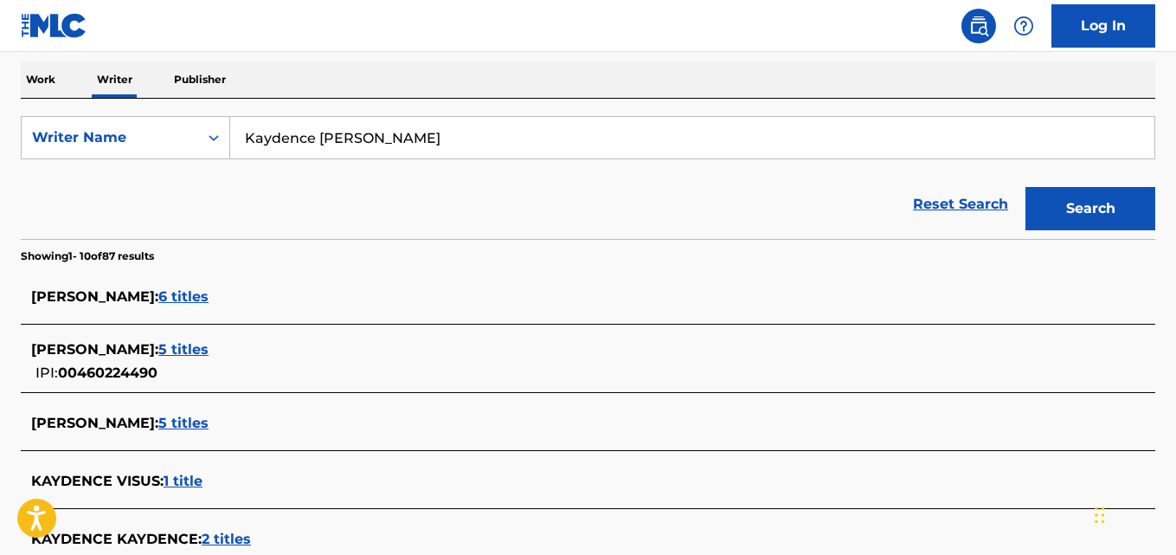
click at [441, 144] on input "Kaydence Raab" at bounding box center [692, 138] width 924 height 42
paste input "Jovi Lee"
click at [1025, 187] on button "Search" at bounding box center [1090, 208] width 130 height 43
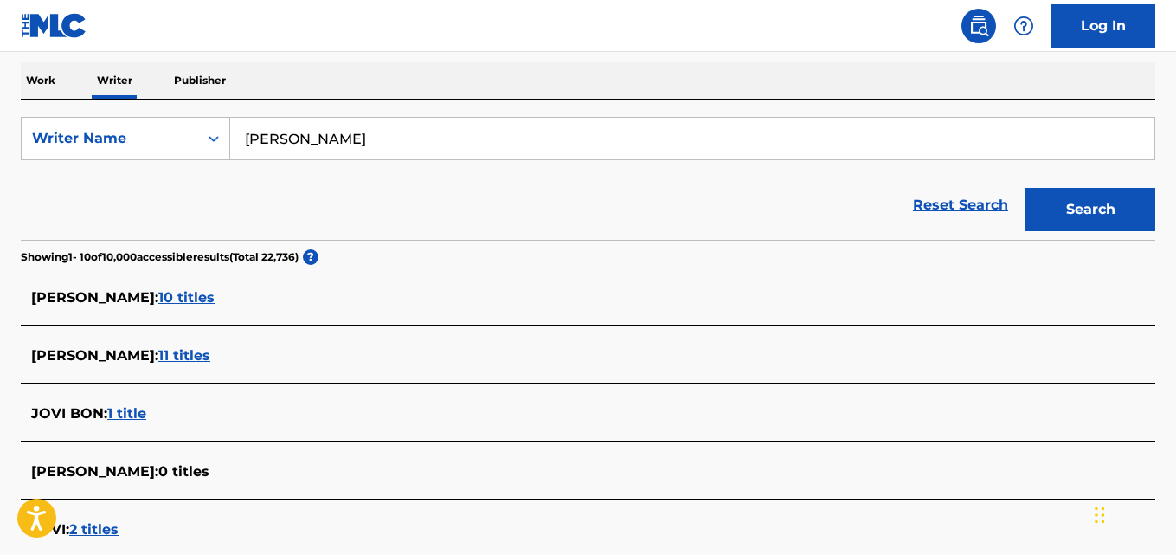
scroll to position [258, 0]
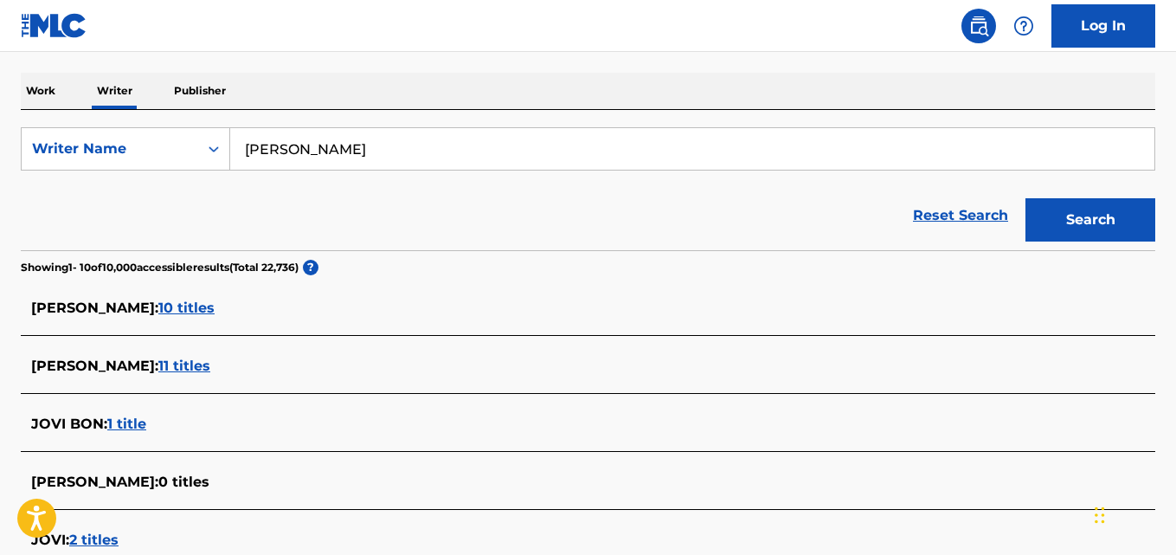
click at [413, 151] on input "Jovi Lee" at bounding box center [692, 149] width 924 height 42
paste input "joshua nunk mokpo"
click at [1025, 198] on button "Search" at bounding box center [1090, 219] width 130 height 43
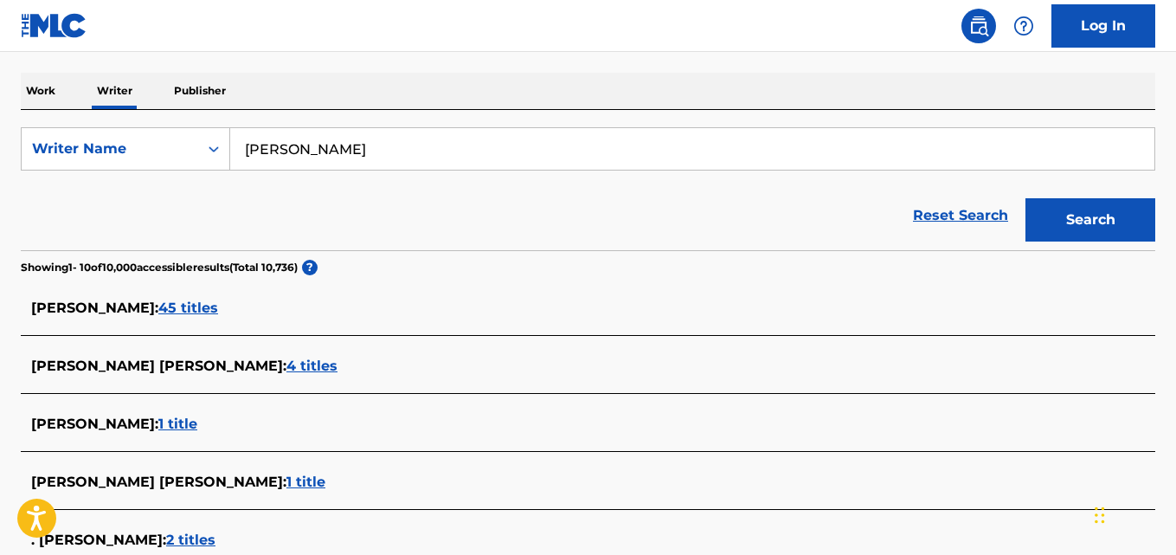
paste input "[PERSON_NAME]"
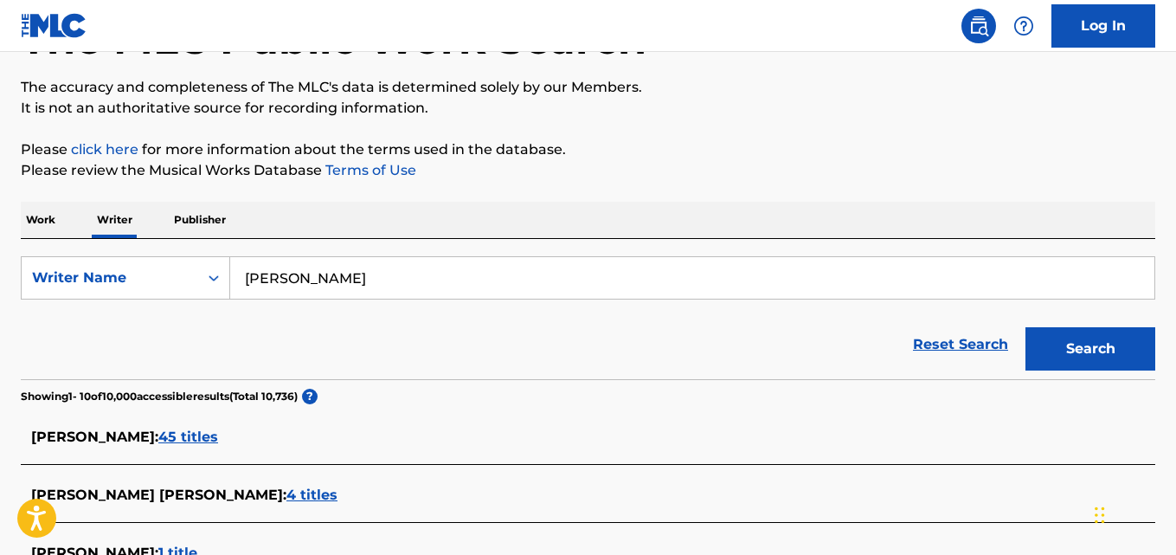
click at [1025, 327] on button "Search" at bounding box center [1090, 348] width 130 height 43
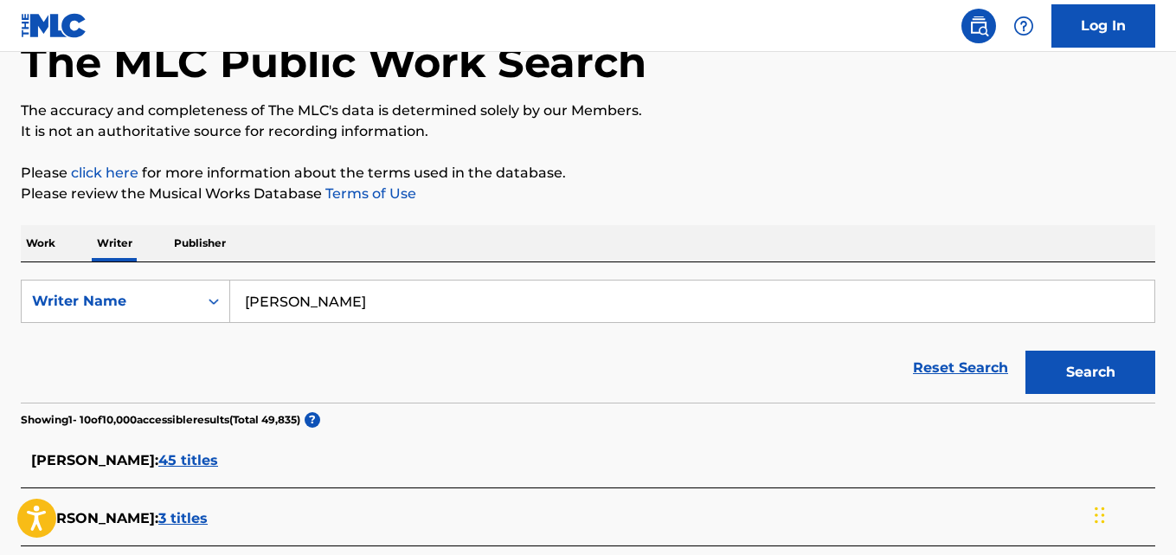
click at [429, 303] on input "[PERSON_NAME]" at bounding box center [692, 301] width 924 height 42
paste input "[PERSON_NAME]"
click at [1025, 350] on button "Search" at bounding box center [1090, 371] width 130 height 43
click at [421, 297] on input "[PERSON_NAME]" at bounding box center [692, 301] width 924 height 42
paste input "Genesis Mccollum"
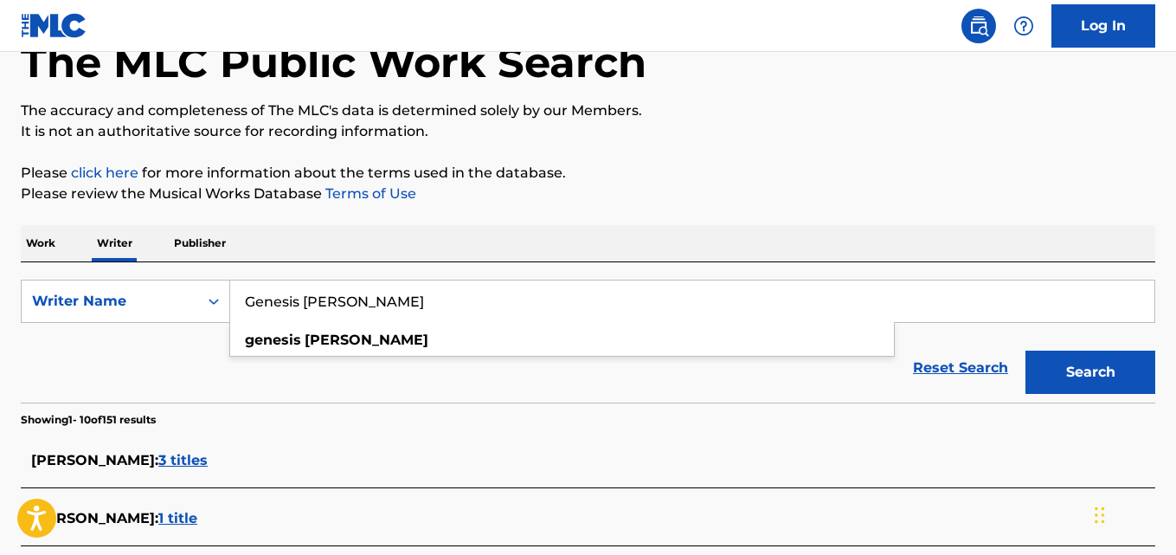
type input "Genesis Mccollum"
click at [1025, 350] on button "Search" at bounding box center [1090, 371] width 130 height 43
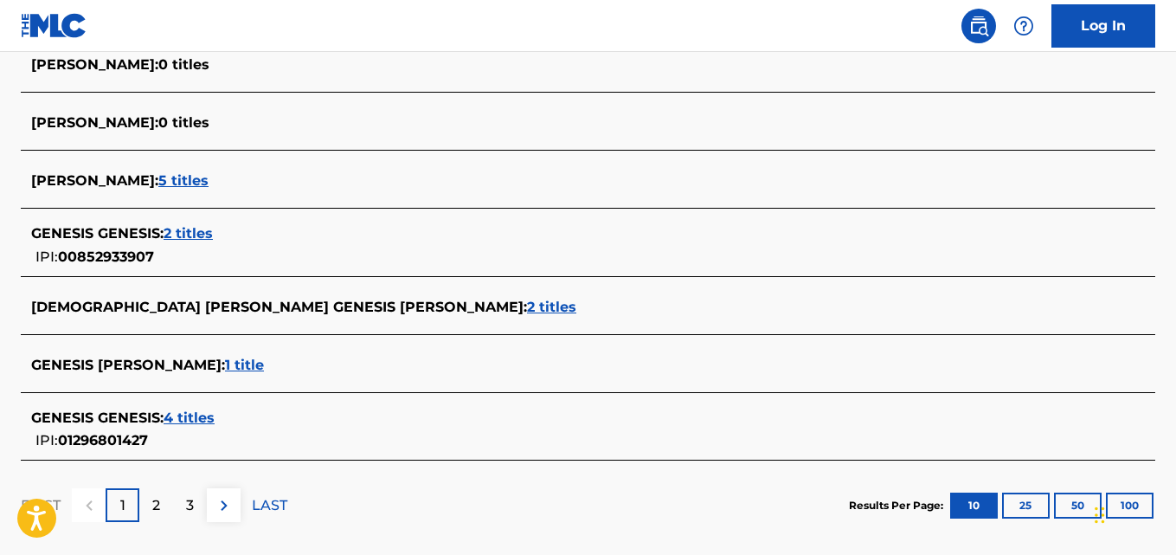
scroll to position [695, 0]
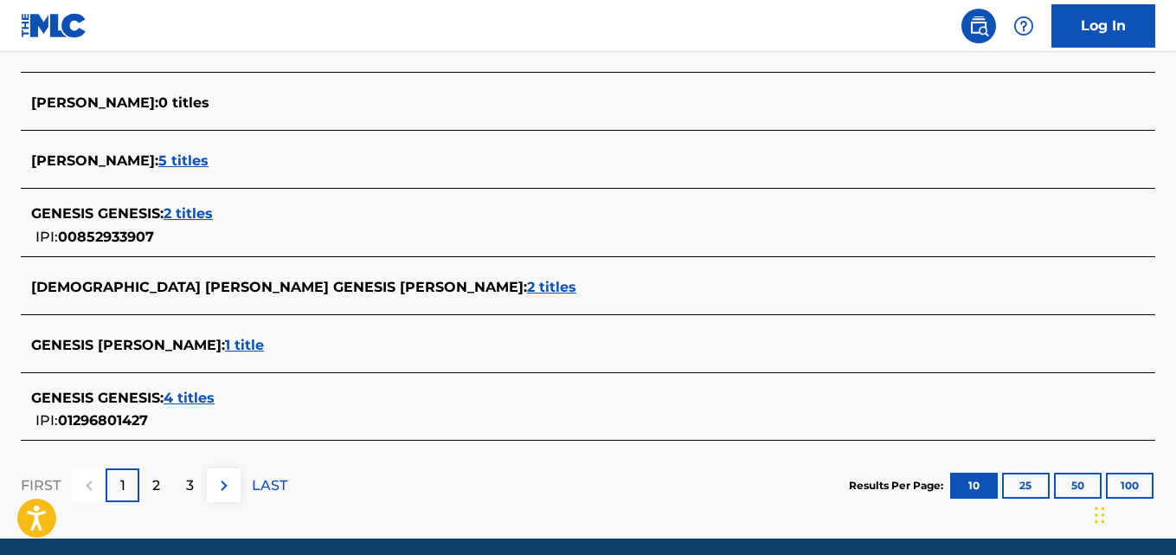
click at [219, 353] on div "GENESIS MCCOLLUM : 1 title" at bounding box center [565, 345] width 1069 height 21
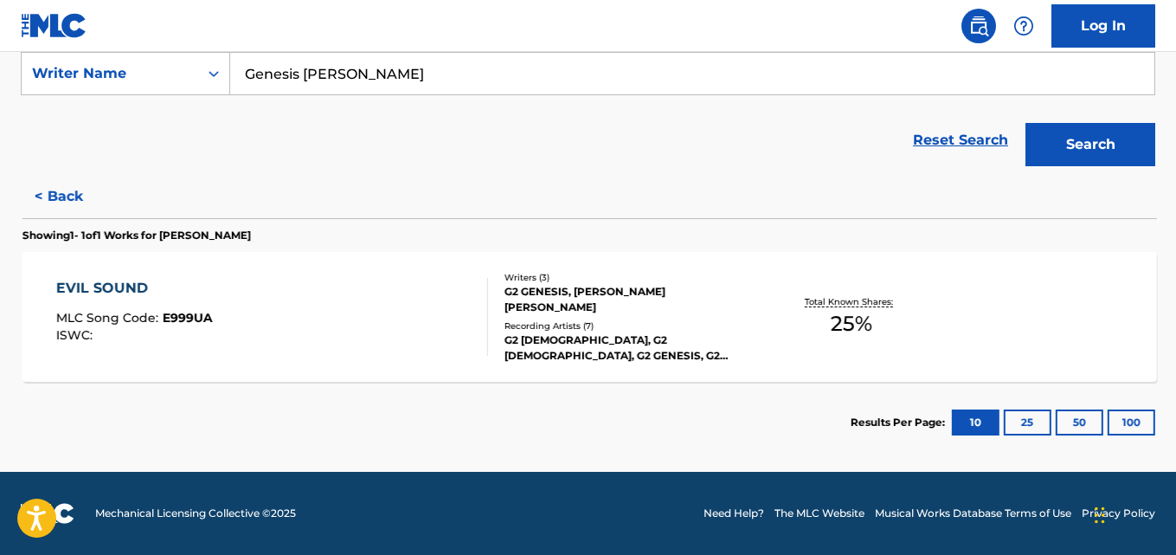
scroll to position [333, 0]
click at [744, 312] on div "G2 GENESIS, GENESIS MCCOLLUM, ARTEM MOROZOV" at bounding box center [629, 299] width 253 height 31
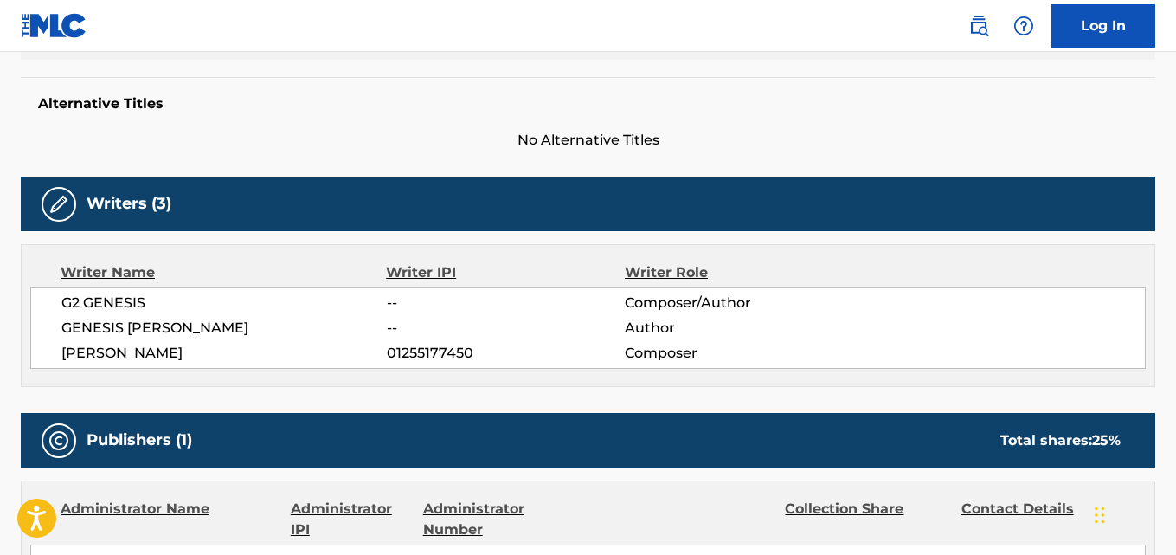
scroll to position [445, 0]
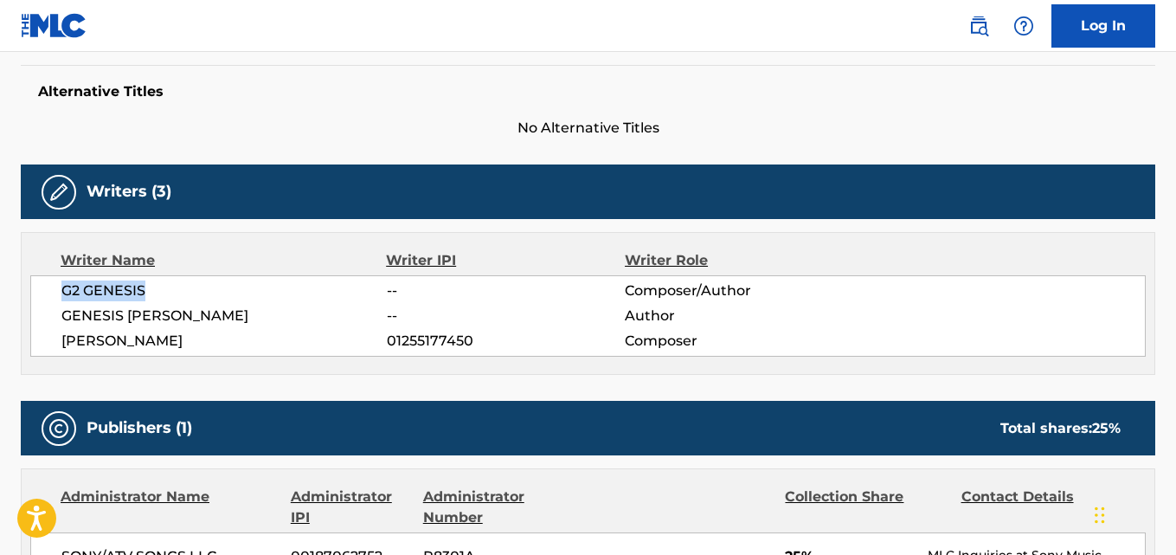
drag, startPoint x: 161, startPoint y: 293, endPoint x: 61, endPoint y: 296, distance: 99.5
click at [61, 296] on span "G2 GENESIS" at bounding box center [223, 290] width 325 height 21
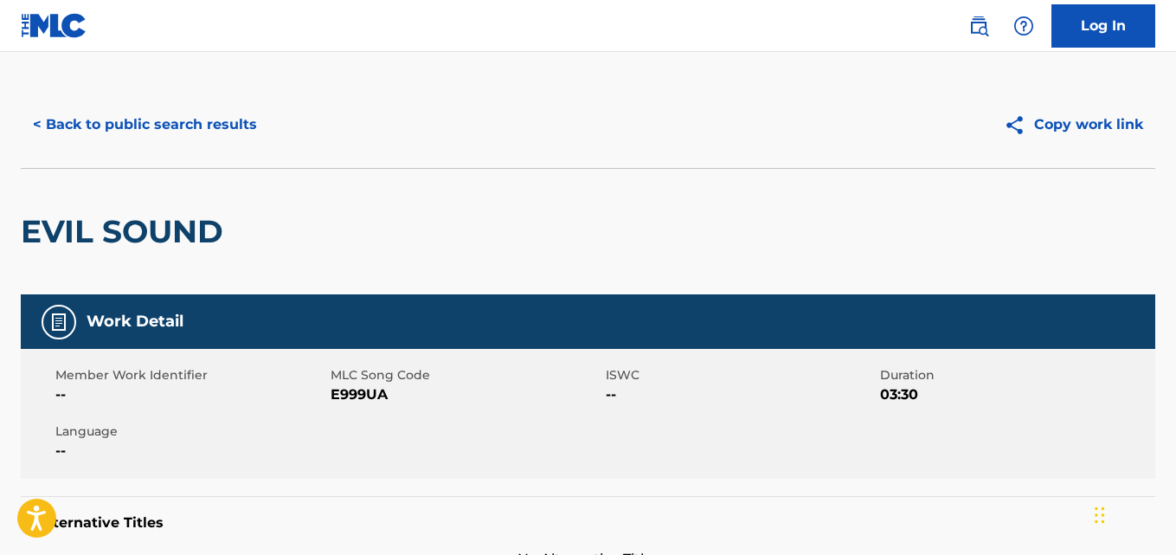
scroll to position [0, 0]
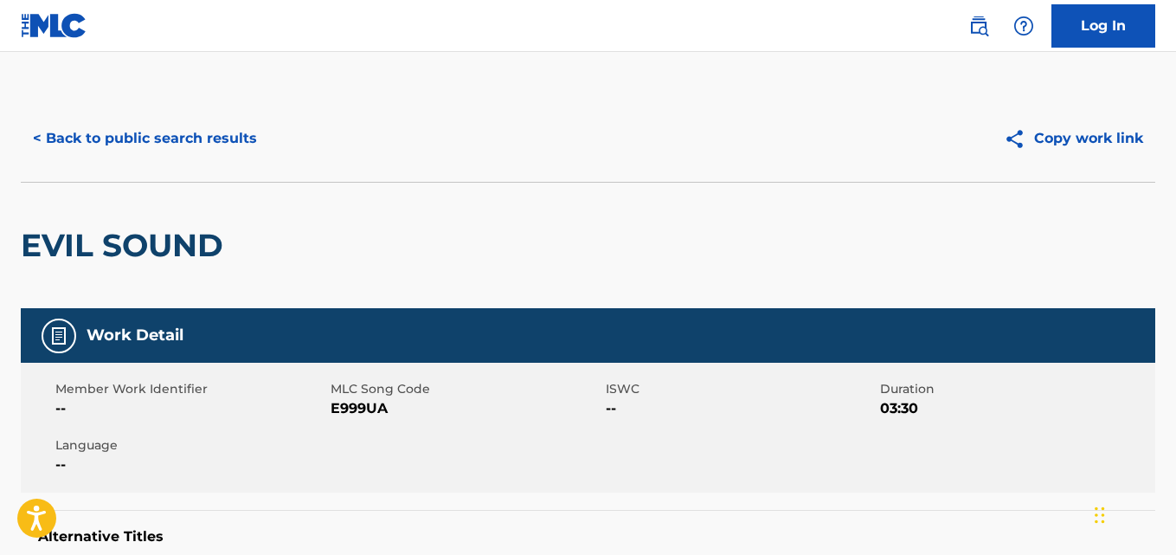
click at [243, 149] on button "< Back to public search results" at bounding box center [145, 138] width 248 height 43
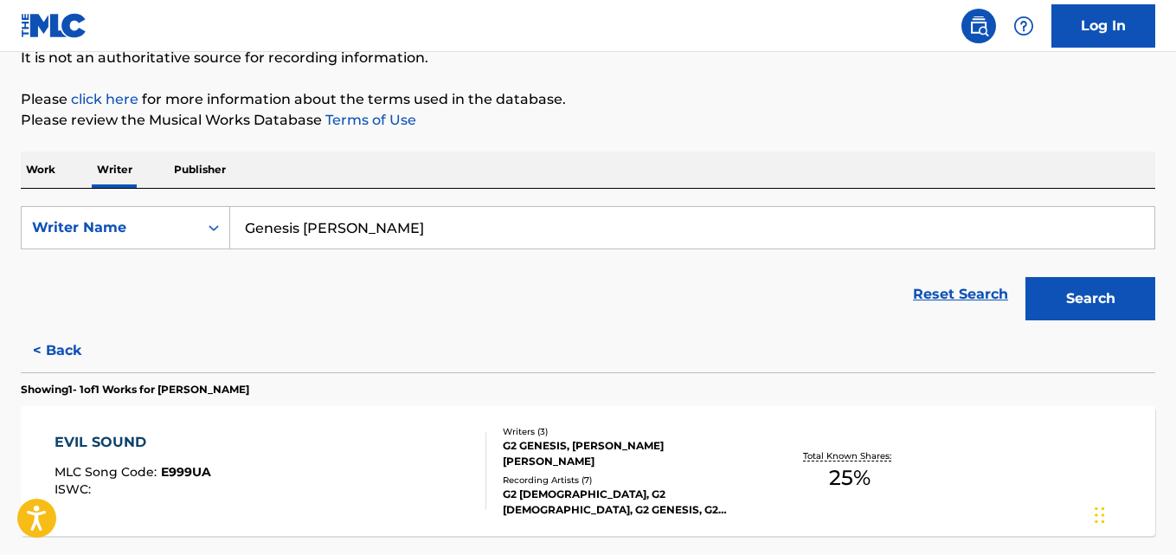
scroll to position [333, 0]
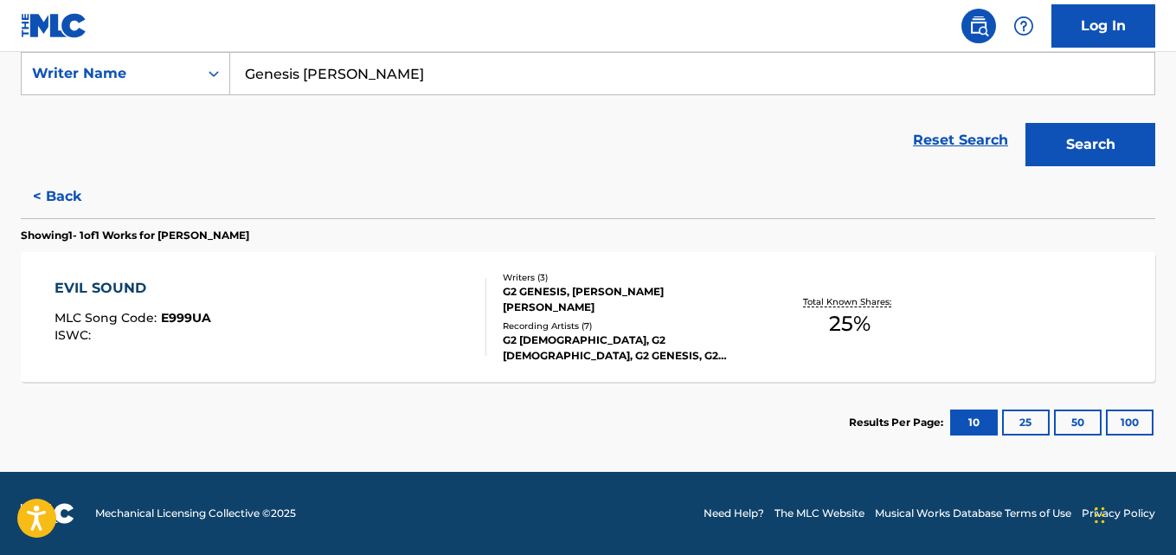
click at [69, 200] on button "< Back" at bounding box center [73, 196] width 104 height 43
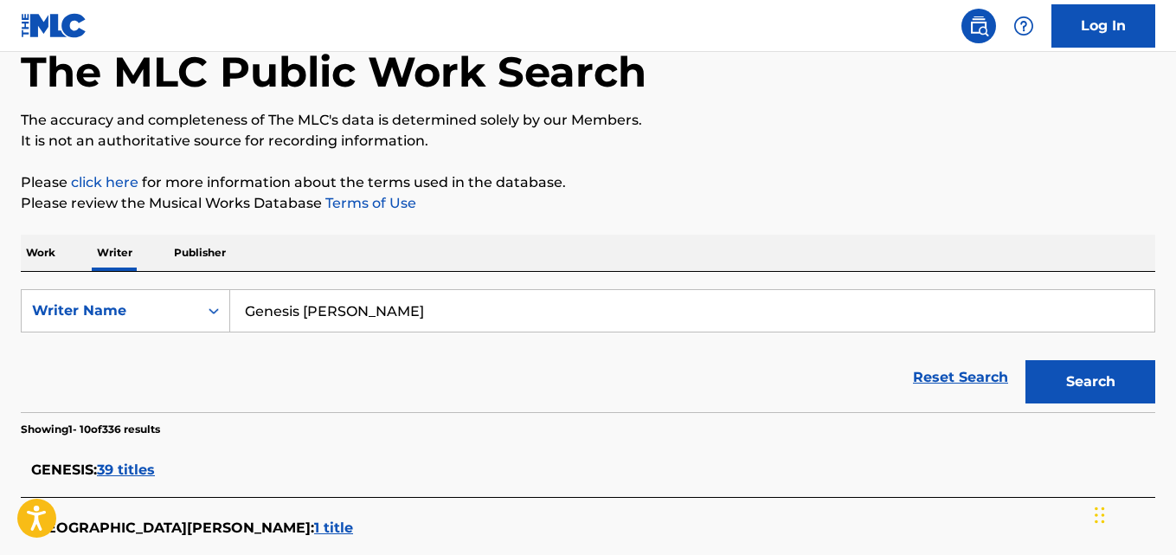
scroll to position [87, 0]
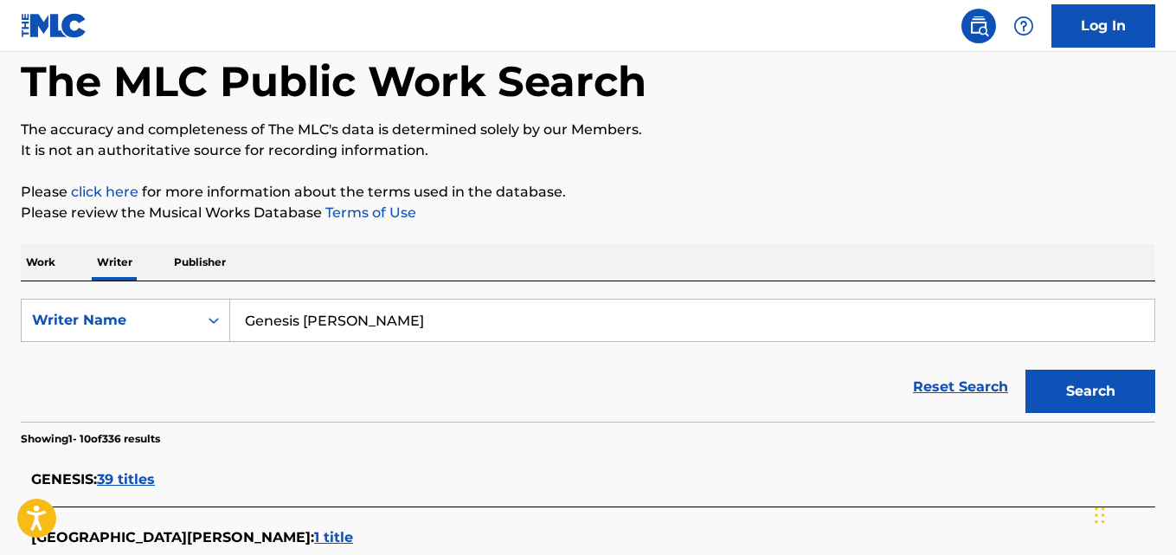
click at [426, 325] on input "Genesis Mccollum" at bounding box center [692, 320] width 924 height 42
paste input "2 GENESIS"
click at [1025, 370] on button "Search" at bounding box center [1090, 391] width 130 height 43
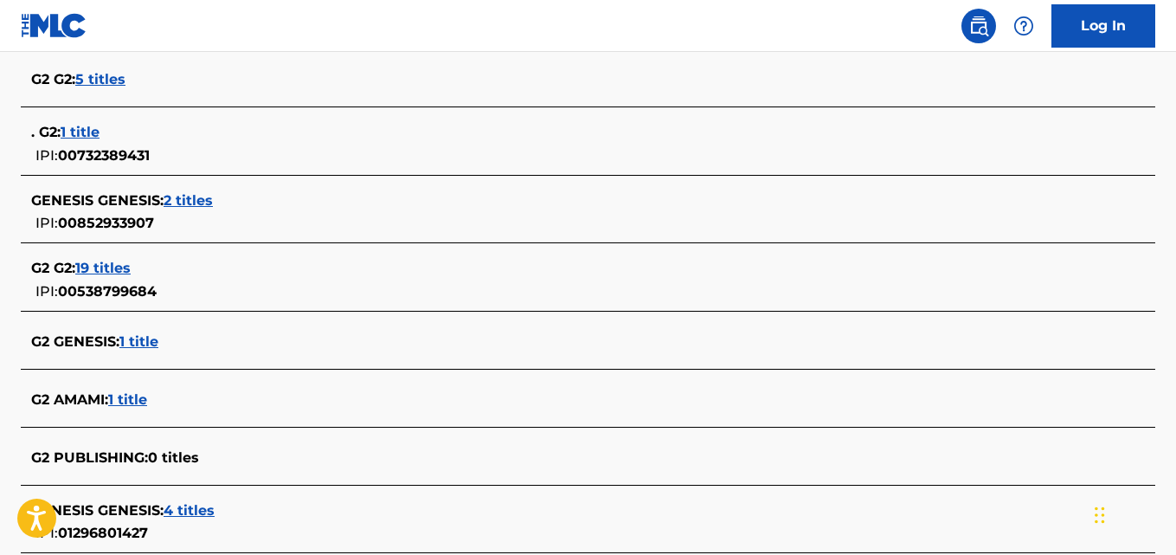
scroll to position [572, 0]
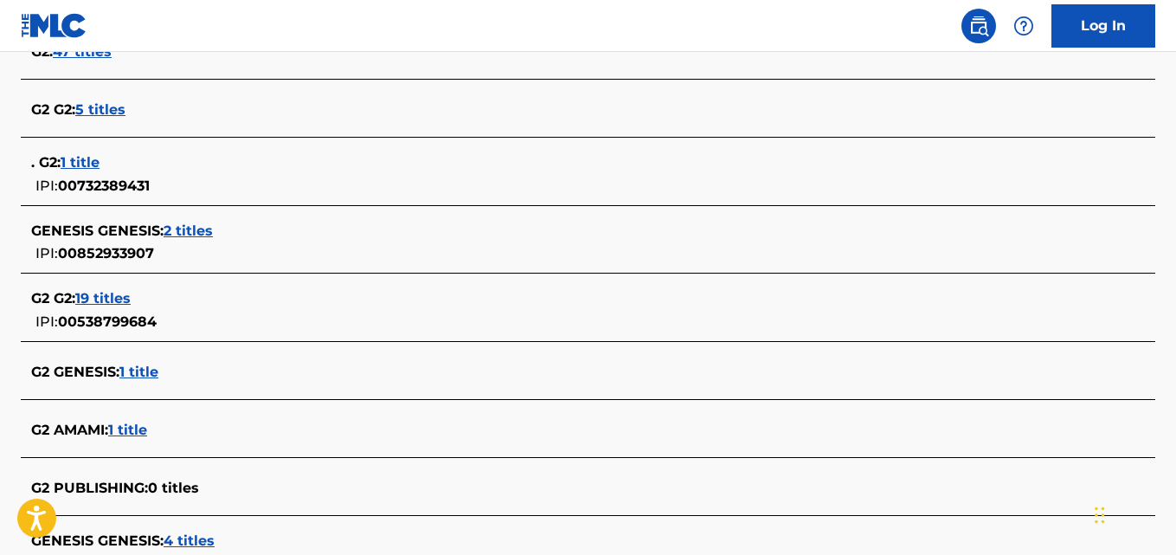
click at [82, 372] on span "G2 GENESIS :" at bounding box center [75, 371] width 88 height 16
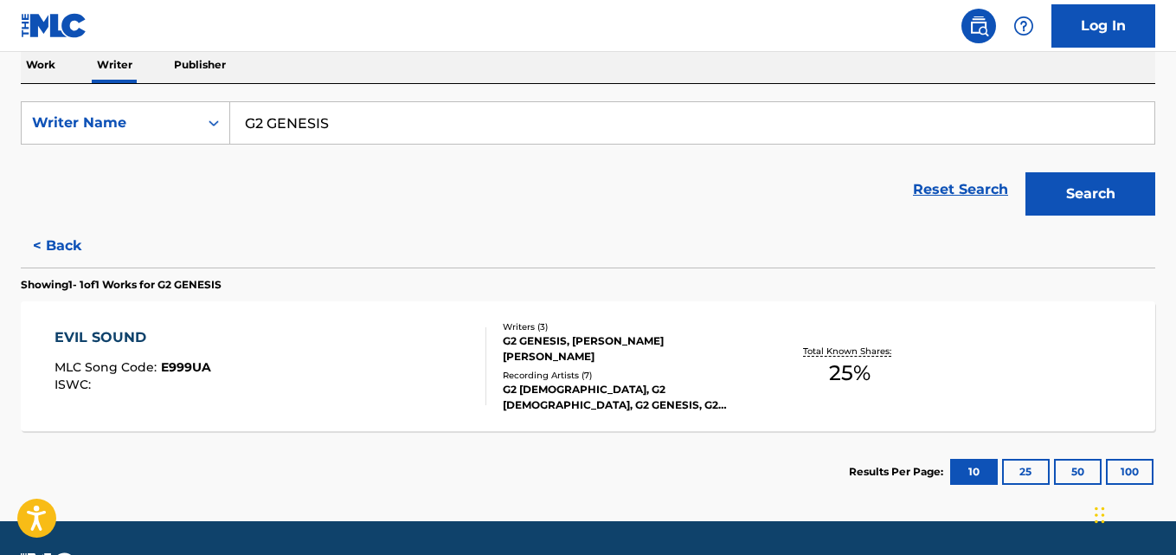
scroll to position [268, 0]
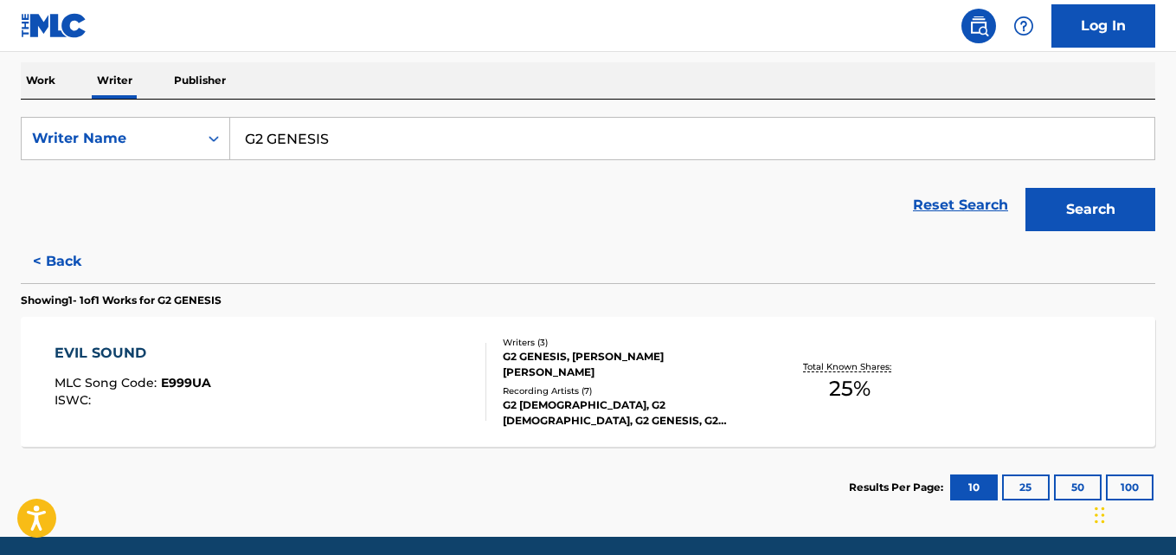
click at [408, 135] on input "G2 GENESIS" at bounding box center [692, 139] width 924 height 42
paste input "DE SANTIAGO HECTOR"
click at [1025, 188] on button "Search" at bounding box center [1090, 209] width 130 height 43
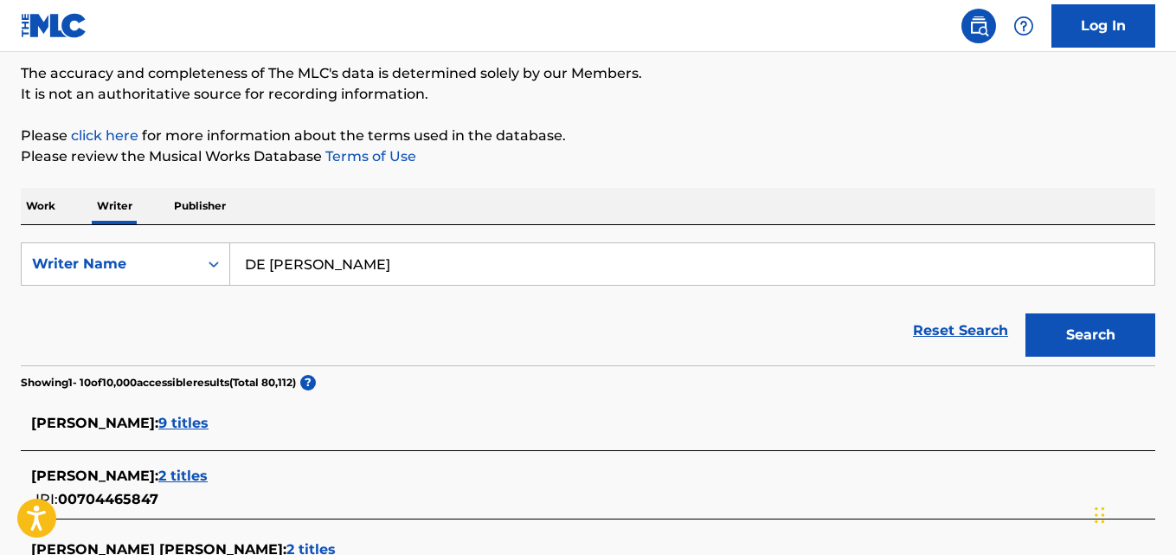
scroll to position [136, 0]
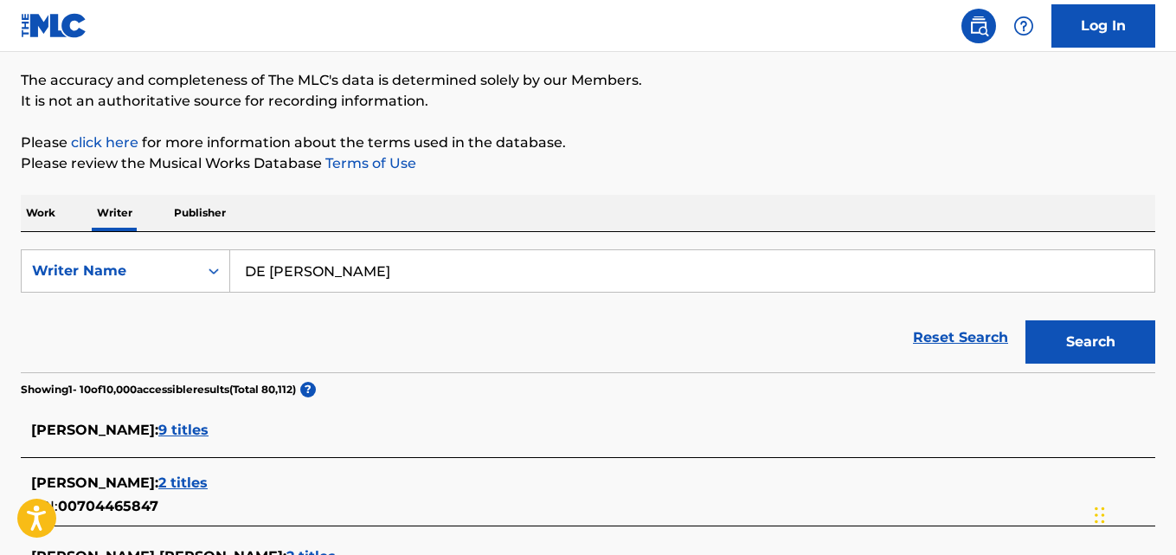
click at [269, 271] on input "DE SANTIAGO HECTOR" at bounding box center [692, 271] width 924 height 42
click at [1025, 320] on button "Search" at bounding box center [1090, 341] width 130 height 43
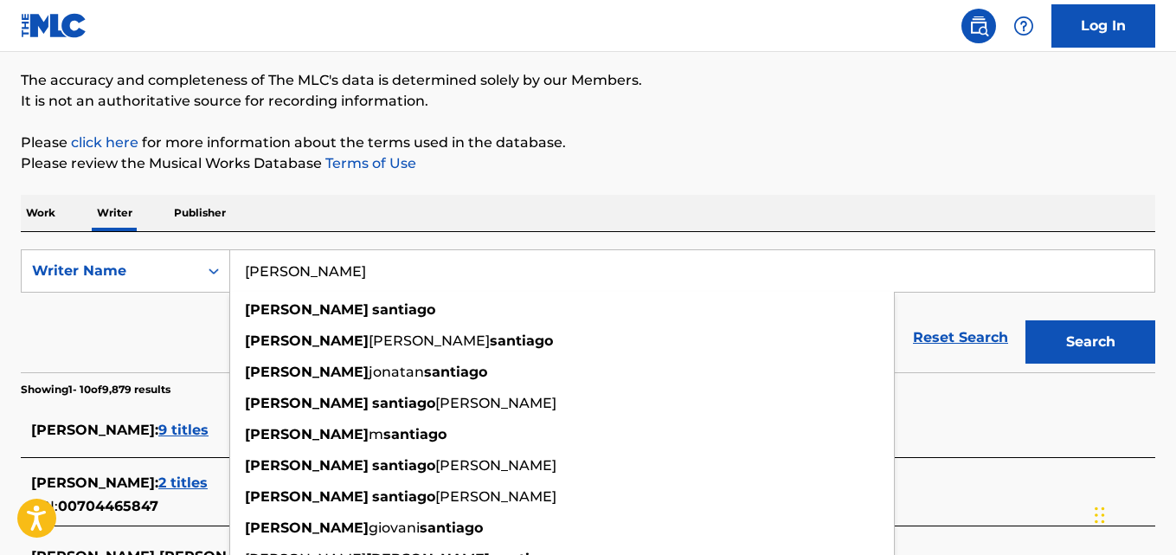
click at [158, 334] on div "Reset Search Search" at bounding box center [588, 337] width 1134 height 69
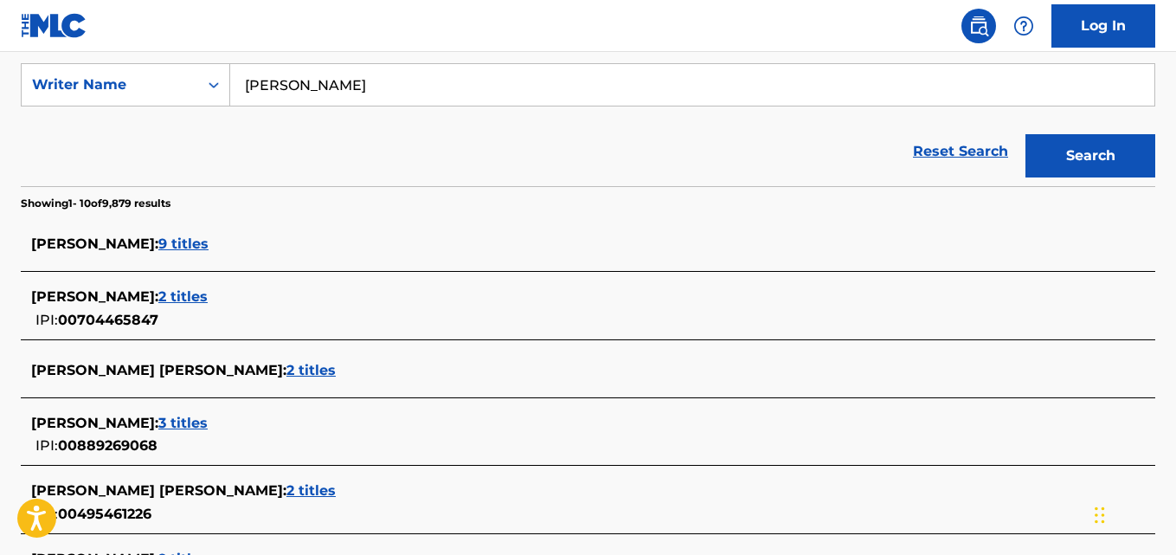
scroll to position [320, 0]
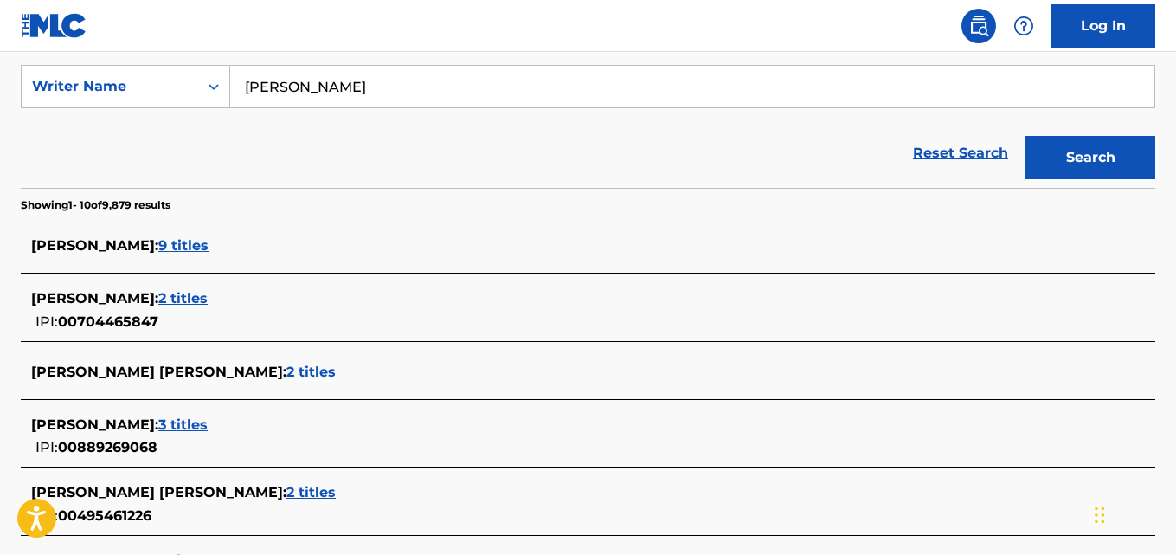
click at [467, 88] on input "SANTIAGO HECTOR" at bounding box center [692, 87] width 924 height 42
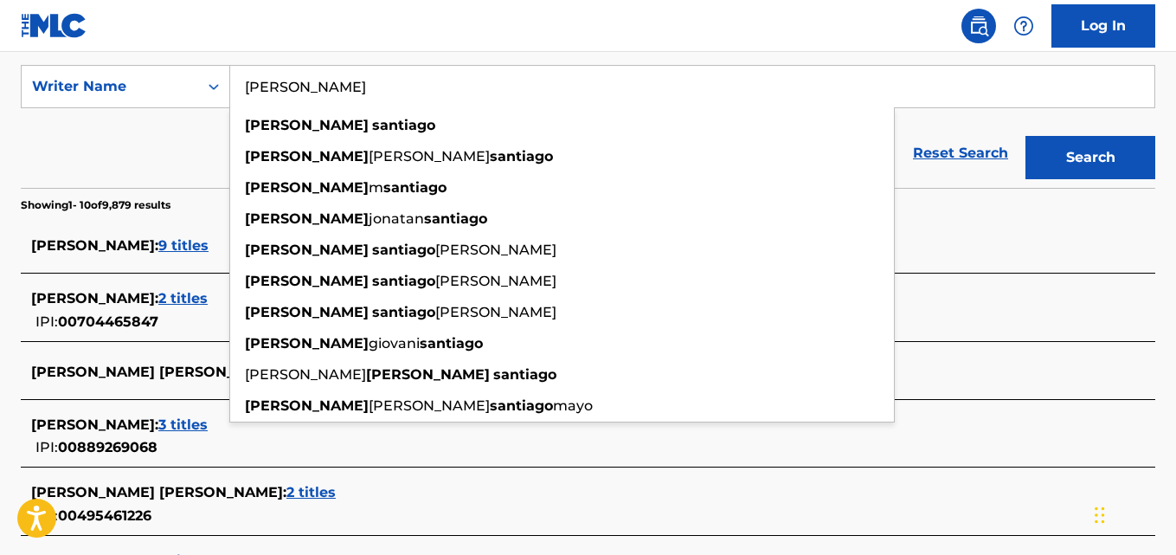
paste input "UGARMAN DANIEL ERIC"
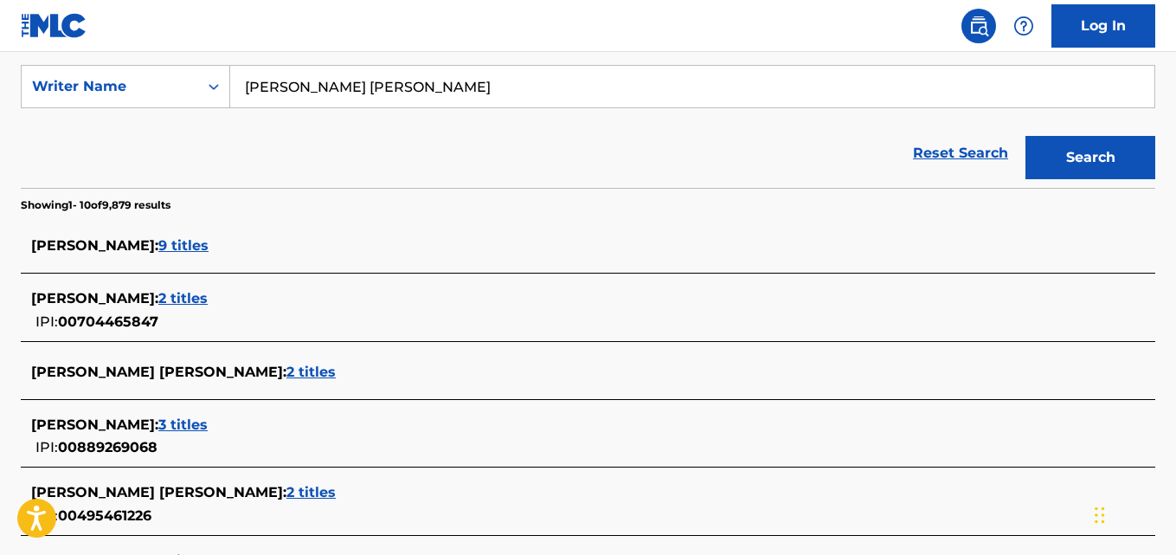
type input "SUGARMAN DANIEL ERIC"
click at [1025, 136] on button "Search" at bounding box center [1090, 157] width 130 height 43
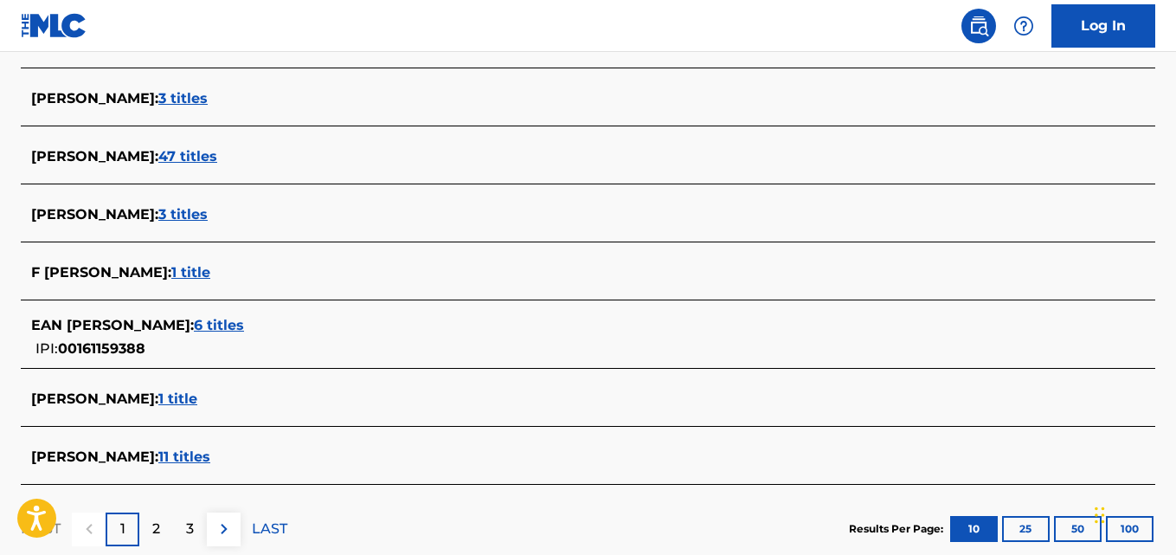
scroll to position [646, 0]
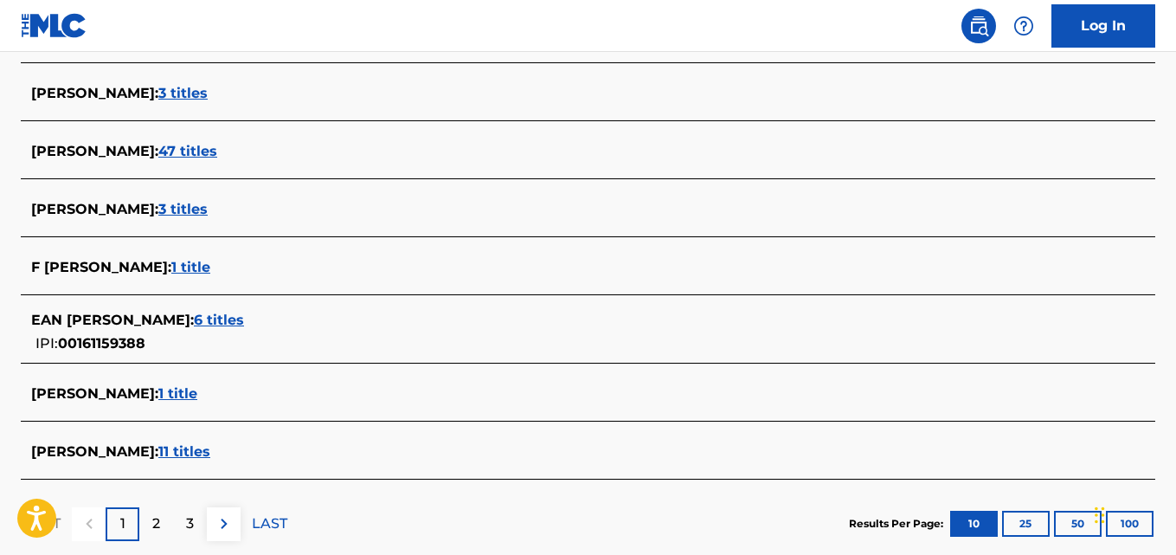
click at [202, 457] on span "11 titles" at bounding box center [184, 451] width 52 height 16
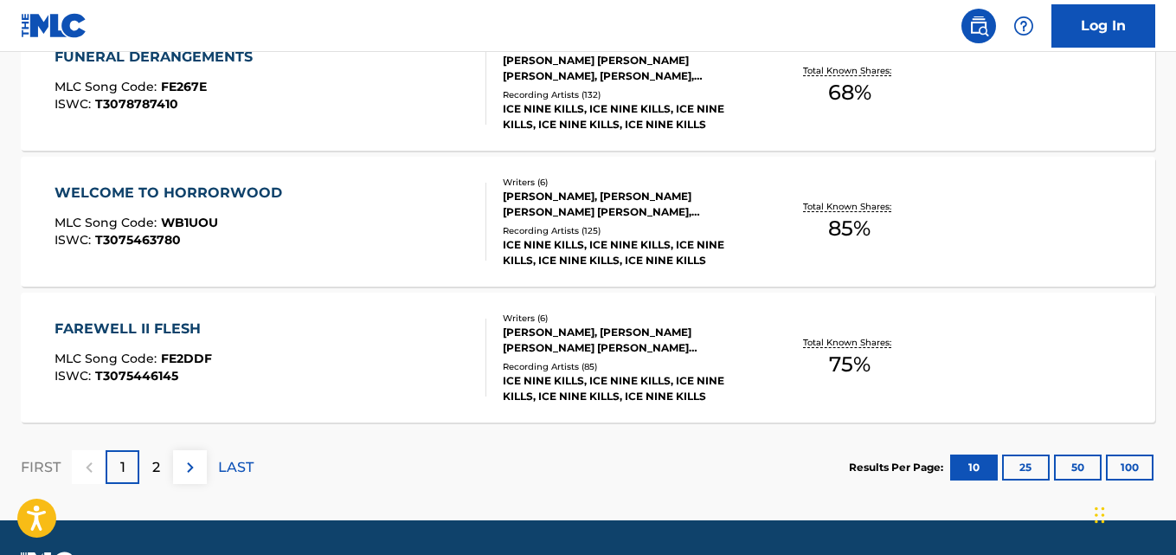
scroll to position [1564, 0]
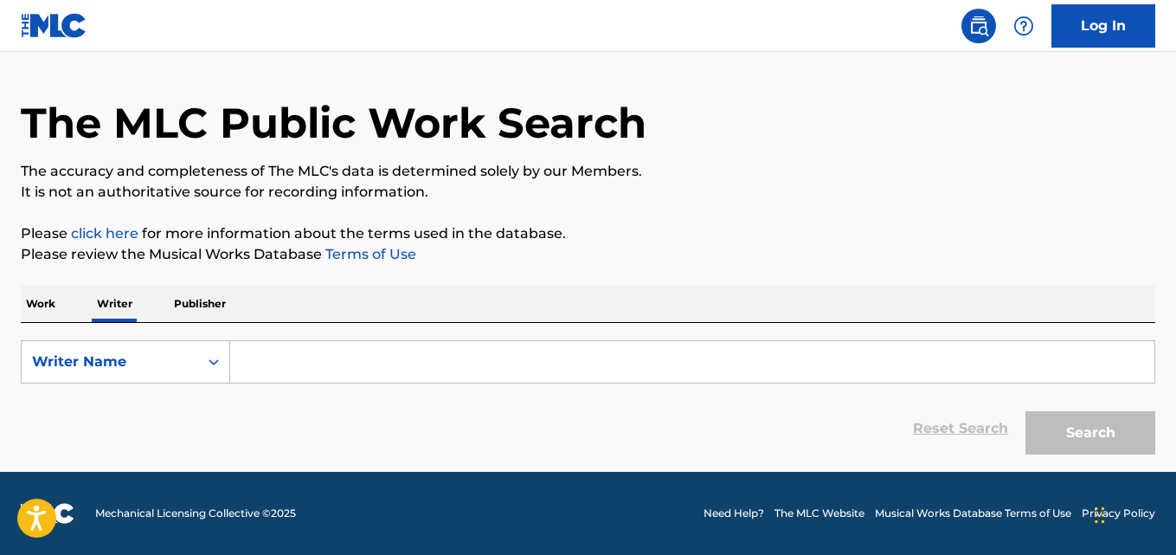
click at [372, 350] on input "Search Form" at bounding box center [692, 362] width 924 height 42
paste input "Shevya Awasthi"
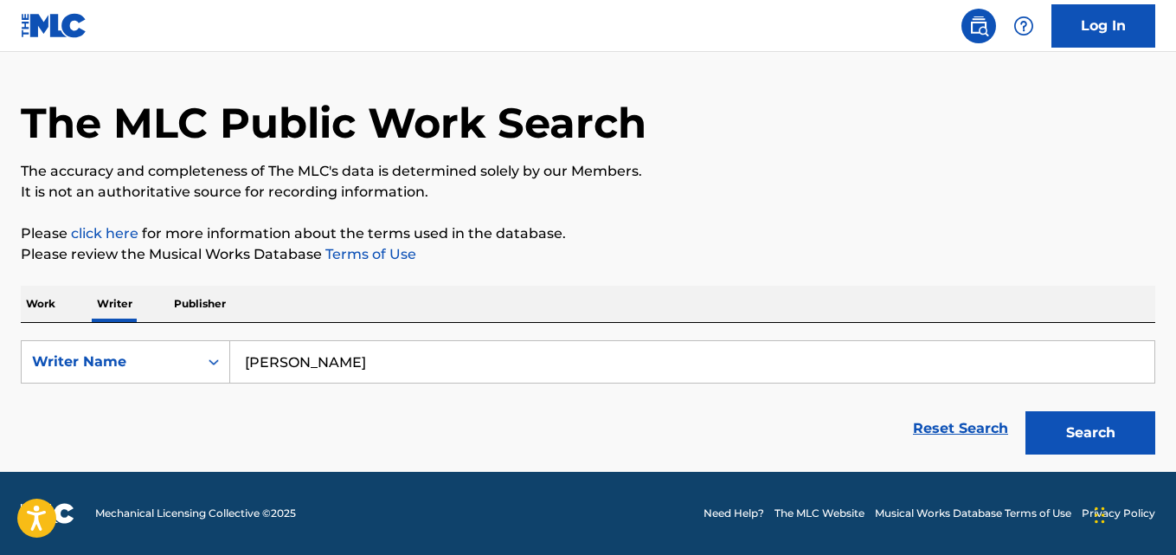
click at [1025, 411] on button "Search" at bounding box center [1090, 432] width 130 height 43
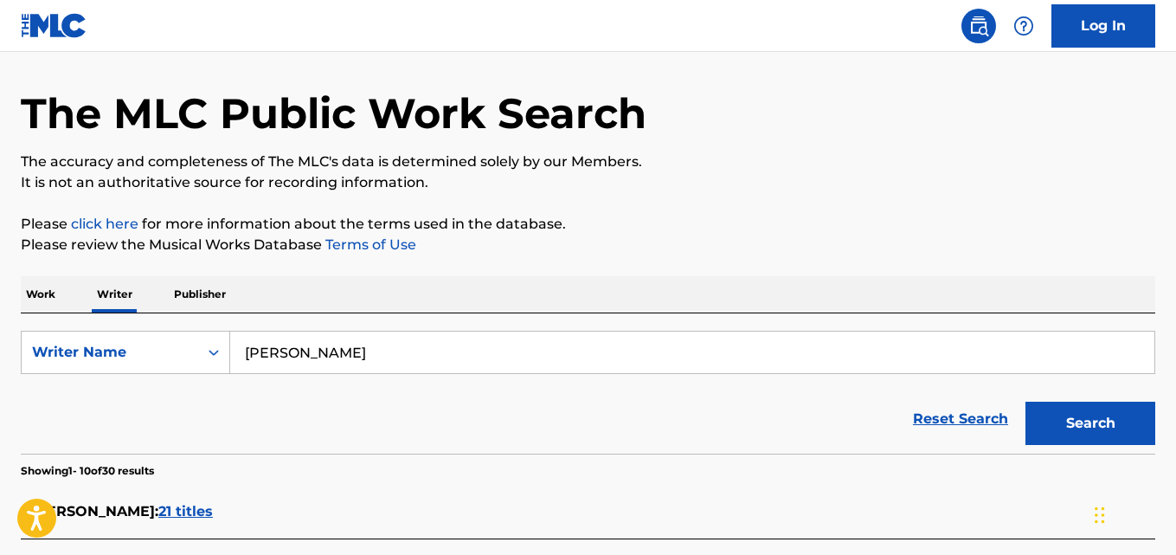
scroll to position [59, 0]
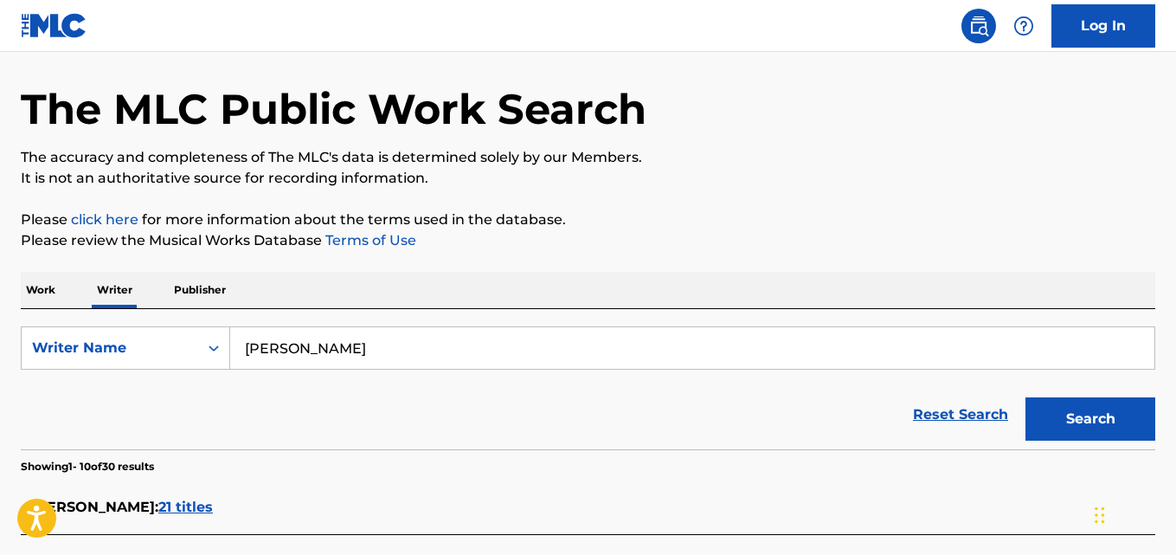
click at [427, 339] on input "Shevya Awasthi" at bounding box center [692, 348] width 924 height 42
paste input "Piper Olsen"
click at [1025, 397] on button "Search" at bounding box center [1090, 418] width 130 height 43
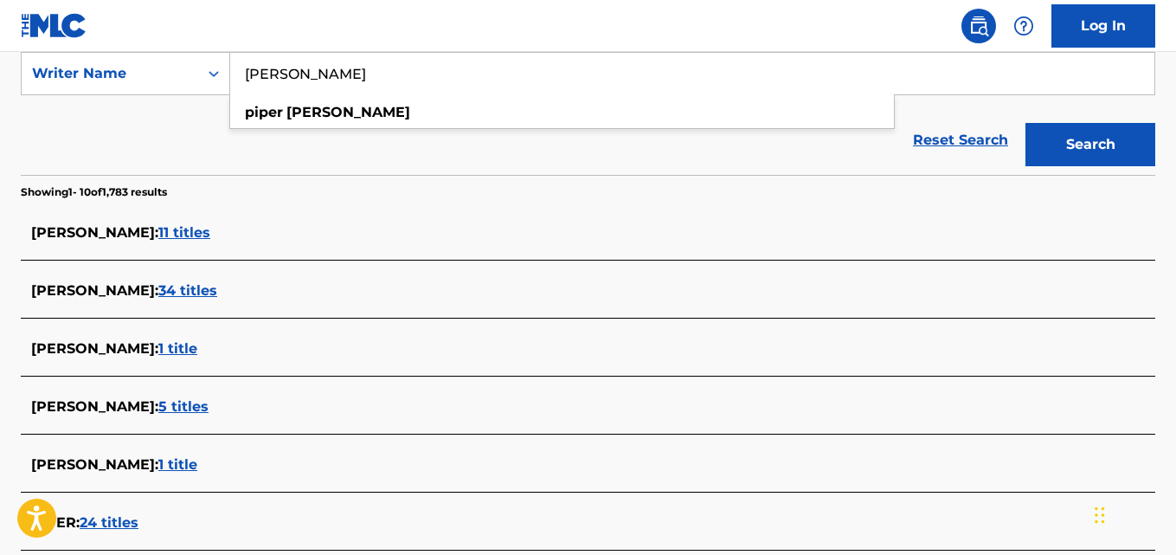
scroll to position [300, 0]
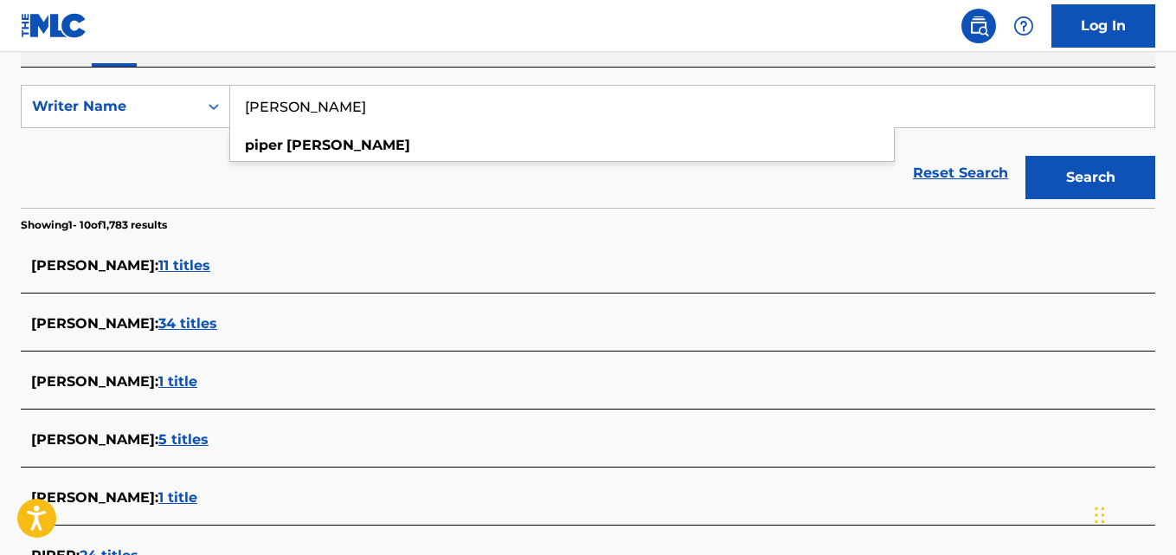
click at [258, 141] on strong "piper" at bounding box center [264, 145] width 38 height 16
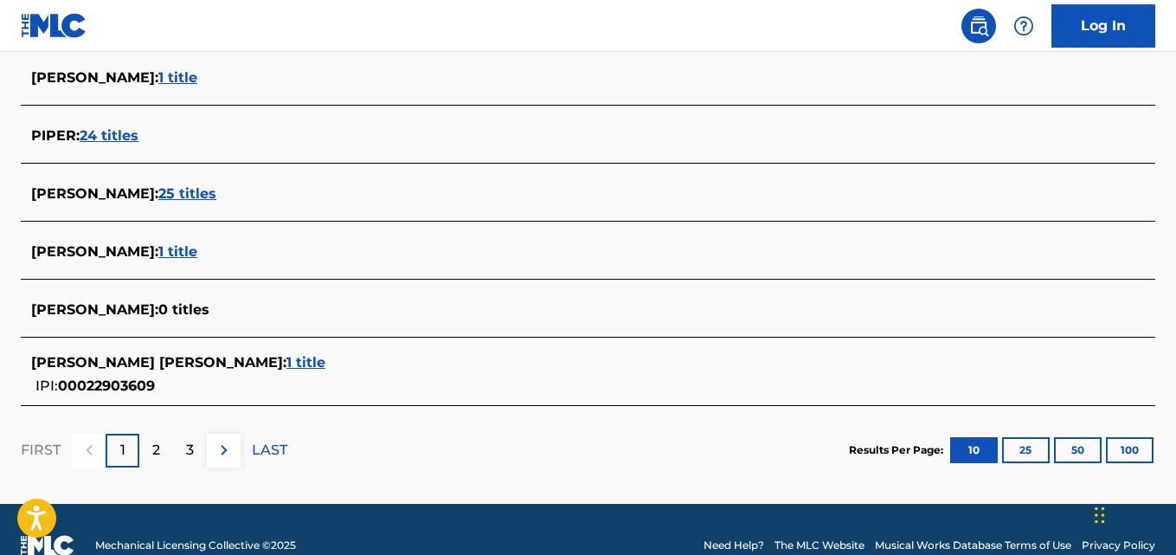
scroll to position [752, 0]
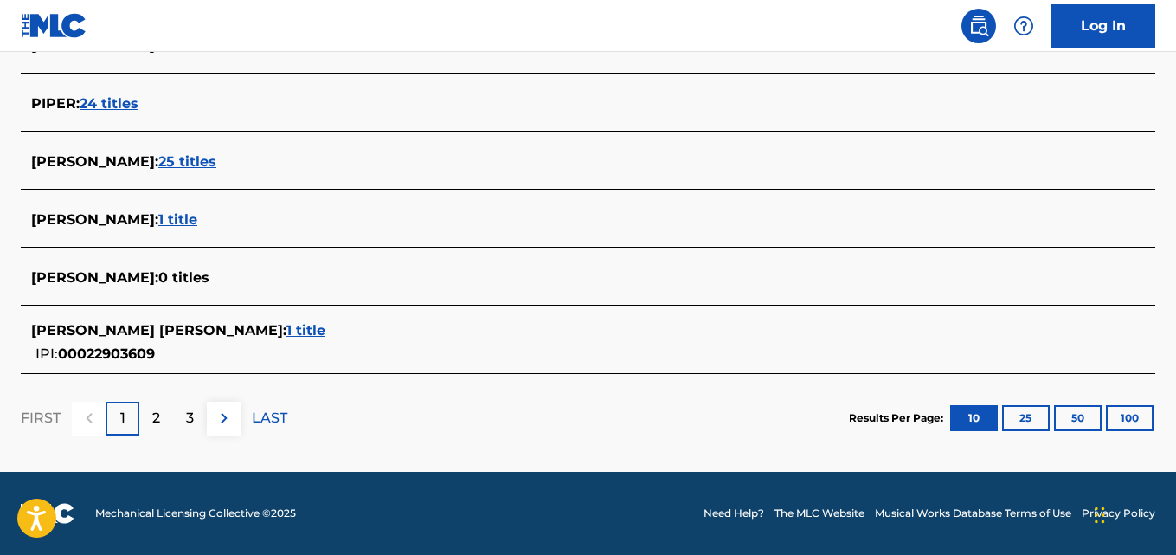
click at [157, 421] on p "2" at bounding box center [156, 418] width 8 height 21
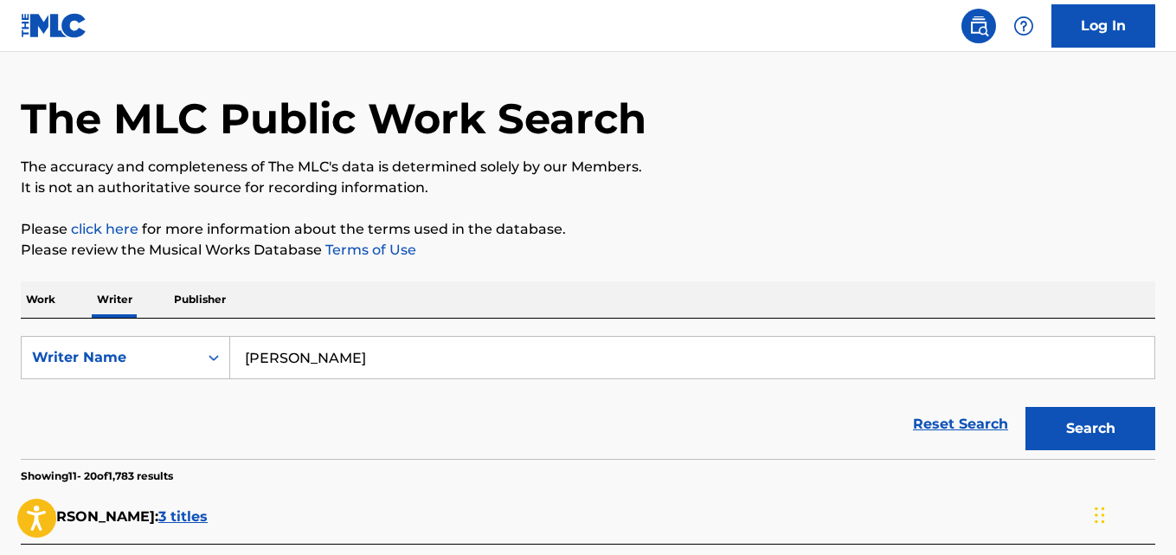
scroll to position [0, 0]
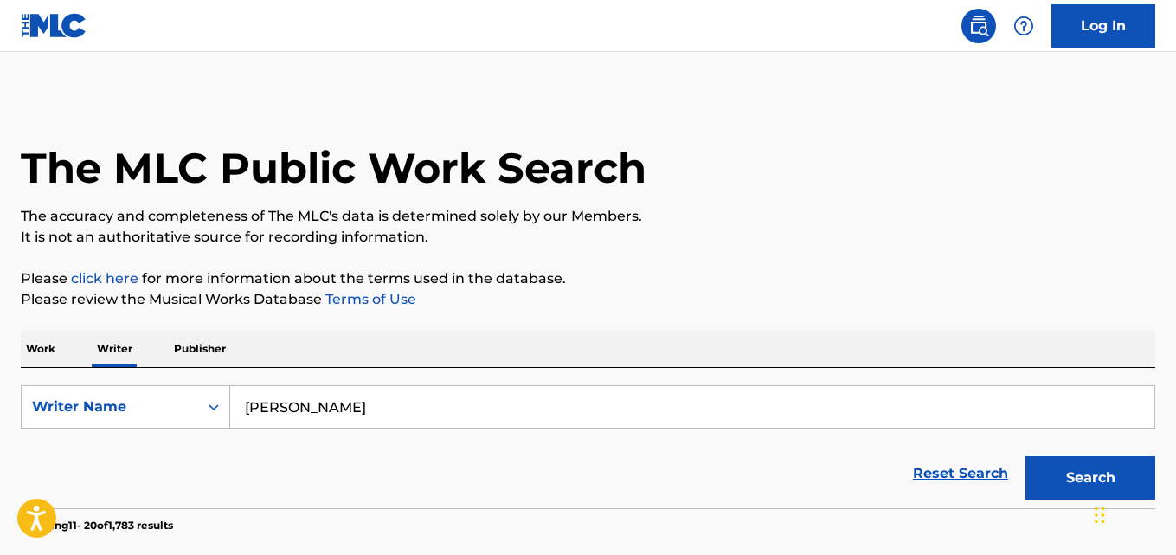
click at [393, 444] on div "Reset Search Search" at bounding box center [588, 473] width 1134 height 69
click at [395, 401] on input "piper olsen" at bounding box center [692, 407] width 924 height 42
paste input "Ayodeji Hanniel"
click at [1025, 456] on button "Search" at bounding box center [1090, 477] width 130 height 43
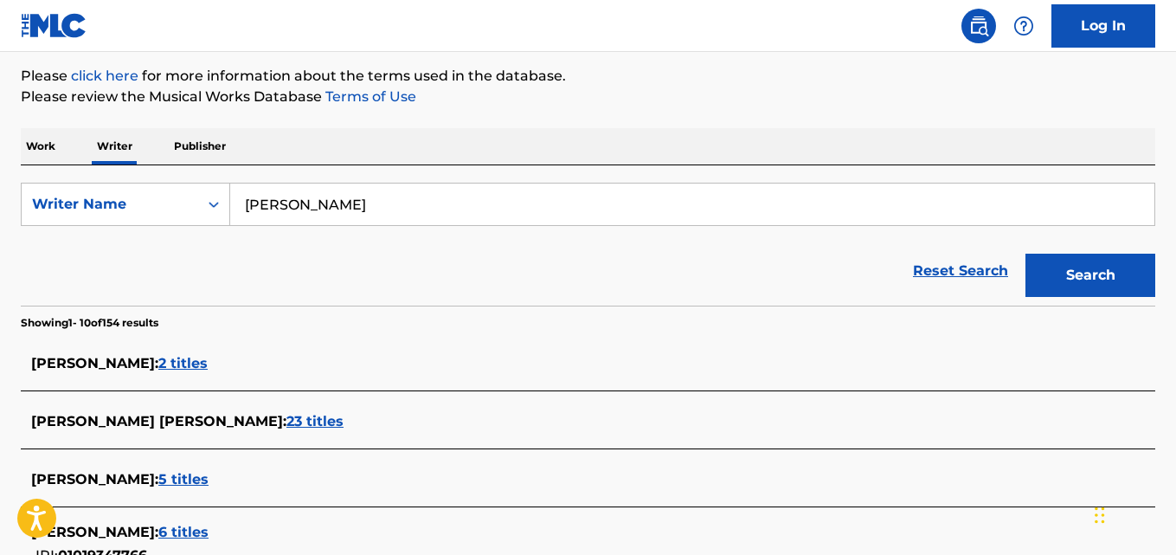
scroll to position [170, 0]
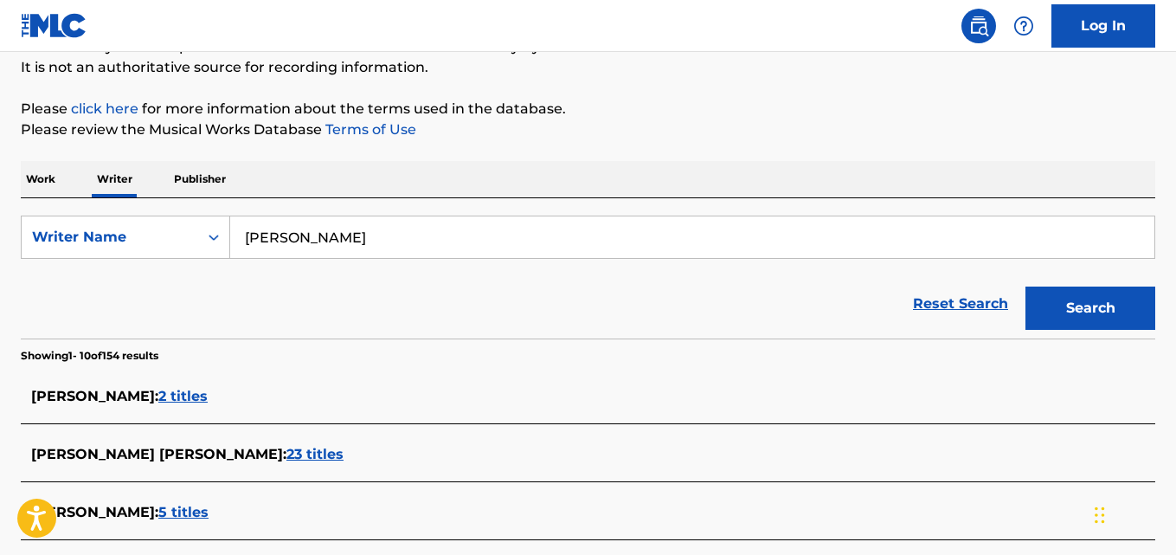
click at [425, 230] on input "Ayodeji Hanniel" at bounding box center [692, 237] width 924 height 42
paste input "leyi Hanniel Solomon"
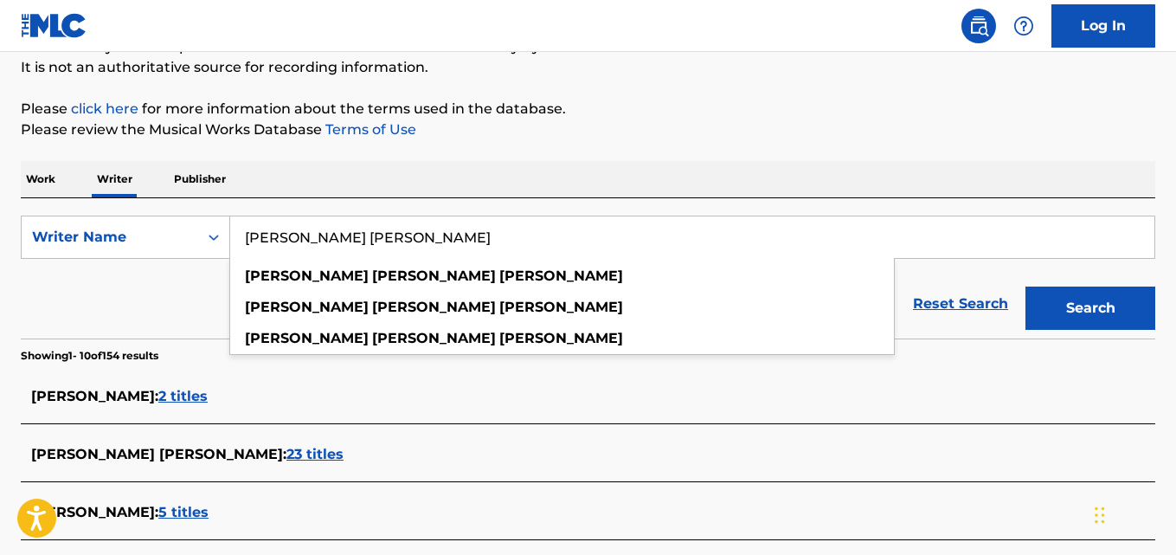
type input "Ayoleyi Hanniel Solomon"
click at [1025, 286] on button "Search" at bounding box center [1090, 307] width 130 height 43
click at [452, 155] on div "The MLC Public Work Search The accuracy and completeness of The MLC's data is d…" at bounding box center [588, 490] width 1176 height 1129
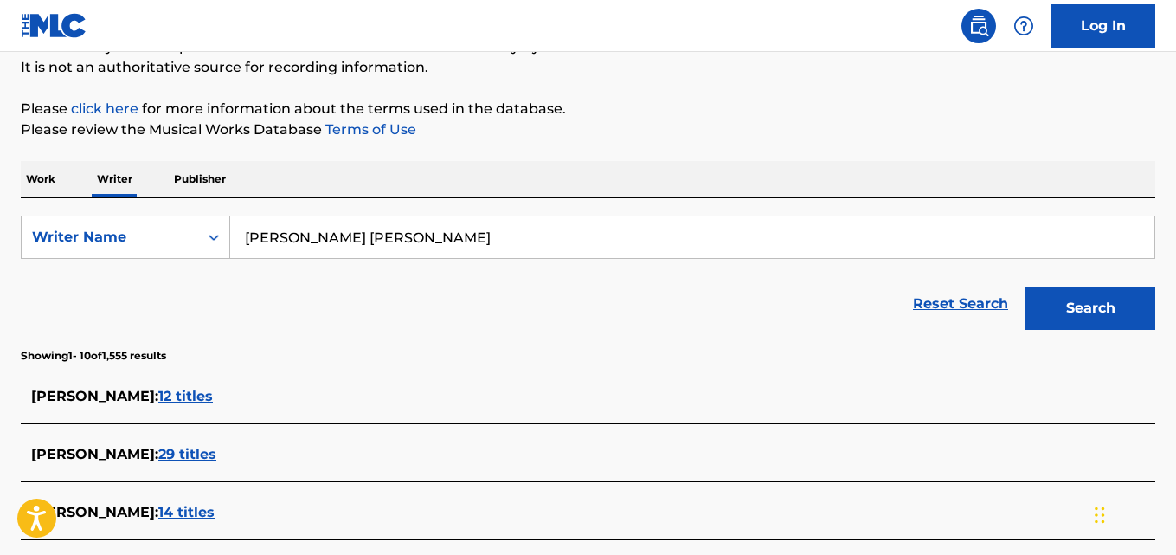
click at [1074, 304] on button "Search" at bounding box center [1090, 307] width 130 height 43
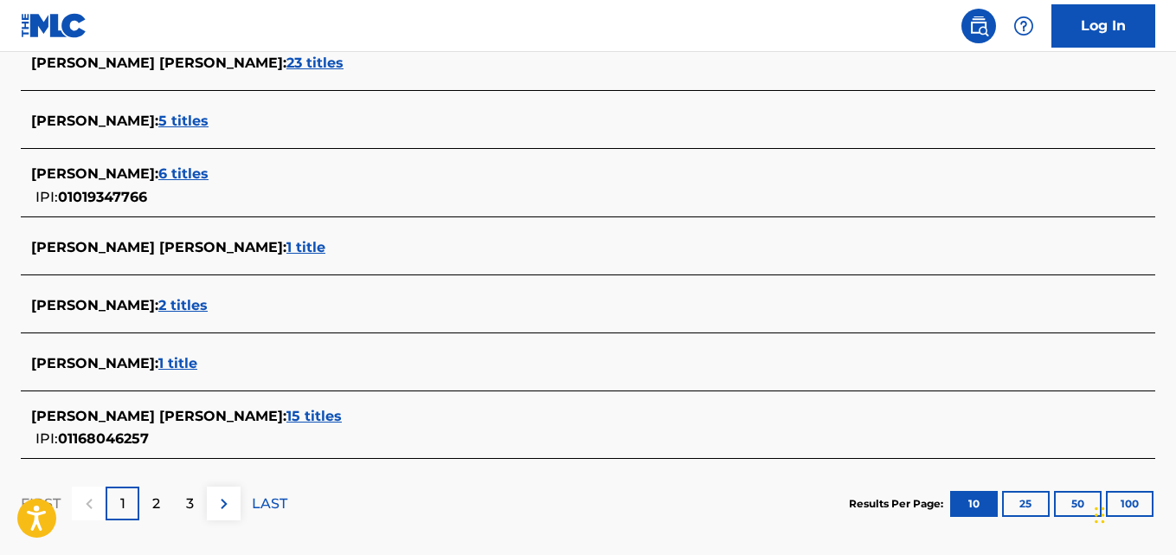
scroll to position [676, 0]
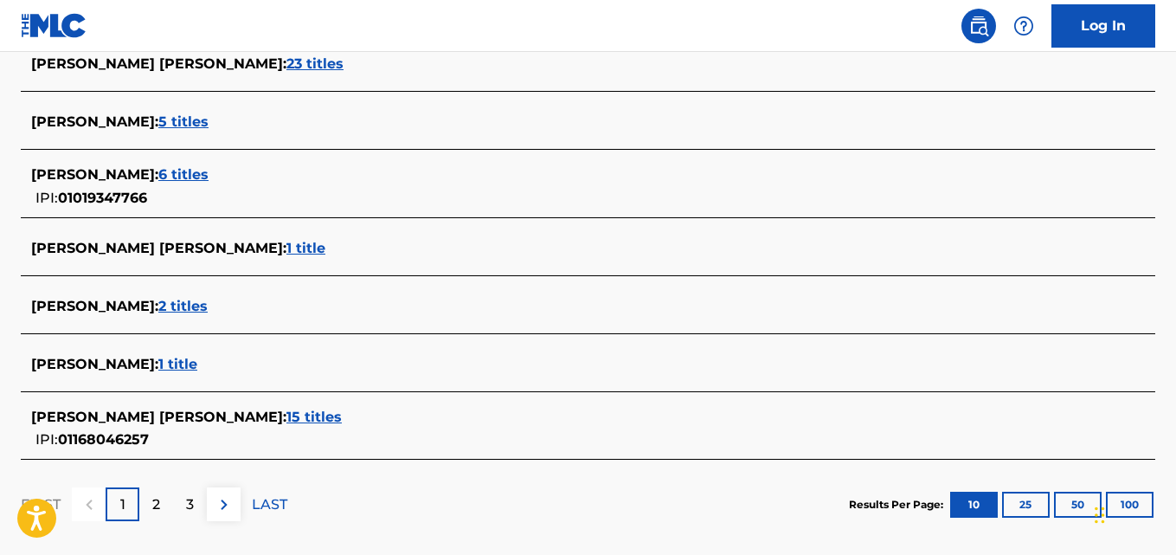
click at [335, 429] on div "SOLOMON HANNIEL AYOLEYI : 15 titles IPI: 01168046257" at bounding box center [565, 429] width 1069 height 44
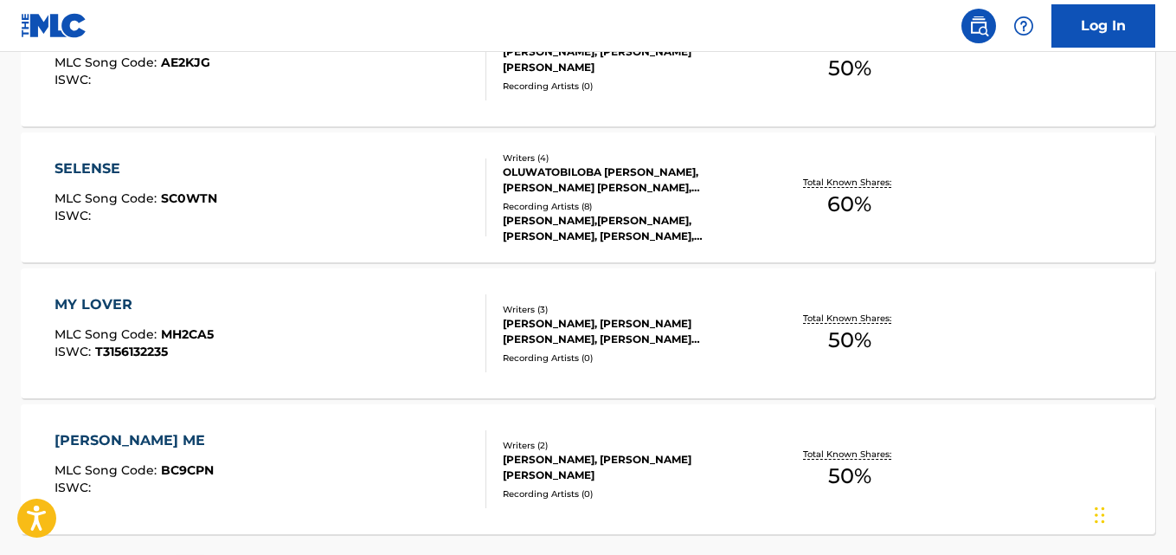
scroll to position [1406, 0]
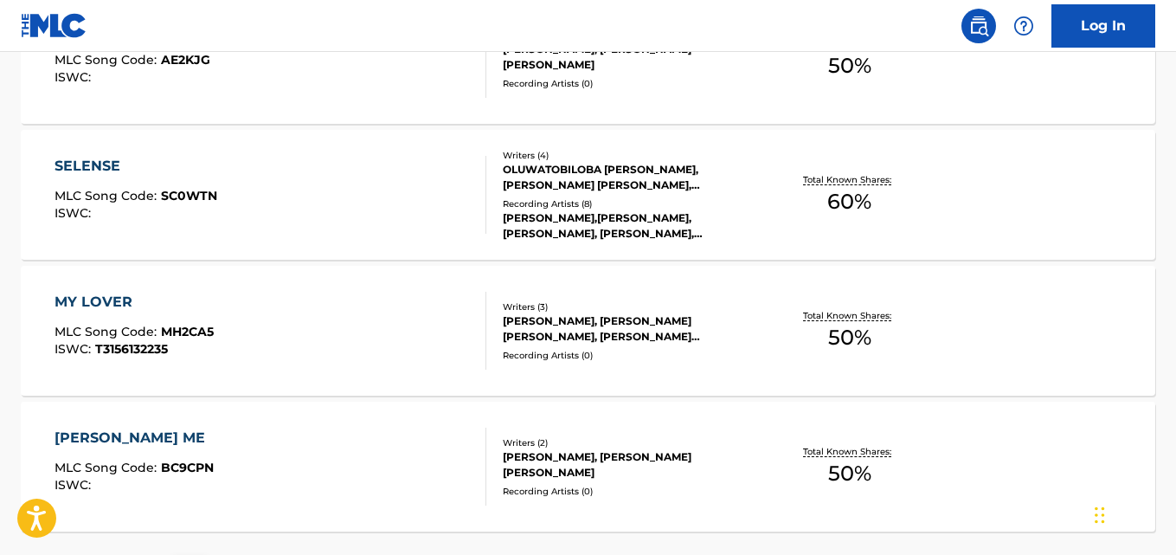
click at [459, 355] on div "MY LOVER MLC Song Code : MH2CA5 ISWC : T3156132235" at bounding box center [270, 331] width 431 height 78
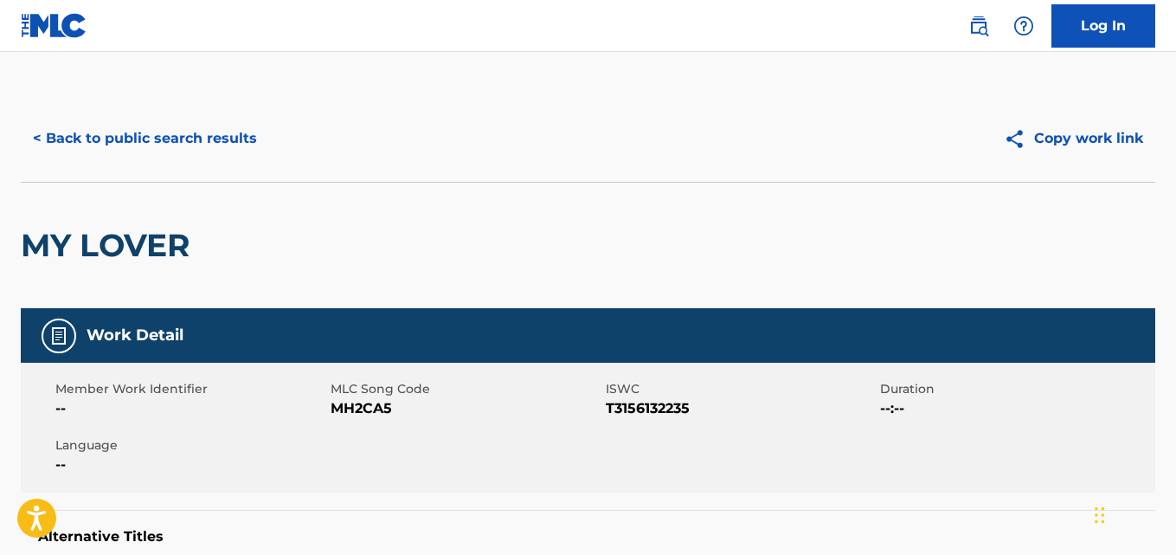
click at [232, 145] on button "< Back to public search results" at bounding box center [145, 138] width 248 height 43
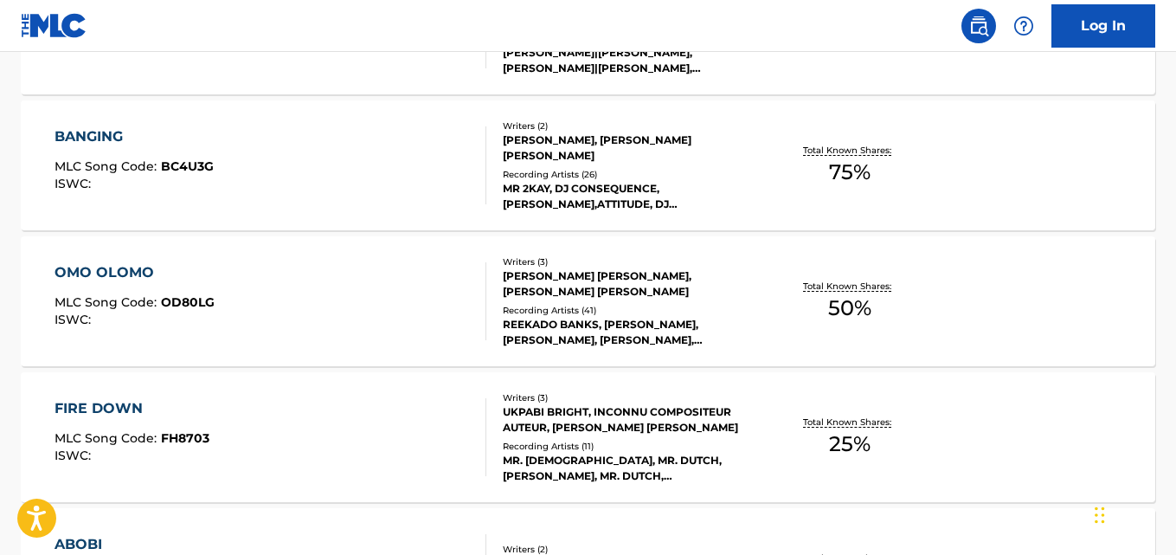
scroll to position [889, 0]
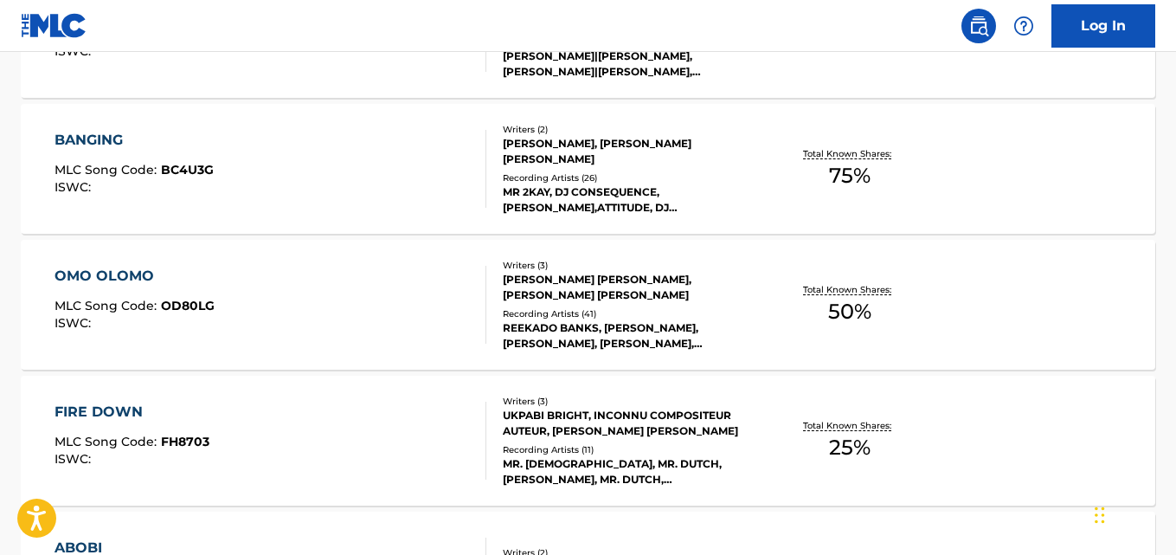
click at [572, 184] on div "MR 2KAY, DJ CONSEQUENCE,REEKADO BANKS,ATTITUDE, DJ CONSEQUENCE,REEKADO BANKS,AT…" at bounding box center [629, 199] width 253 height 31
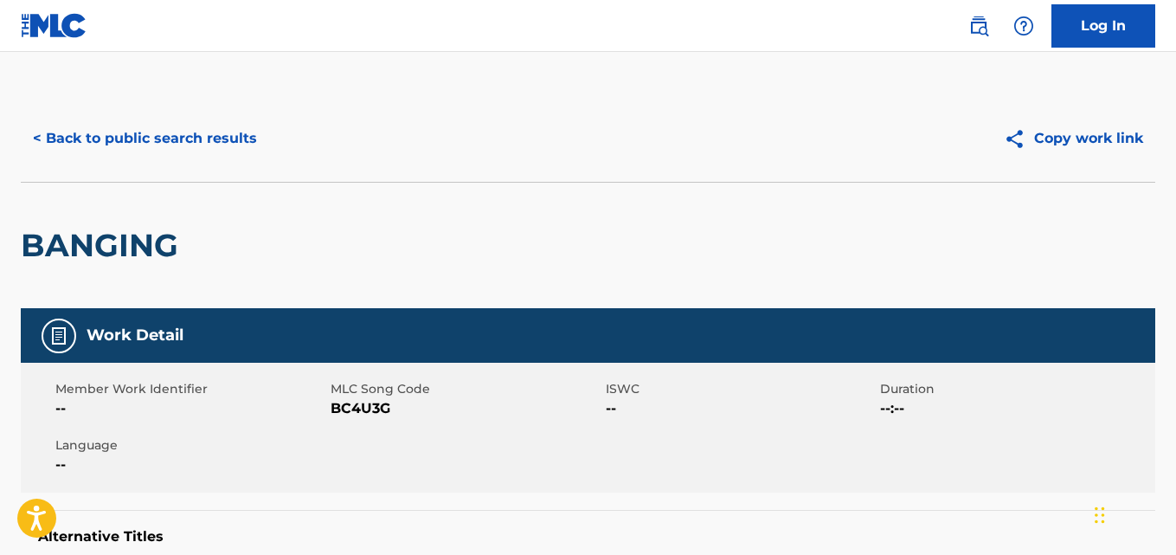
click at [191, 128] on button "< Back to public search results" at bounding box center [145, 138] width 248 height 43
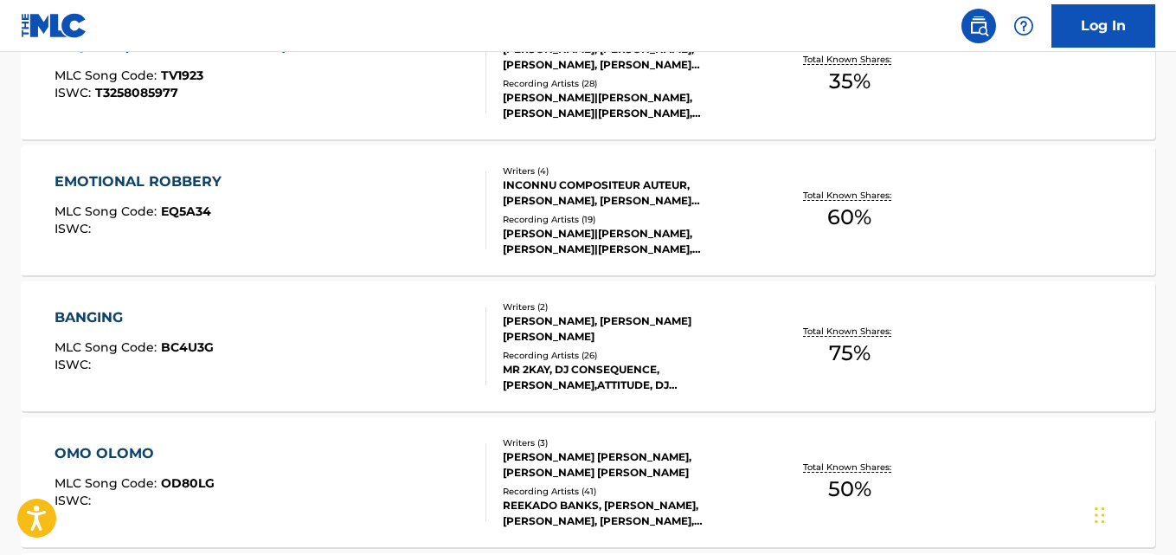
scroll to position [1564, 0]
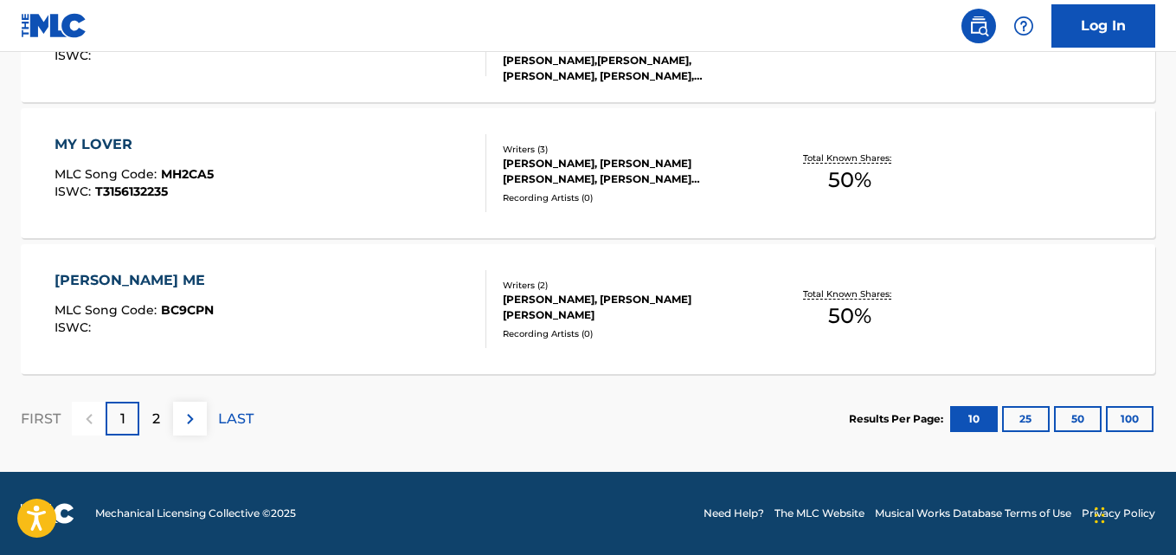
click at [449, 301] on div "BOBO ME MLC Song Code : BC9CPN ISWC :" at bounding box center [270, 309] width 431 height 78
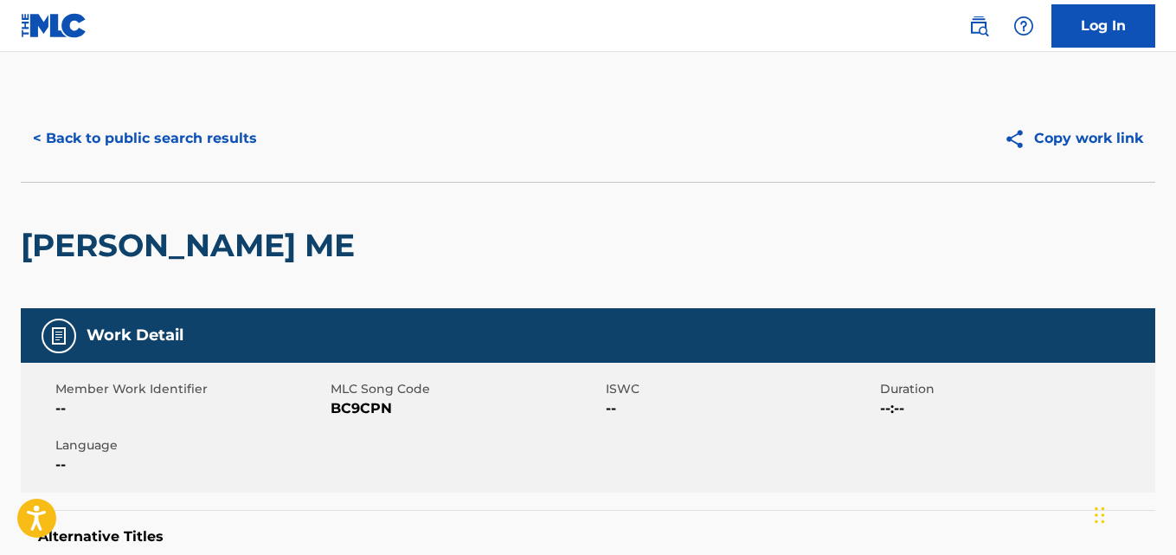
click at [219, 130] on button "< Back to public search results" at bounding box center [145, 138] width 248 height 43
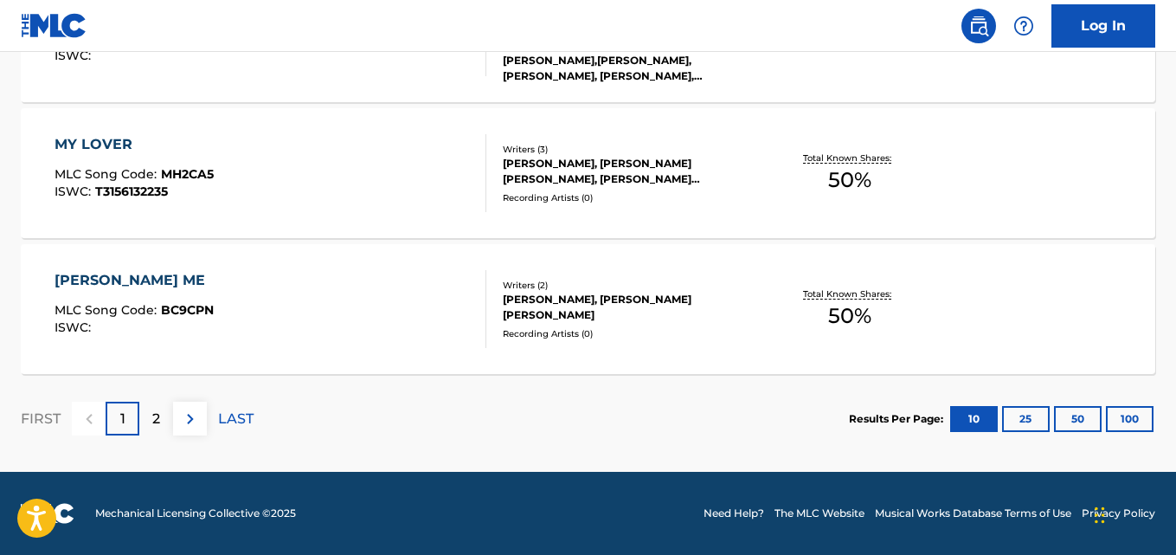
click at [156, 418] on p "2" at bounding box center [156, 418] width 8 height 21
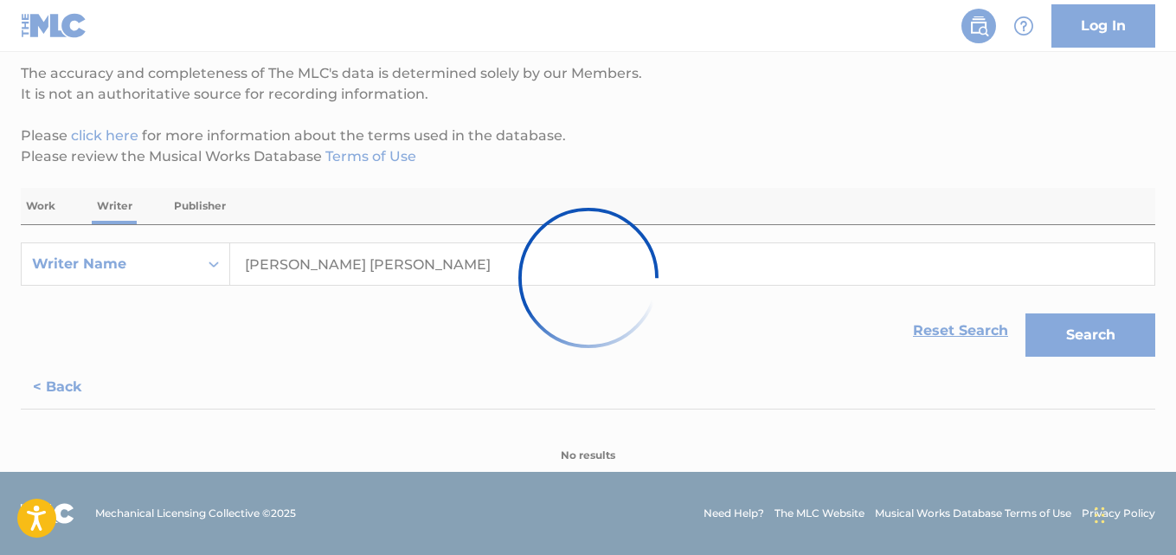
scroll to position [884, 0]
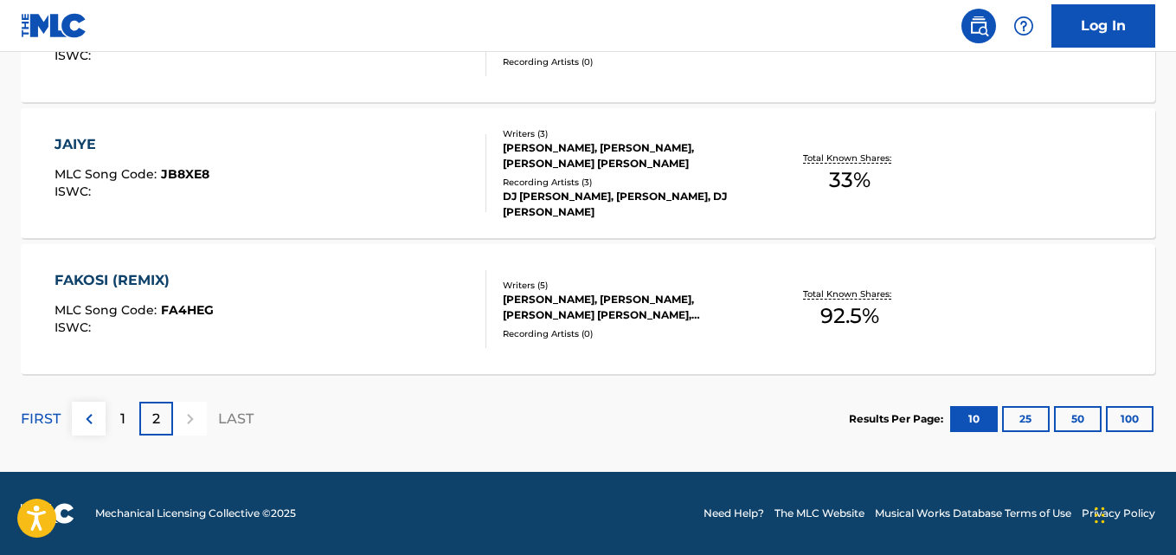
click at [464, 323] on div "FAKOSI (REMIX) MLC Song Code : FA4HEG ISWC :" at bounding box center [270, 309] width 431 height 78
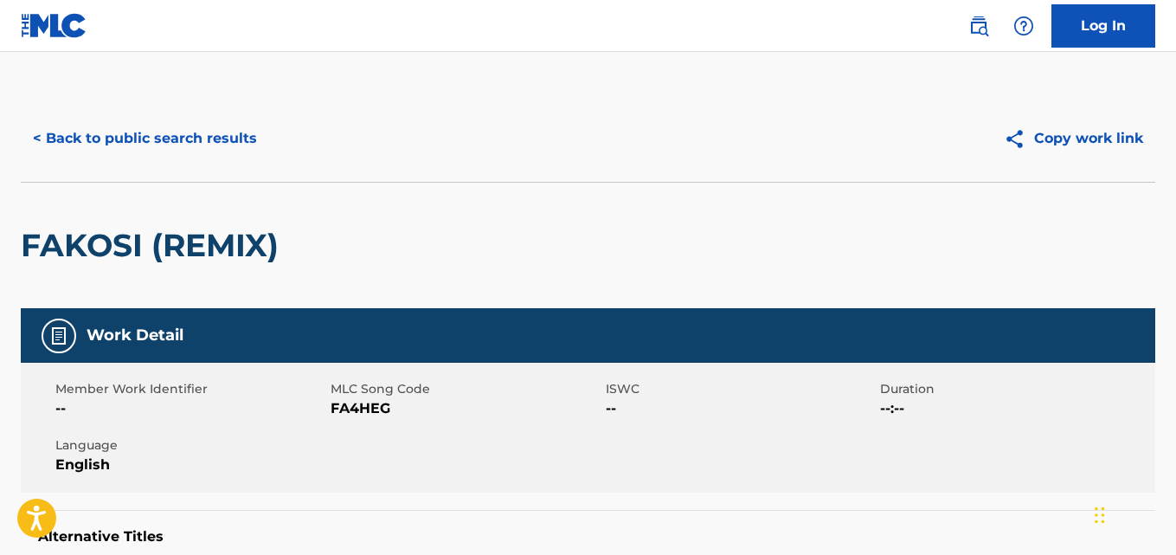
click at [220, 154] on button "< Back to public search results" at bounding box center [145, 138] width 248 height 43
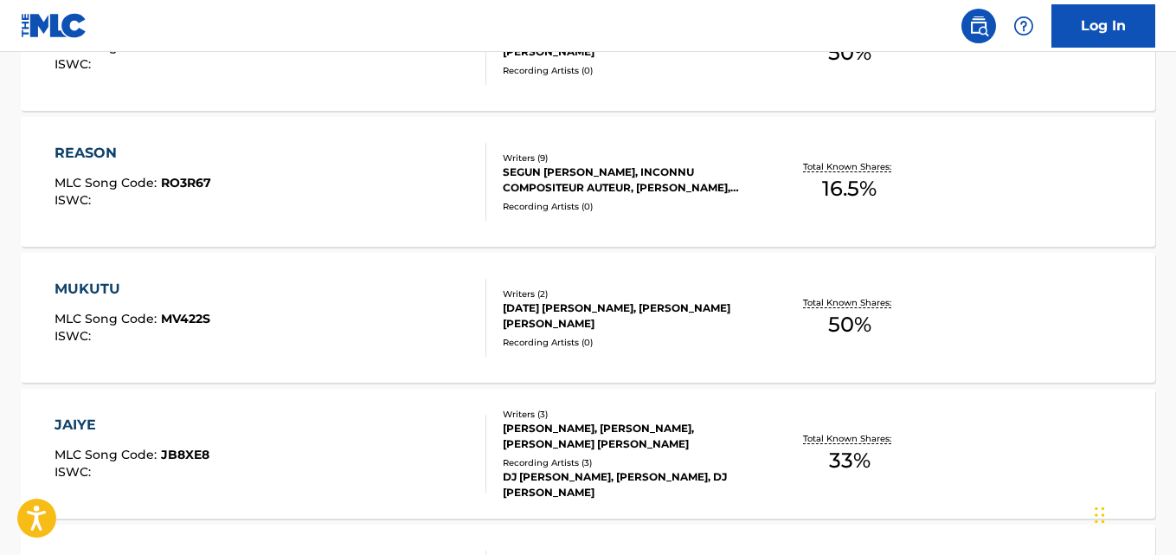
scroll to position [650, 0]
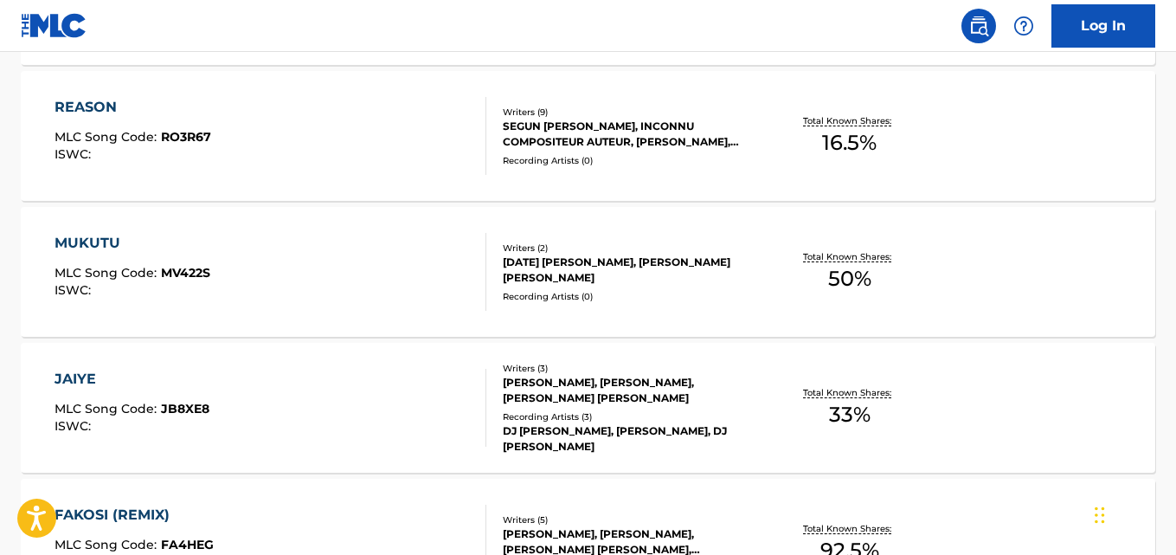
click at [427, 257] on div "MUKUTU MLC Song Code : MV422S ISWC :" at bounding box center [270, 272] width 431 height 78
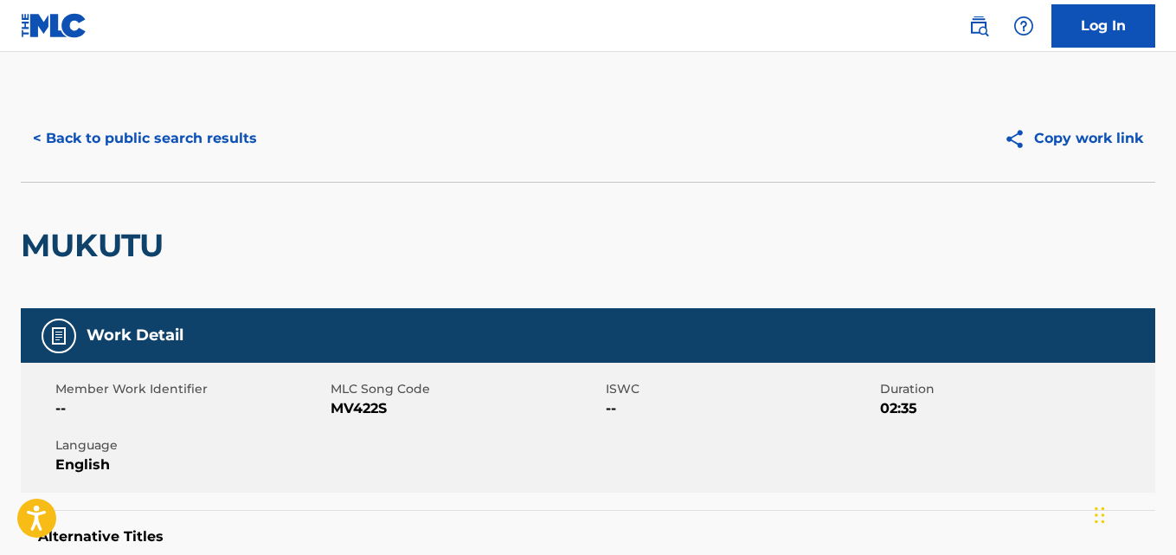
click at [210, 143] on button "< Back to public search results" at bounding box center [145, 138] width 248 height 43
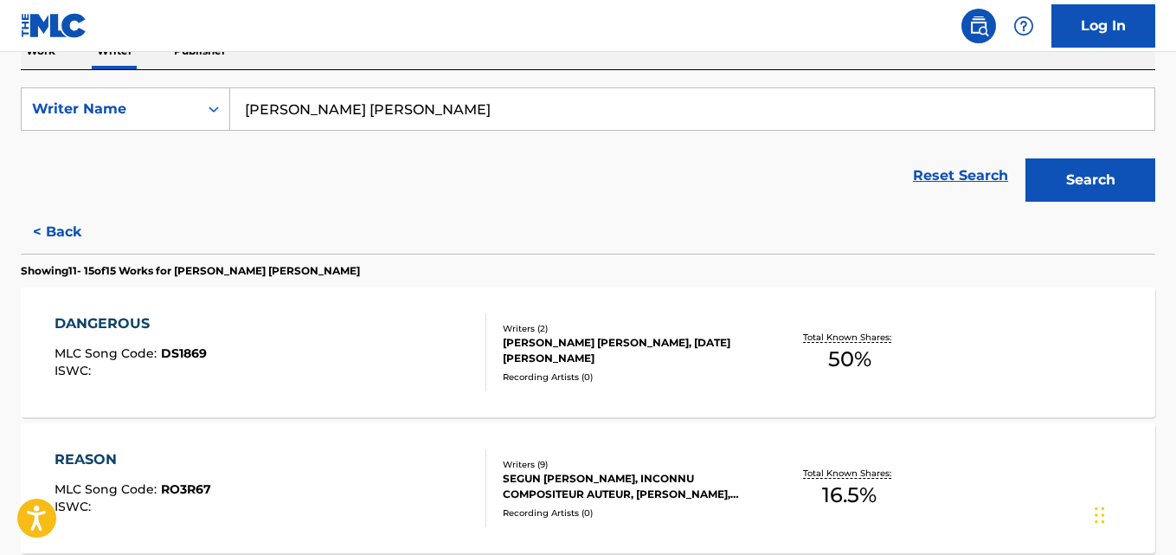
scroll to position [307, 0]
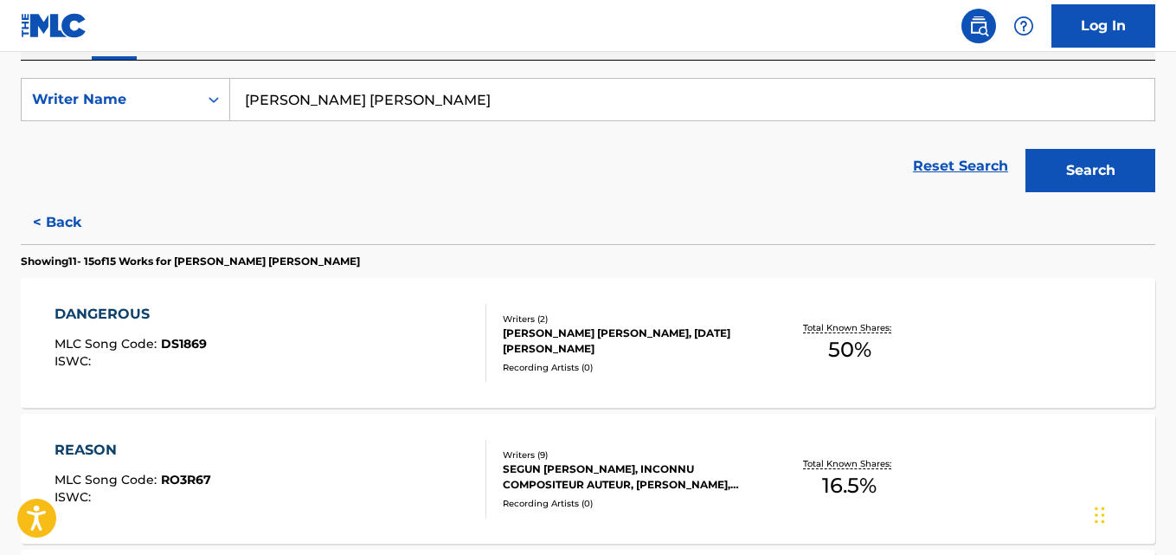
click at [307, 344] on div "DANGEROUS MLC Song Code : DS1869 ISWC :" at bounding box center [270, 343] width 431 height 78
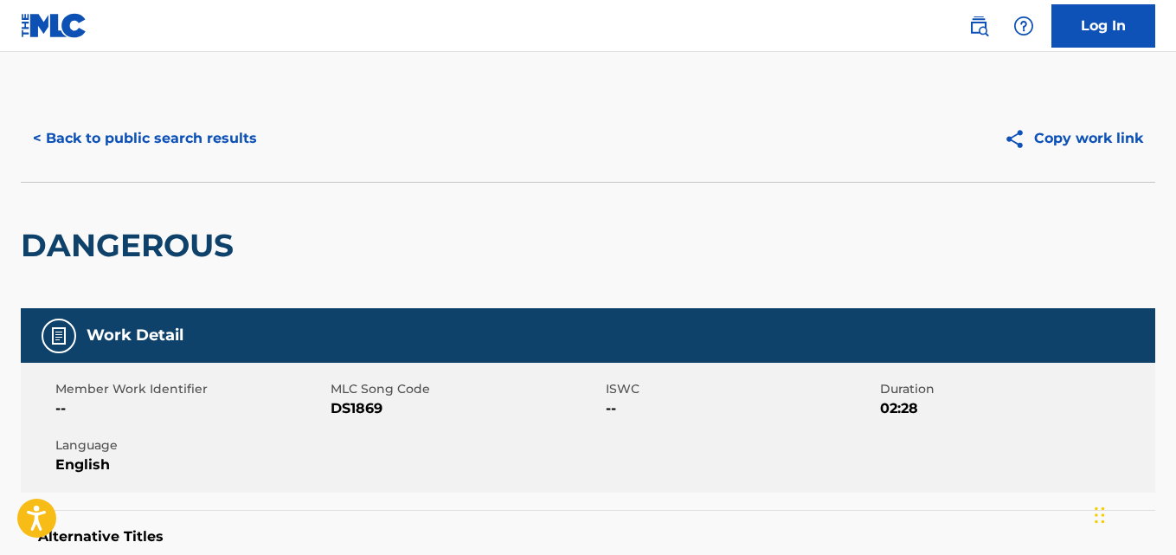
click at [162, 137] on button "< Back to public search results" at bounding box center [145, 138] width 248 height 43
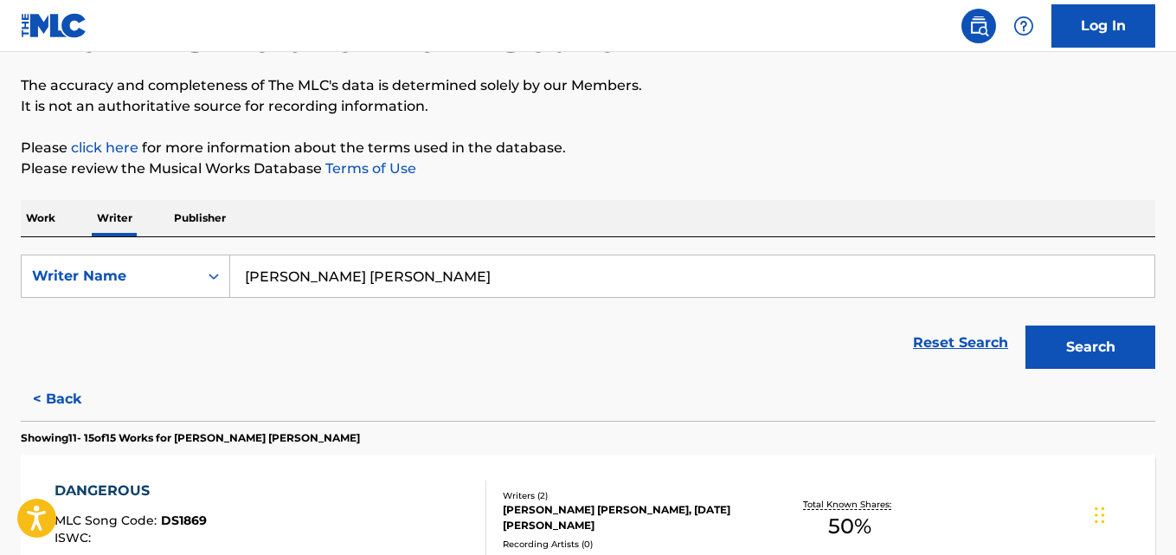
click at [73, 393] on button "< Back" at bounding box center [73, 398] width 104 height 43
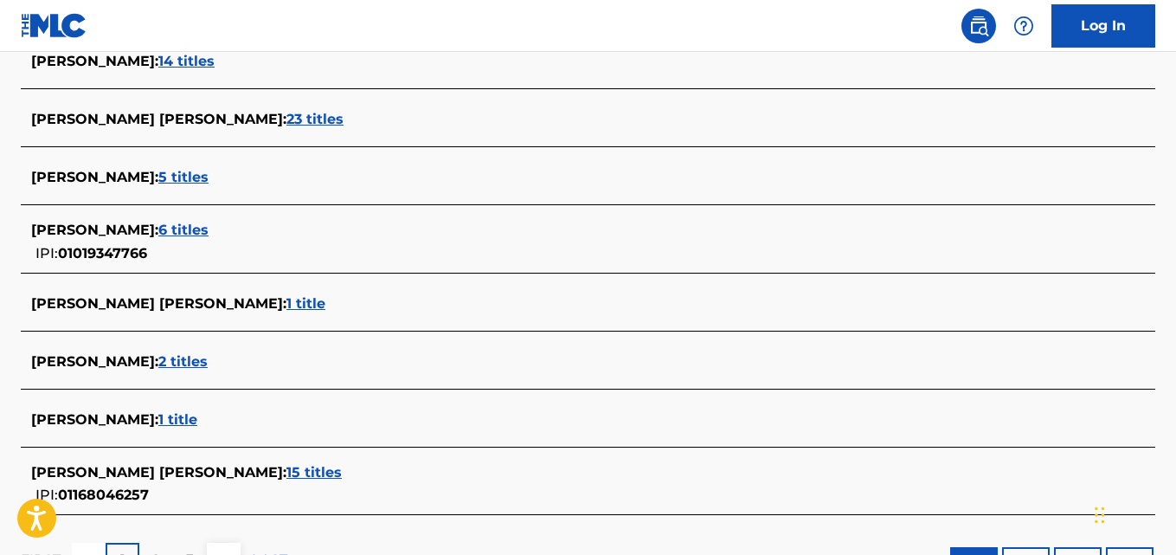
scroll to position [622, 0]
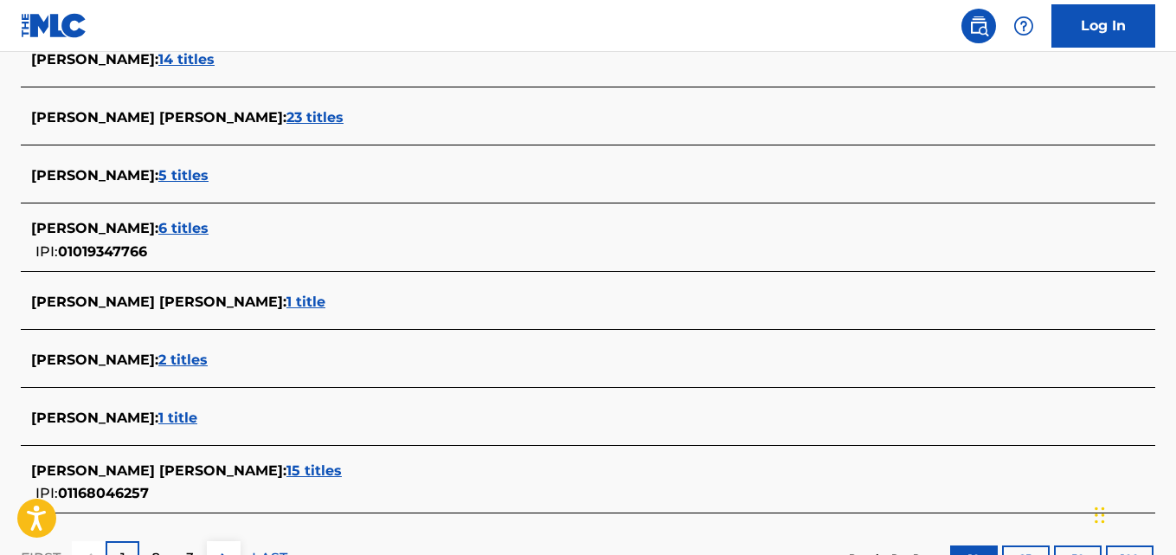
click at [315, 235] on div "HANNIEL SOLOMON AYOLEYI : 6 titles" at bounding box center [565, 228] width 1069 height 21
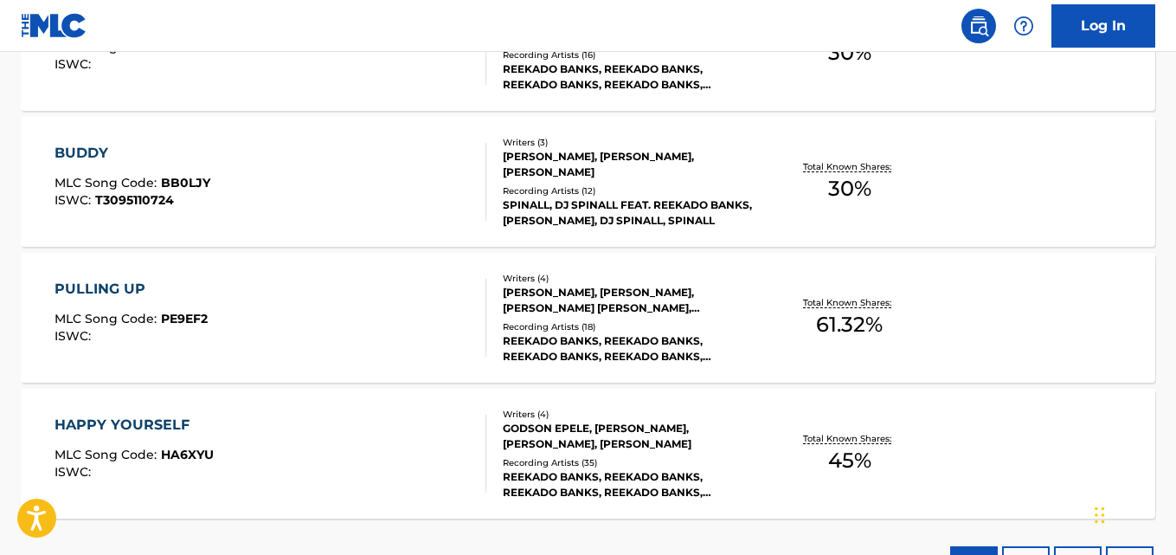
scroll to position [935, 0]
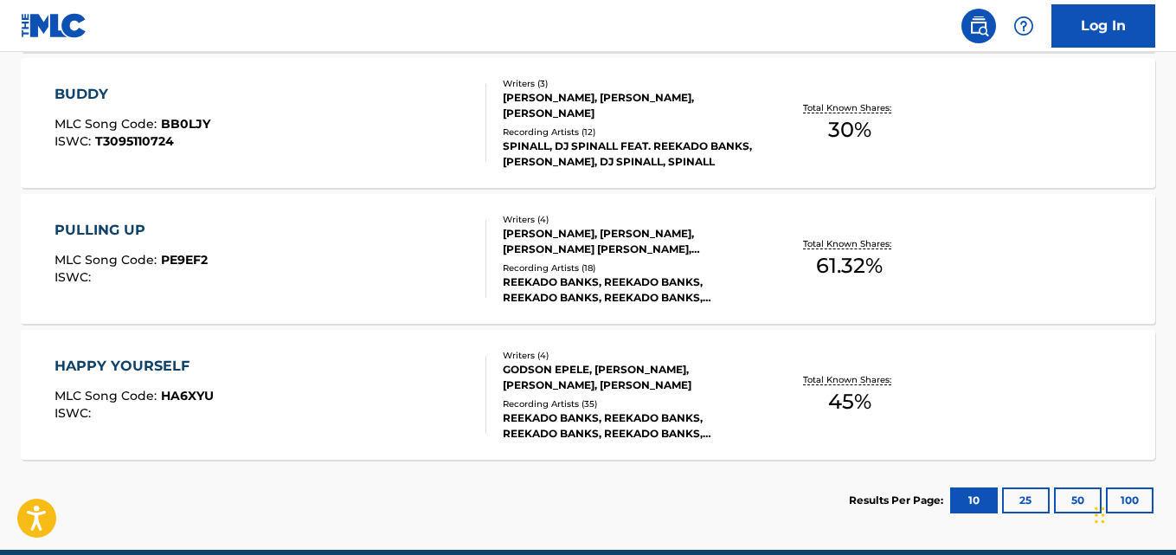
click at [285, 394] on div "HAPPY YOURSELF MLC Song Code : HA6XYU ISWC :" at bounding box center [270, 395] width 431 height 78
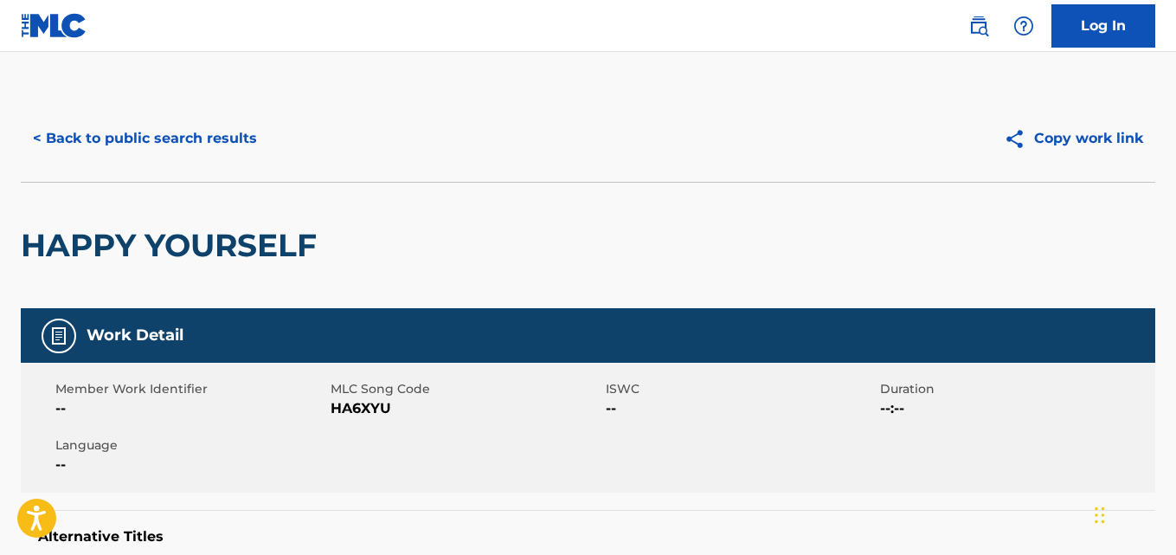
click at [224, 128] on button "< Back to public search results" at bounding box center [145, 138] width 248 height 43
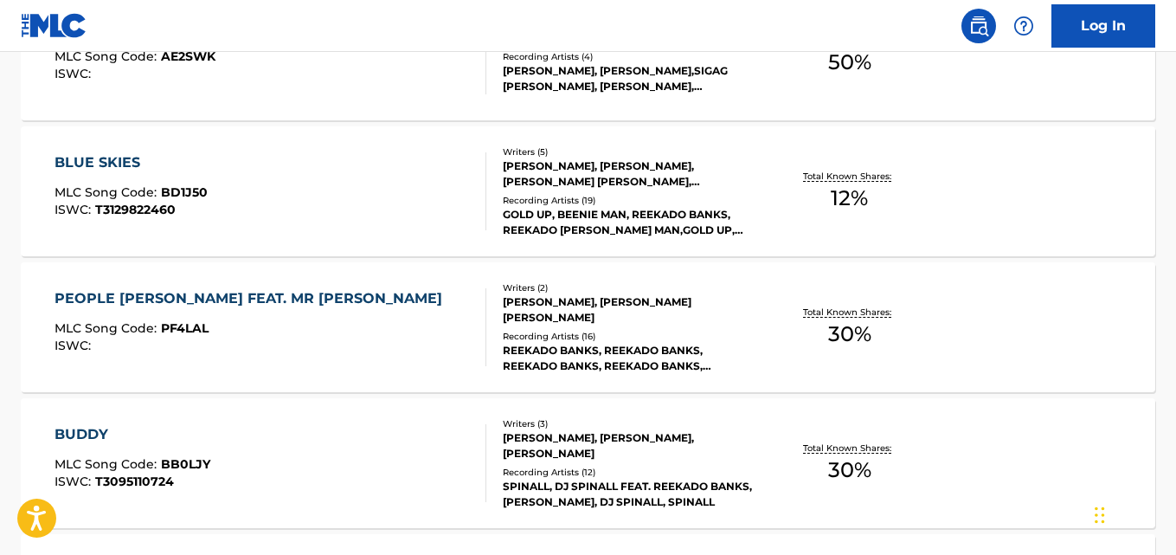
click at [484, 172] on div at bounding box center [479, 191] width 14 height 78
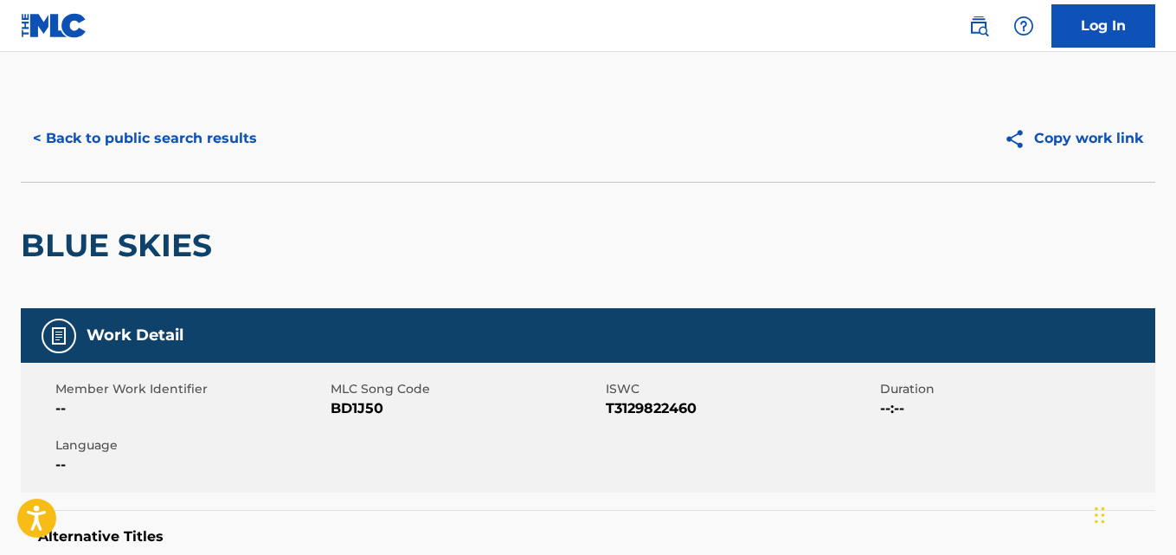
click at [181, 176] on div "< Back to public search results Copy work link" at bounding box center [588, 138] width 1134 height 87
click at [202, 152] on button "< Back to public search results" at bounding box center [145, 138] width 248 height 43
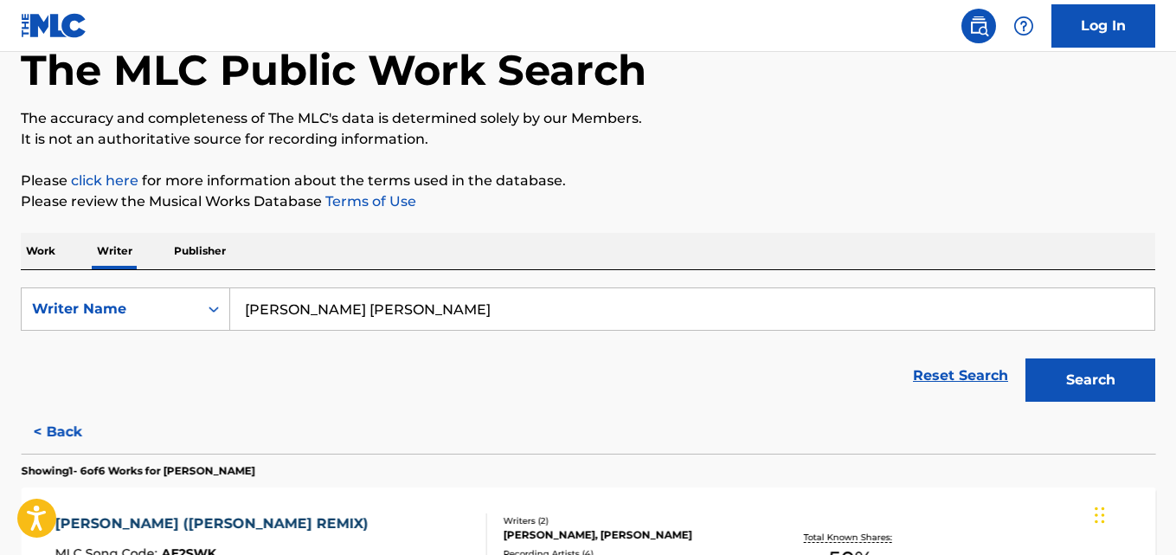
click at [250, 144] on p "It is not an authoritative source for recording information." at bounding box center [588, 139] width 1134 height 21
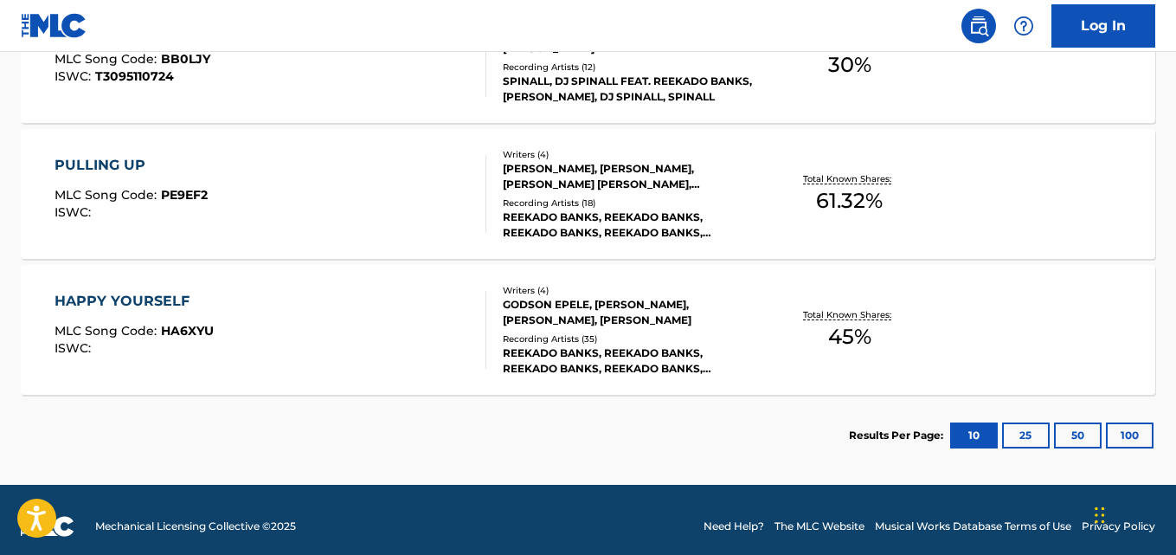
click at [495, 180] on div "Writers ( 4 ) HANNIEL SOLOMON AYOLEYI, JONAH SCOTT, JESSE SOKARI GEORGE, BOBII …" at bounding box center [620, 194] width 269 height 93
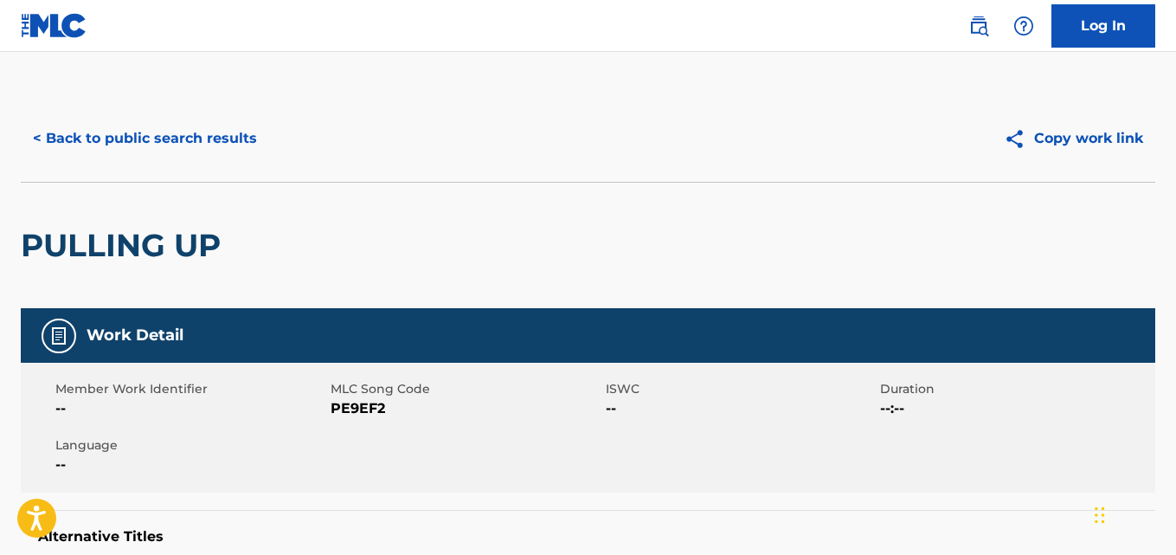
click at [197, 125] on button "< Back to public search results" at bounding box center [145, 138] width 248 height 43
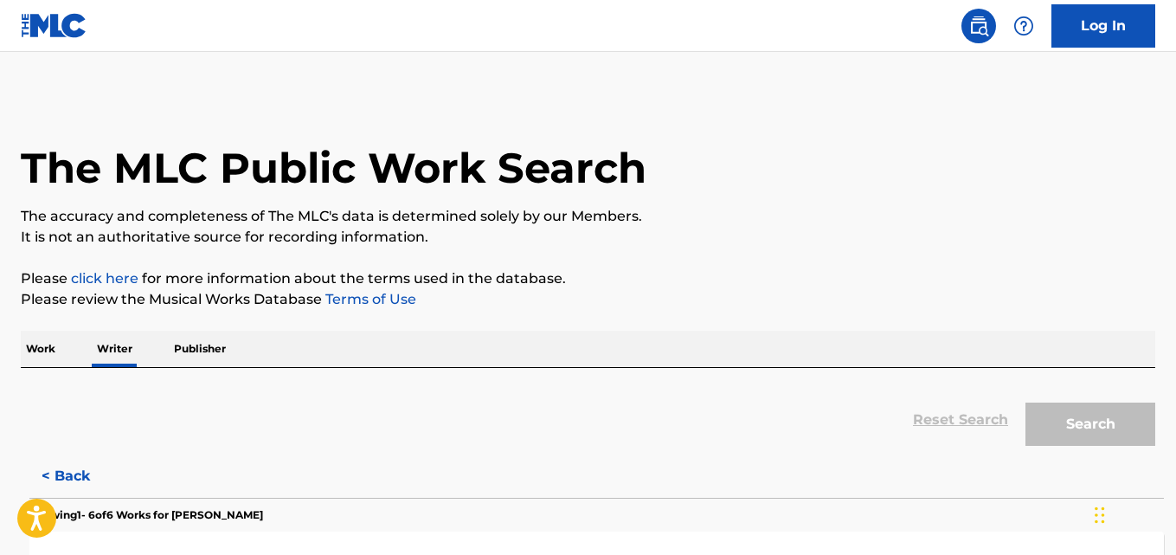
scroll to position [98, 0]
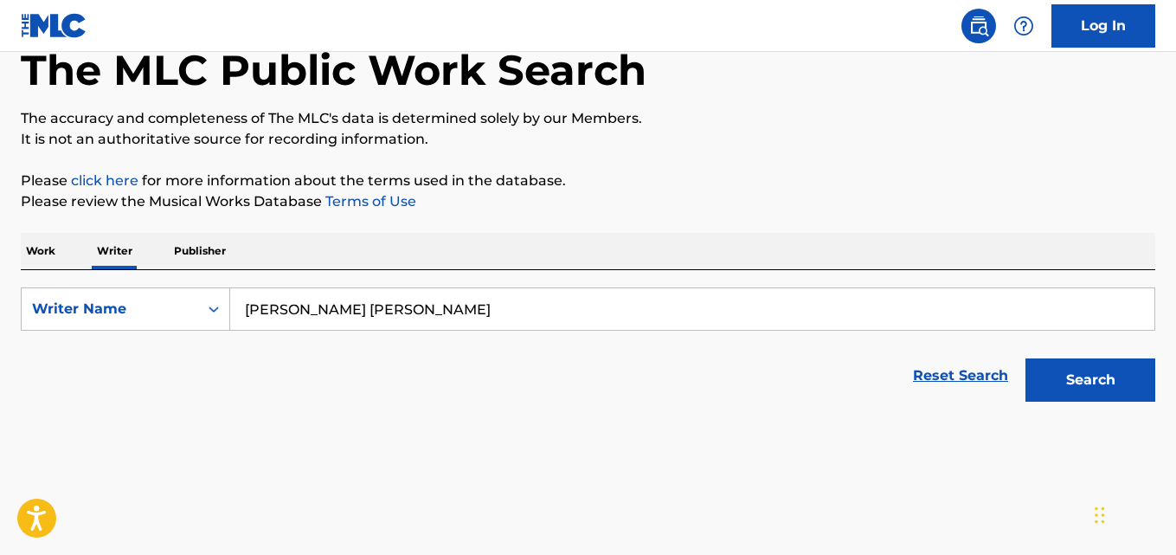
click at [421, 305] on input "Ayoleyi Hanniel Solomon" at bounding box center [692, 309] width 924 height 42
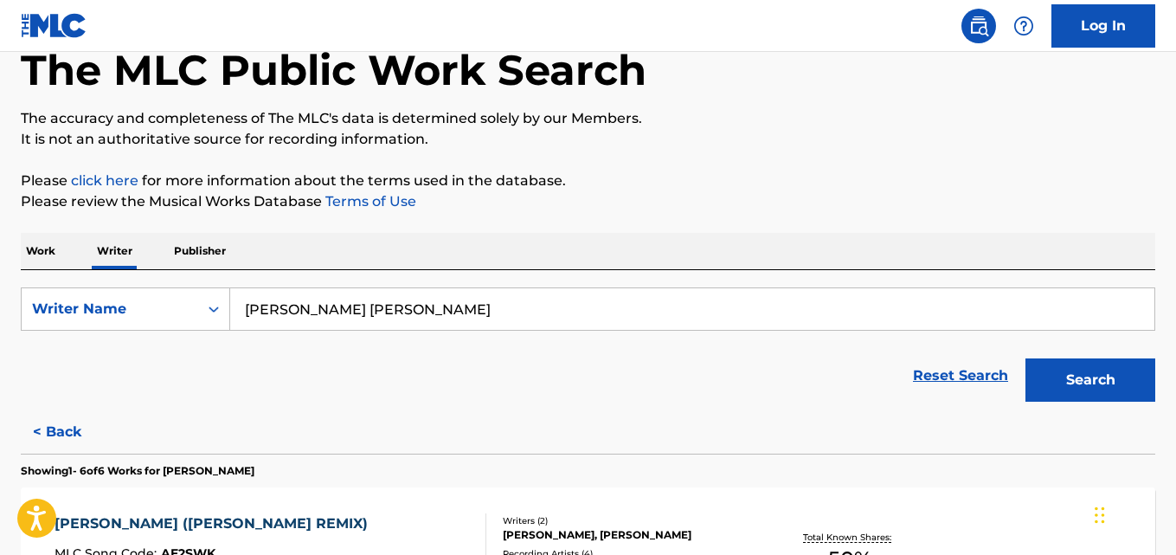
paste input "Chibuzor Franklyn Amajuoyi"
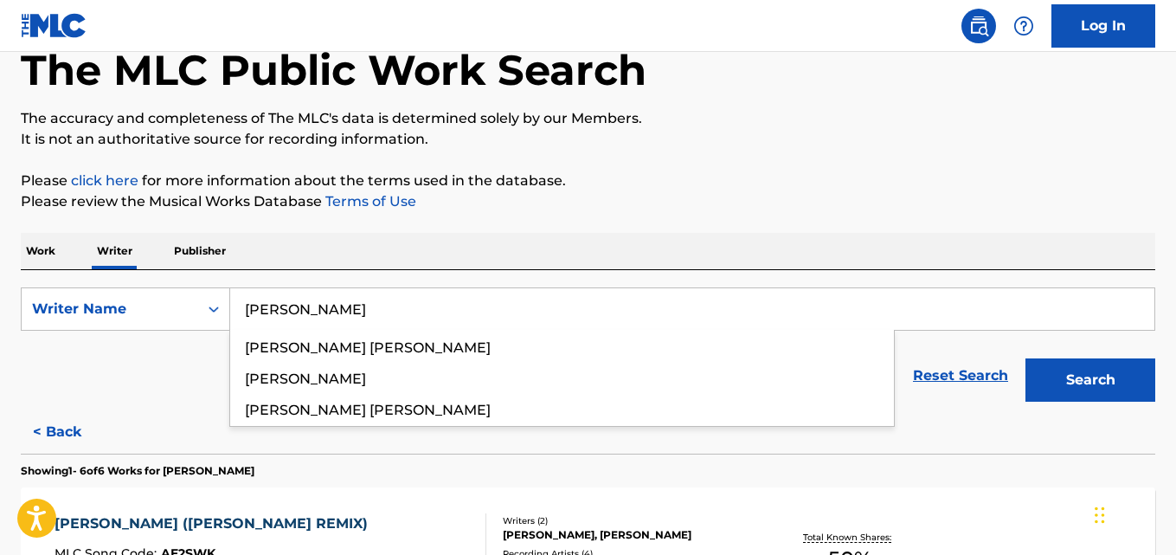
type input "Chibuzor Franklyn Amajuoyi"
click at [1025, 358] on button "Search" at bounding box center [1090, 379] width 130 height 43
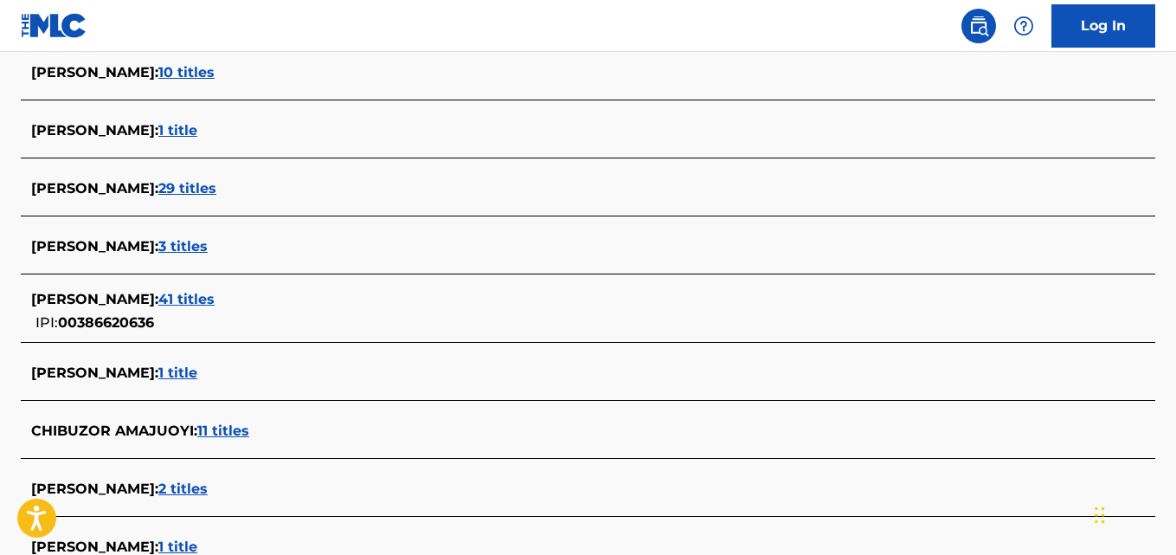
scroll to position [506, 0]
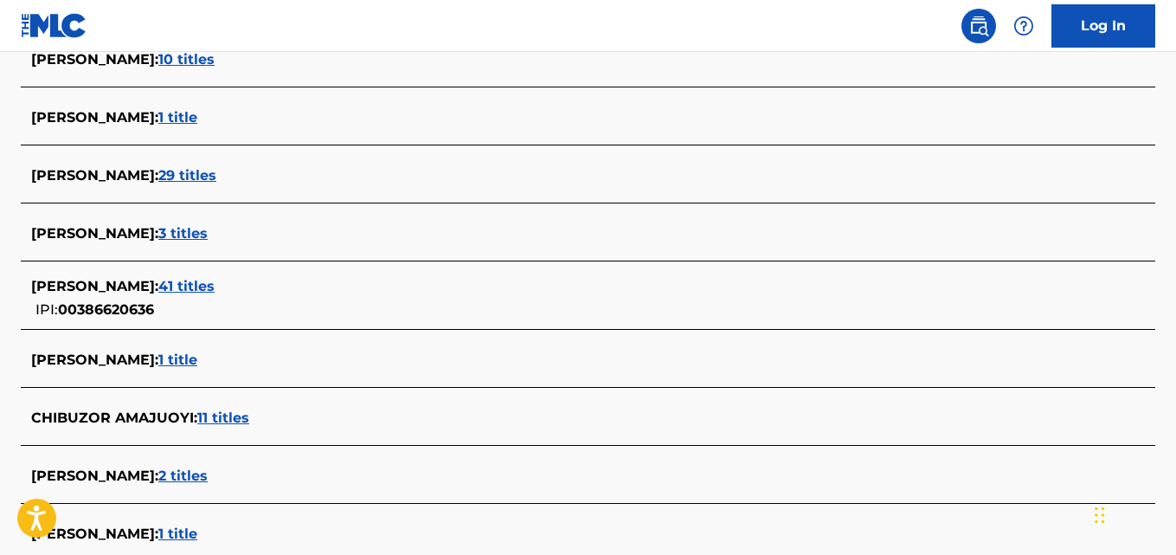
click at [386, 300] on div "CHIBUZOR FRANKLYN AMAJUOYI : 41 titles IPI: 00386620636" at bounding box center [565, 298] width 1069 height 44
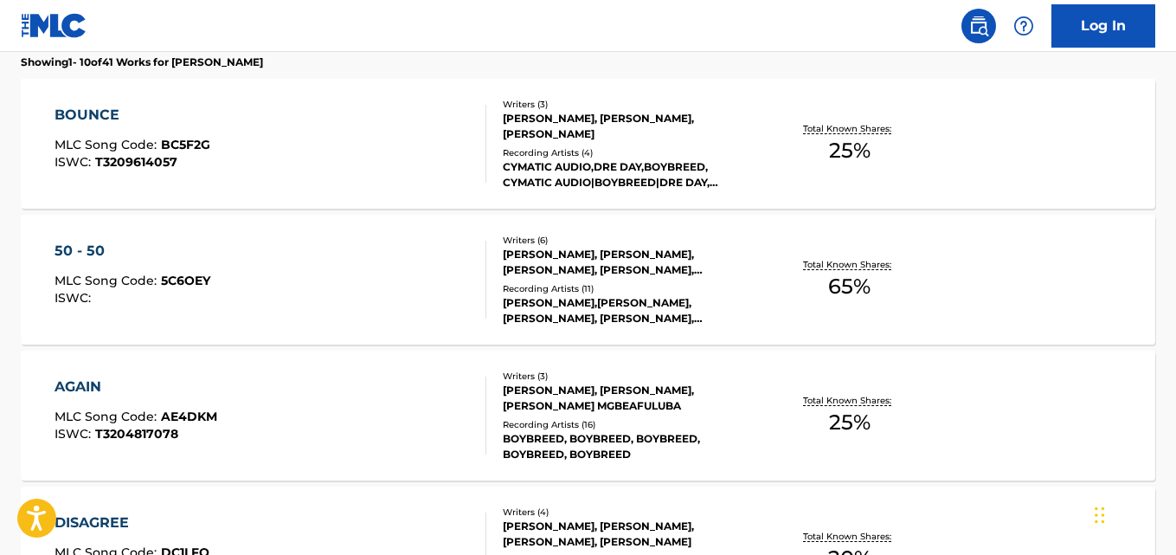
click at [508, 146] on div "Recording Artists ( 4 )" at bounding box center [629, 152] width 253 height 13
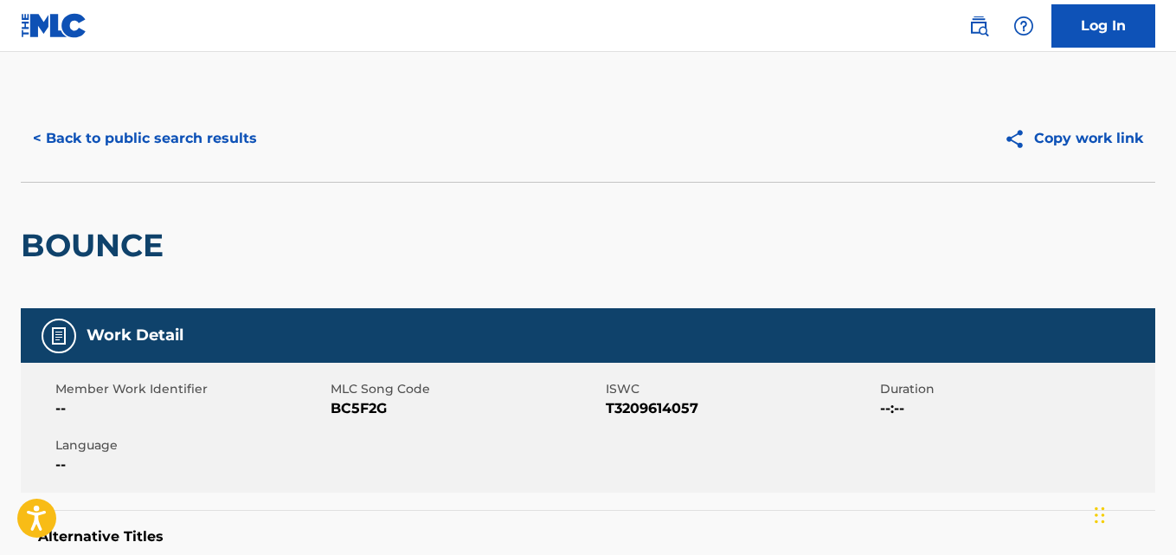
click at [47, 151] on button "< Back to public search results" at bounding box center [145, 138] width 248 height 43
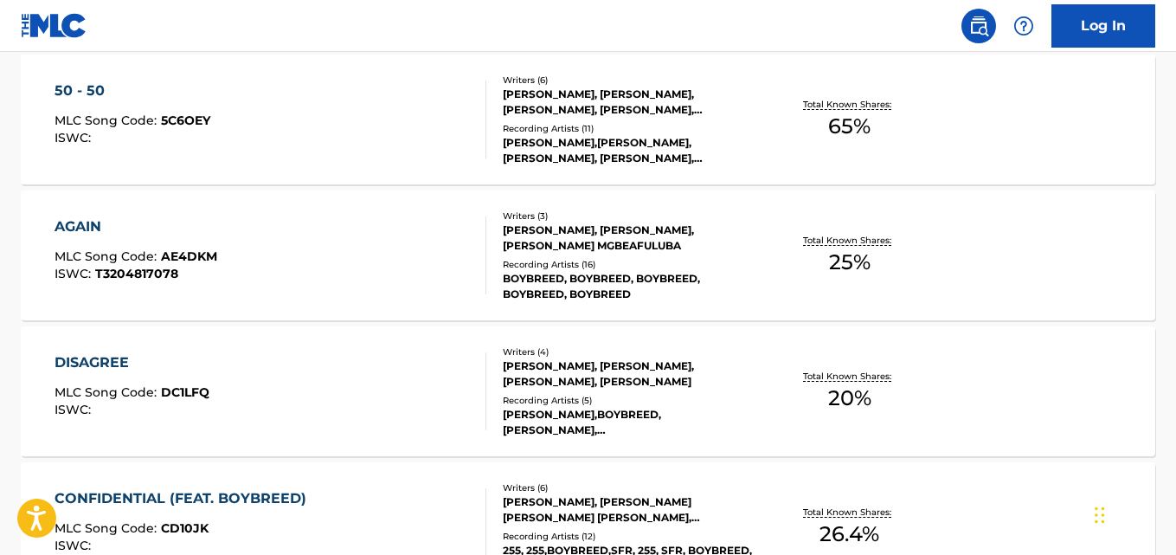
scroll to position [650, 0]
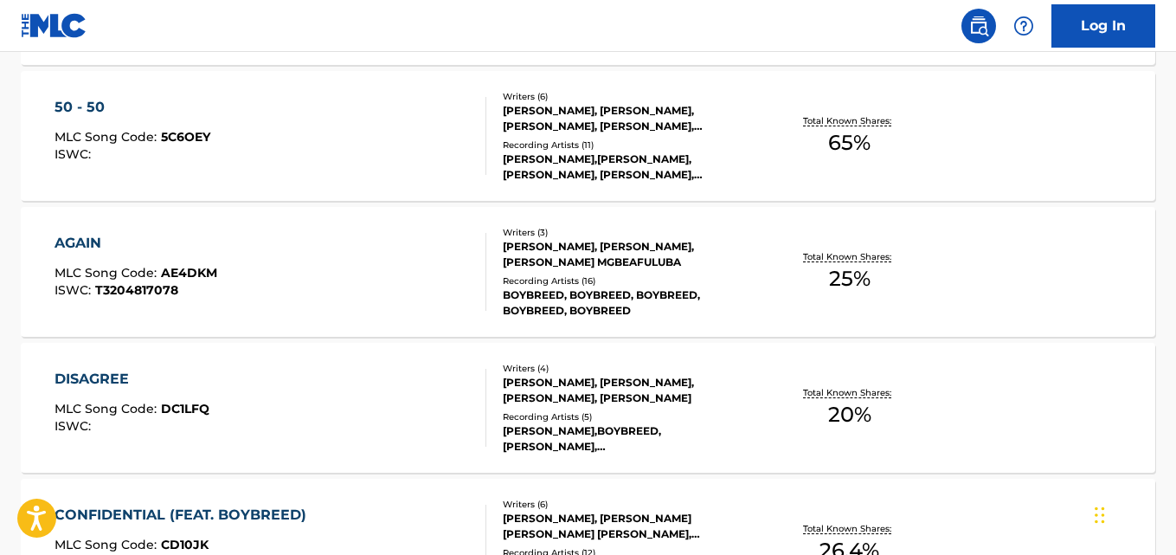
click at [1073, 143] on div "50 - 50 MLC Song Code : 5C6OEY ISWC : Writers ( 6 ) CHIBUZOR FRANKLYN AMAJUOYI,…" at bounding box center [588, 136] width 1134 height 130
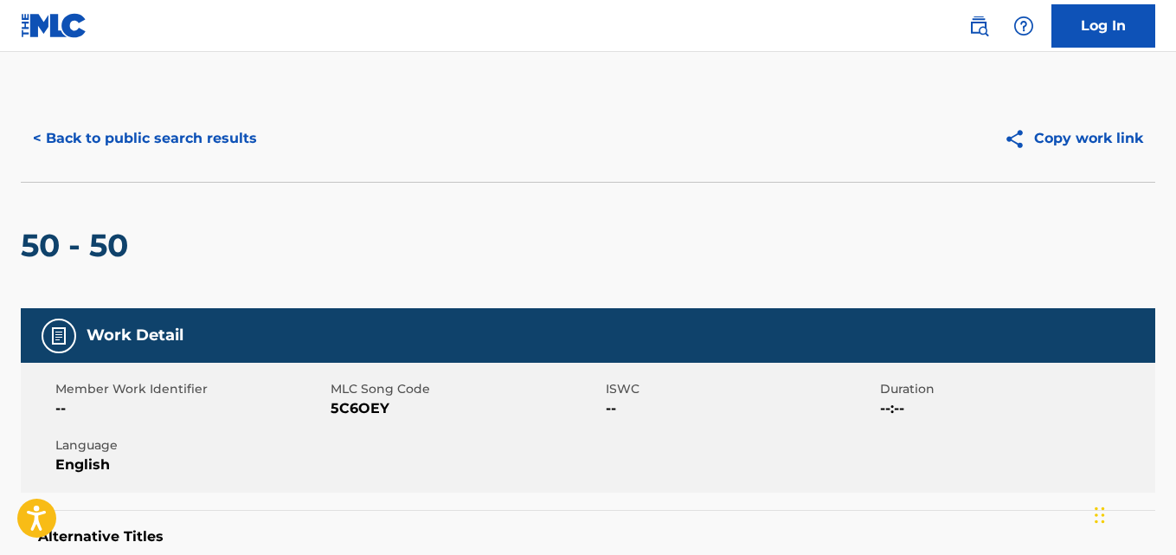
click at [88, 145] on button "< Back to public search results" at bounding box center [145, 138] width 248 height 43
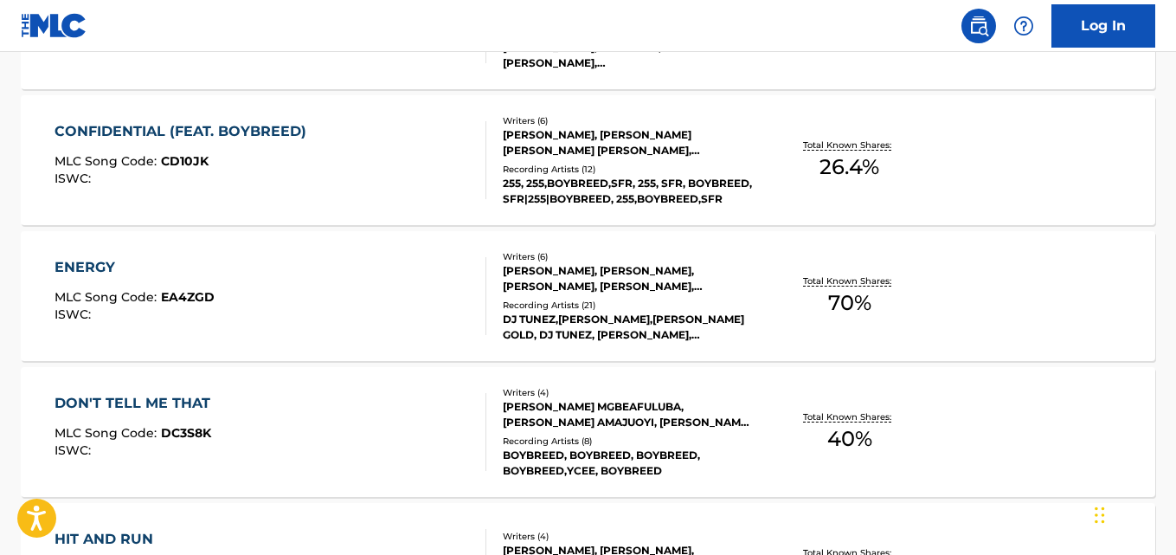
scroll to position [1038, 0]
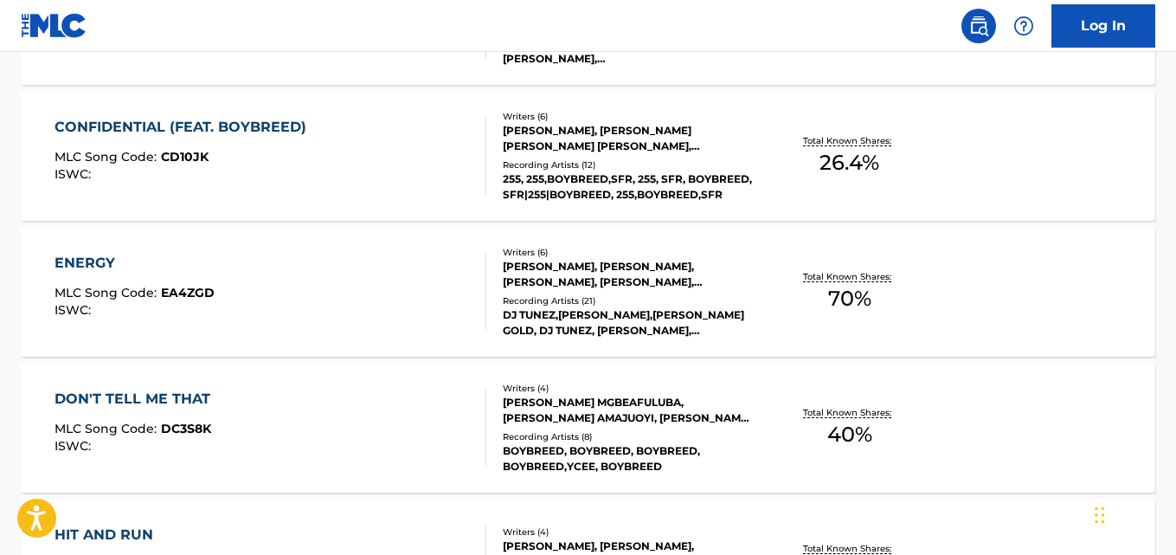
click at [1055, 276] on div "ENERGY MLC Song Code : EA4ZGD ISWC : Writers ( 6 ) NNAMDI KENNEDY AMAJUOYI, ADE…" at bounding box center [588, 292] width 1134 height 130
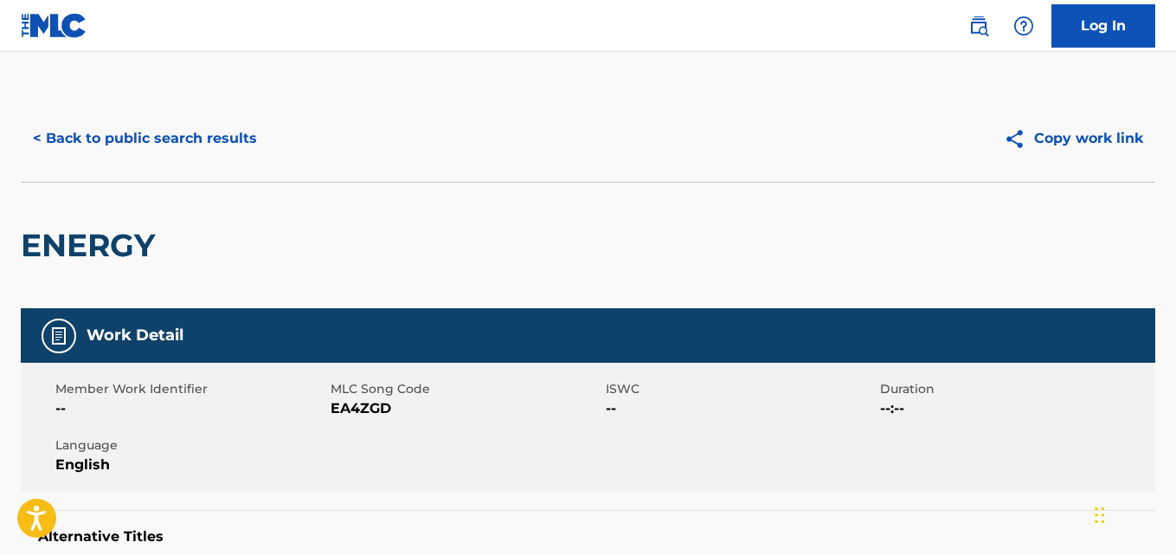
click at [71, 150] on button "< Back to public search results" at bounding box center [145, 138] width 248 height 43
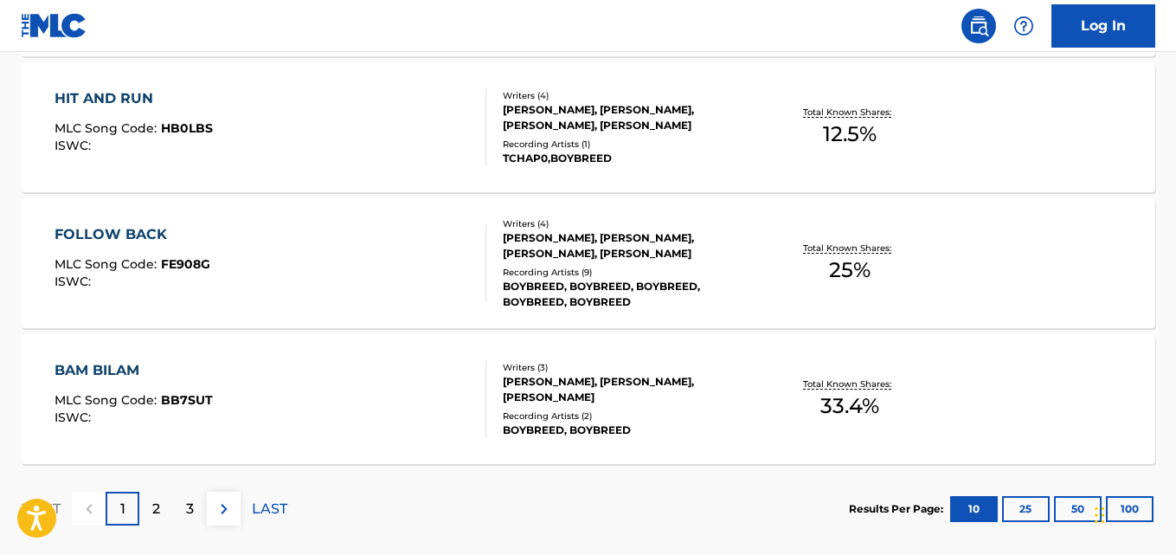
scroll to position [1564, 0]
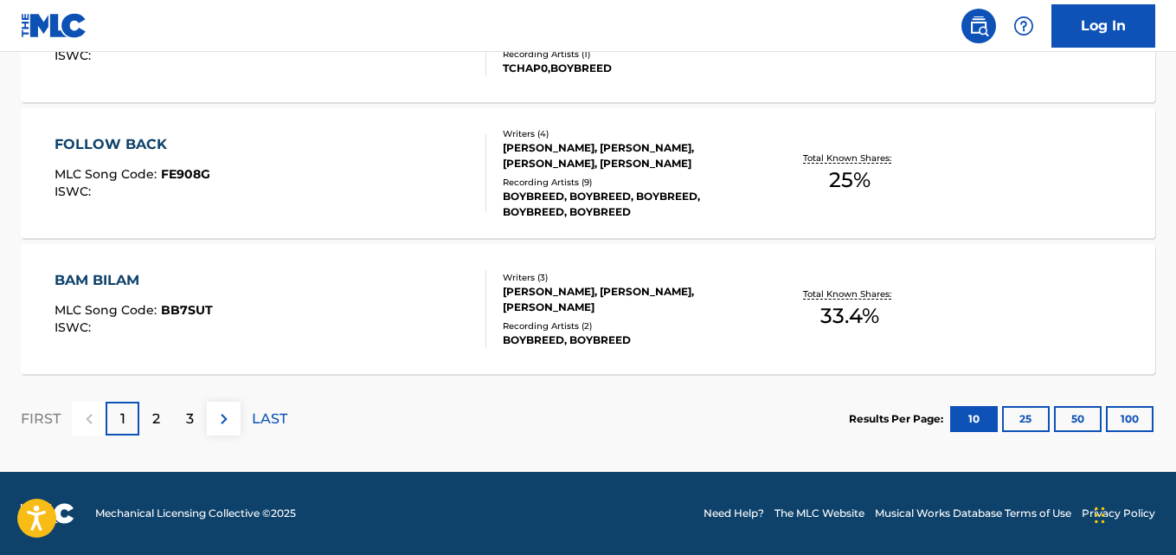
click at [1080, 150] on div "FOLLOW BACK MLC Song Code : FE908G ISWC : Writers ( 4 ) CHIBUZOR FRANKLYN AMAJU…" at bounding box center [588, 173] width 1134 height 130
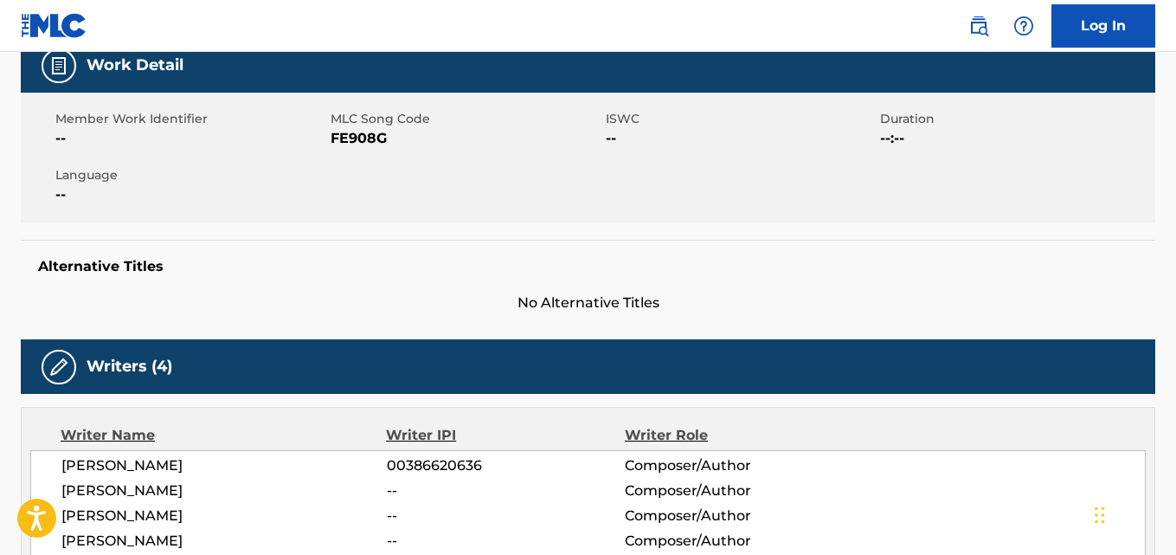
scroll to position [265, 0]
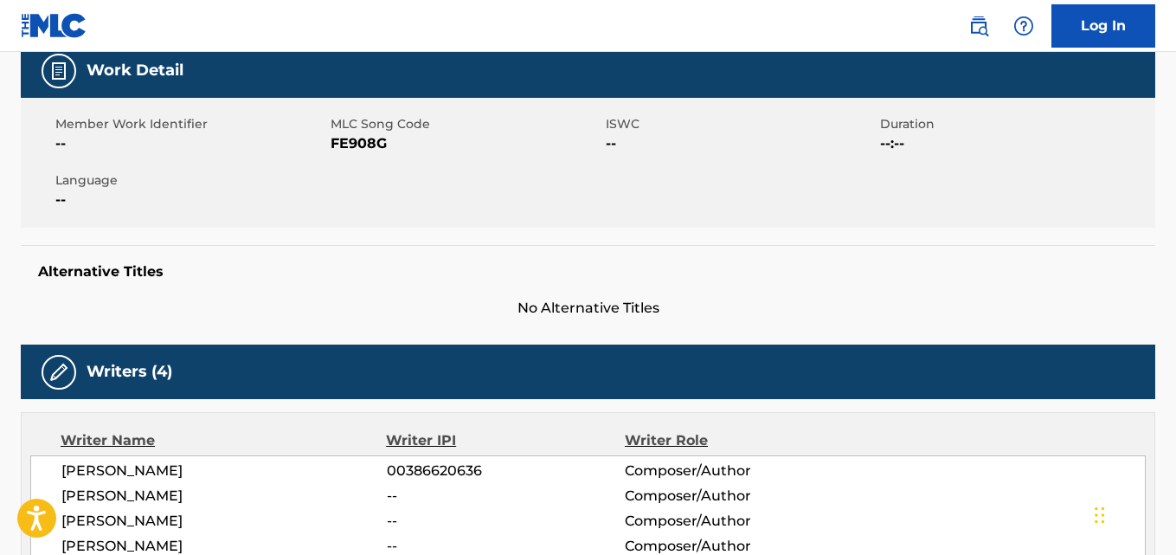
click at [349, 129] on span "MLC Song Code" at bounding box center [466, 124] width 271 height 18
click at [355, 140] on span "FE908G" at bounding box center [466, 143] width 271 height 21
copy span "FE908G"
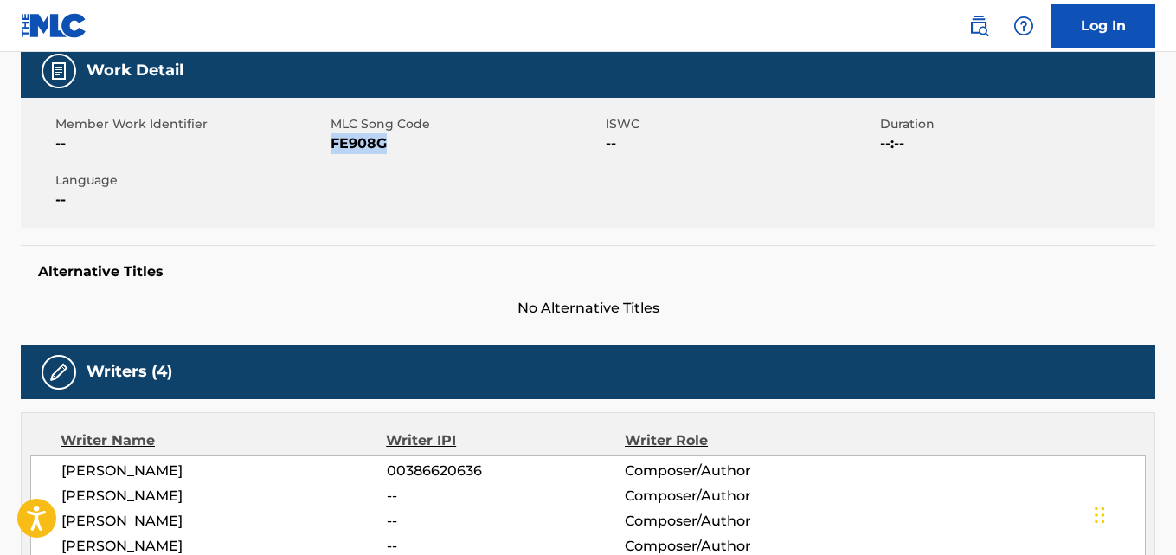
drag, startPoint x: 314, startPoint y: 473, endPoint x: 65, endPoint y: 475, distance: 249.2
click at [65, 475] on span "CHIBUZOR FRANKLYN AMAJUOYI" at bounding box center [223, 470] width 325 height 21
copy span "CHIBUZOR FRANKLYN AMAJUOYI"
click at [456, 467] on span "00386620636" at bounding box center [506, 470] width 238 height 21
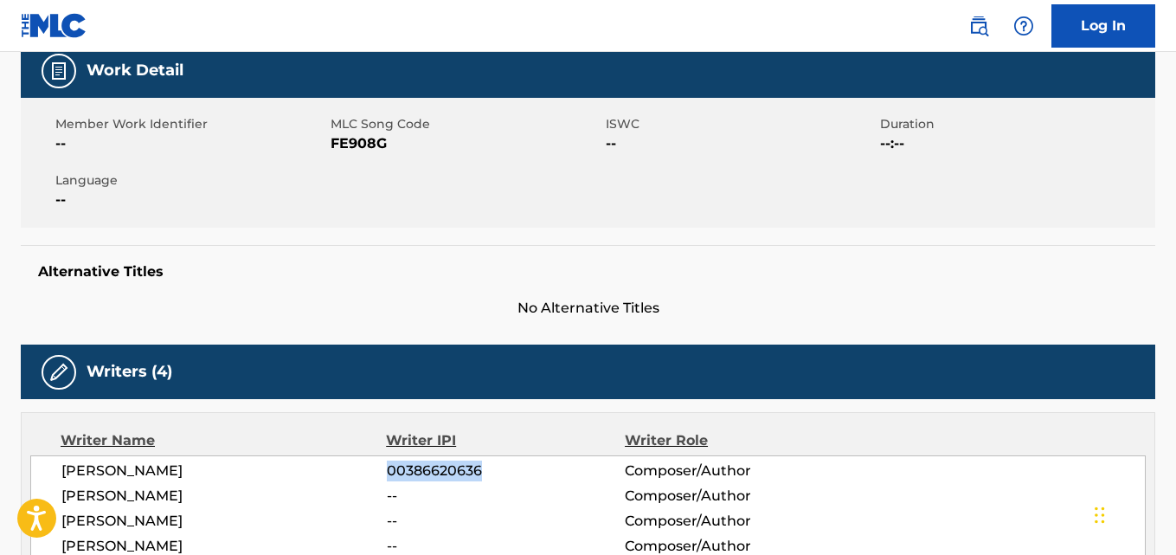
copy span "00386620636"
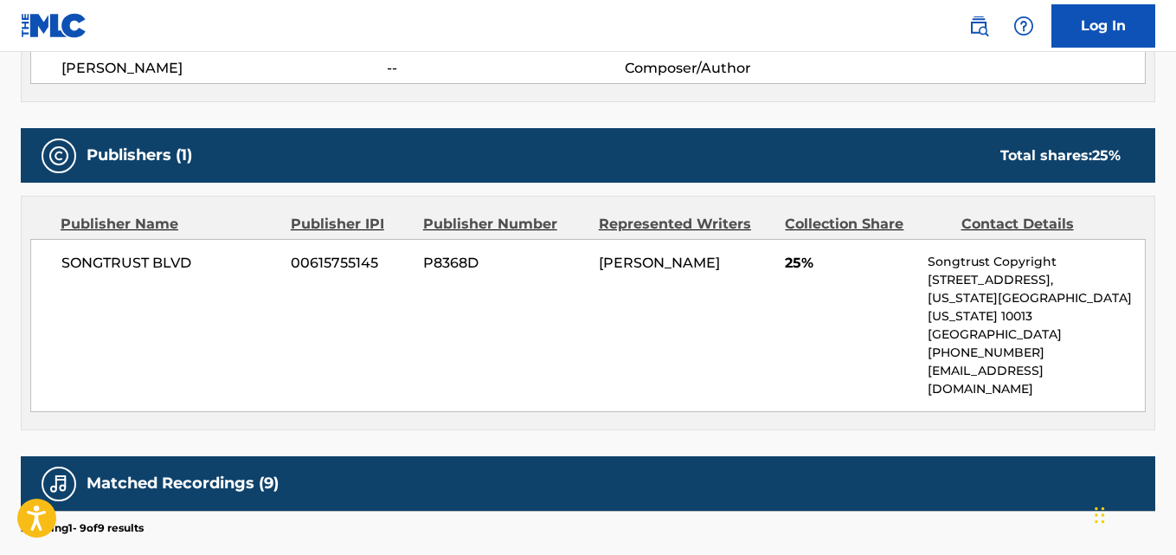
scroll to position [741, 0]
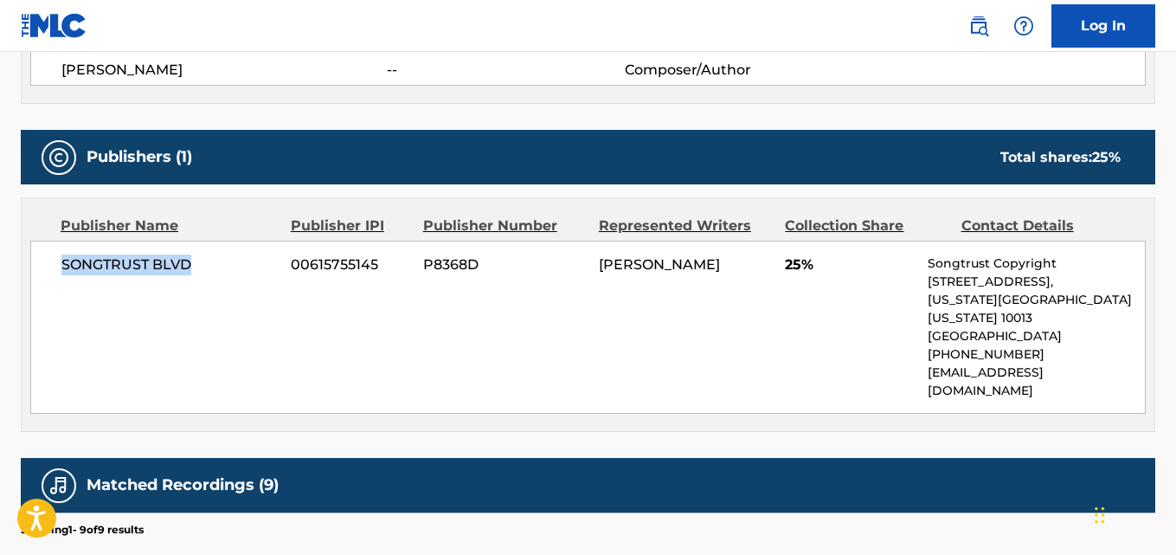
drag, startPoint x: 206, startPoint y: 261, endPoint x: 4, endPoint y: 288, distance: 203.4
click at [4, 288] on div "< Back to public search results Copy work link FOLLOW BACK Work Detail Member W…" at bounding box center [588, 162] width 1176 height 1616
copy span "SONGTRUST BLVD"
click at [327, 251] on div "SONGTRUST BLVD 00615755145 P8368D CHIBUZOR FRANKLYN AMAJUOYI 25% Songtrust Copy…" at bounding box center [587, 327] width 1115 height 173
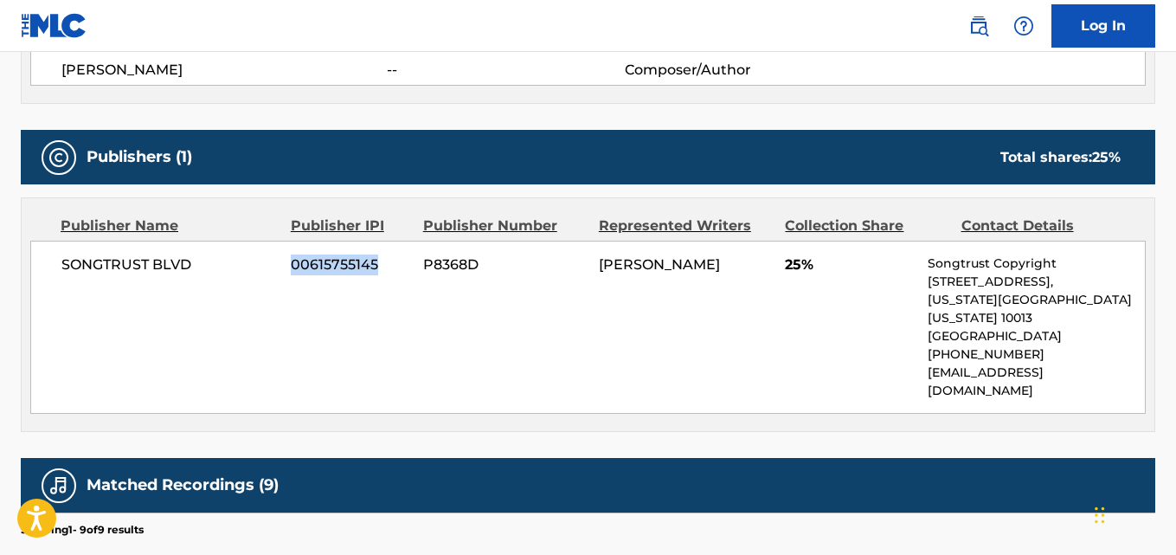
copy span "00615755145"
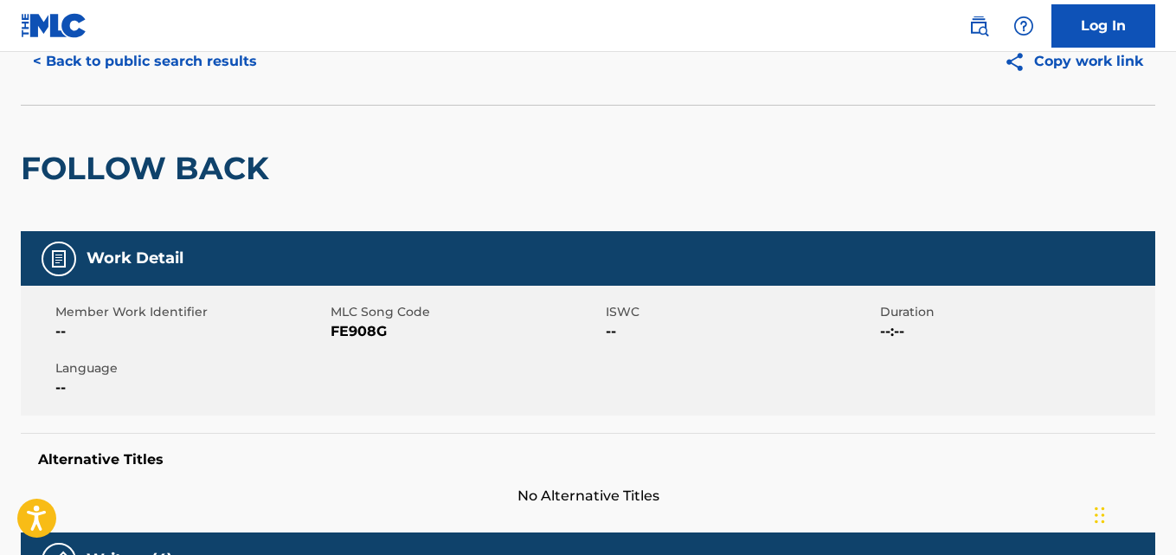
scroll to position [0, 0]
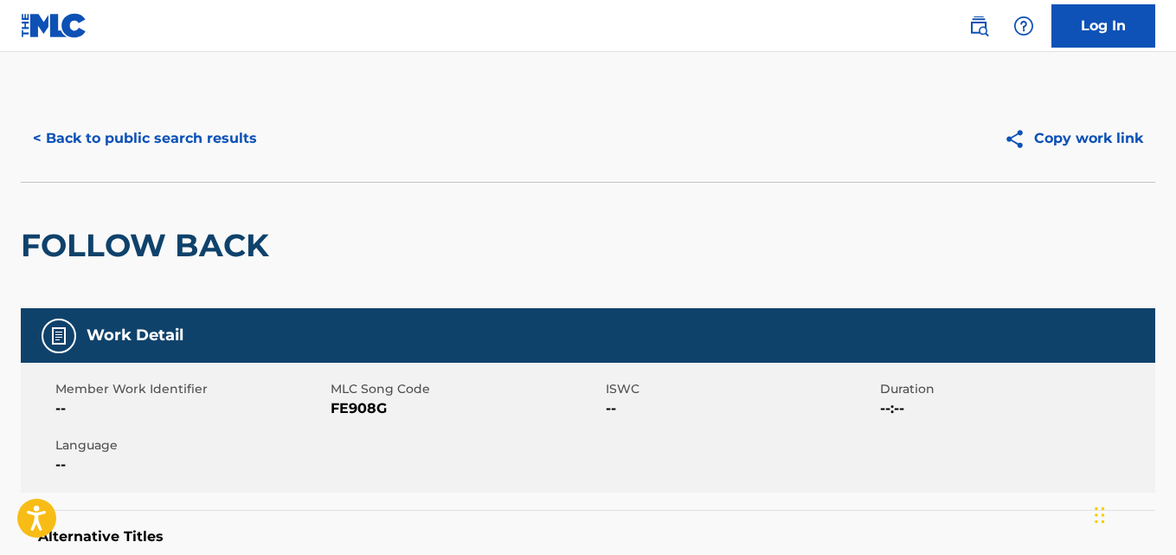
click at [188, 141] on button "< Back to public search results" at bounding box center [145, 138] width 248 height 43
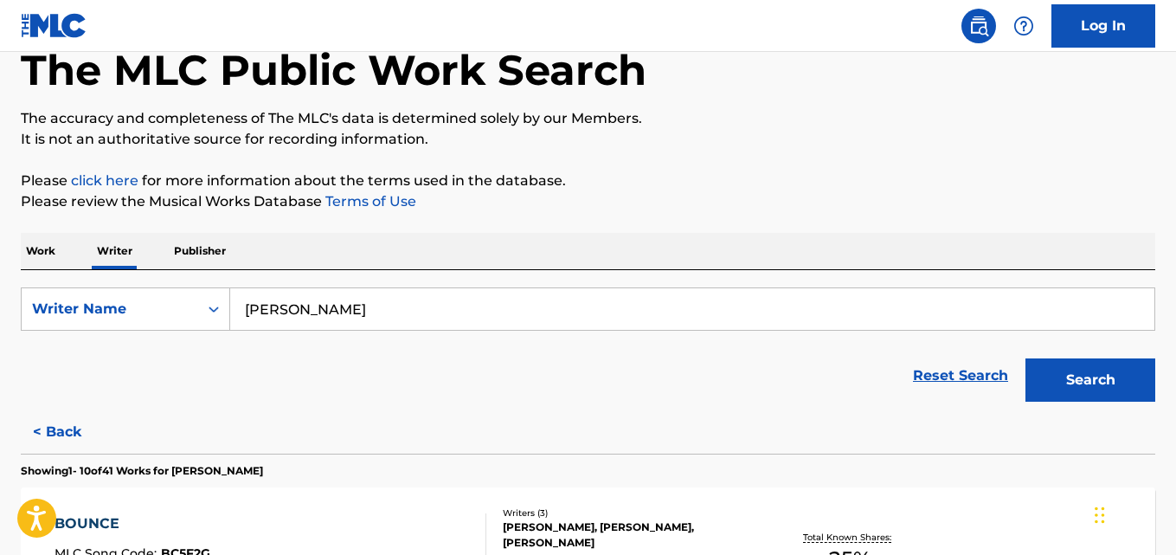
click at [363, 304] on input "Chibuzor Franklyn Amajuoyi" at bounding box center [692, 309] width 924 height 42
paste input "Tu Z"
type input "Tu Zi"
click at [1025, 358] on button "Search" at bounding box center [1090, 379] width 130 height 43
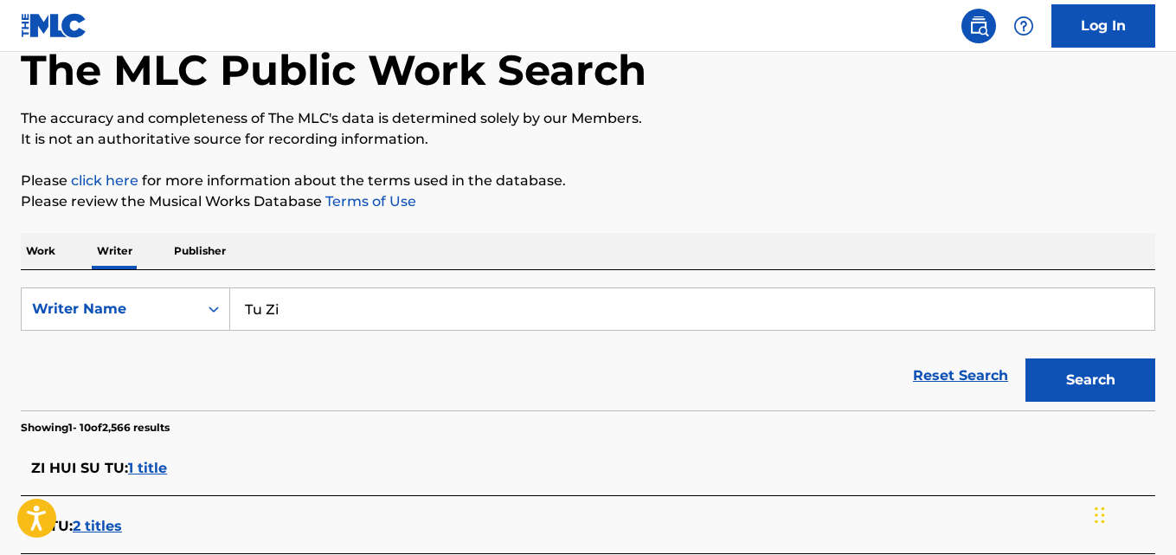
click at [357, 311] on input "Tu Zi" at bounding box center [692, 309] width 924 height 42
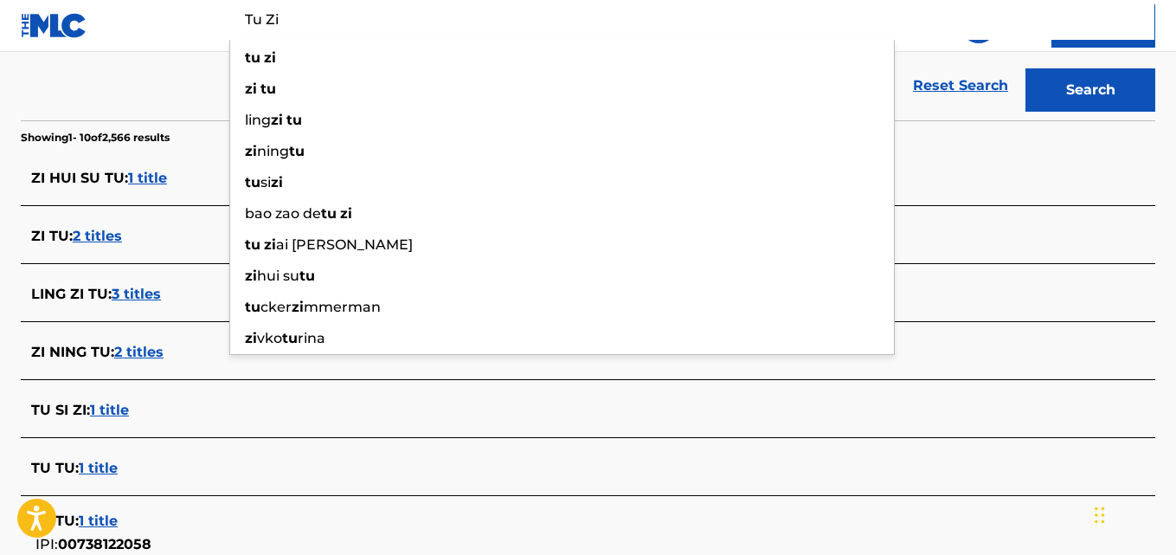
click at [145, 79] on div "Reset Search Search" at bounding box center [588, 85] width 1134 height 69
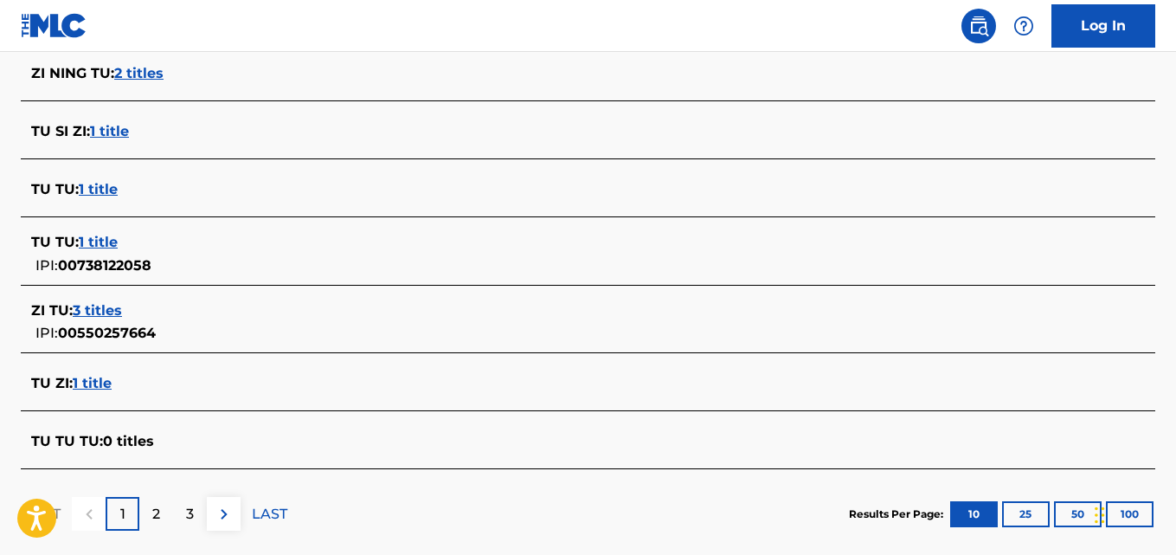
scroll to position [663, 0]
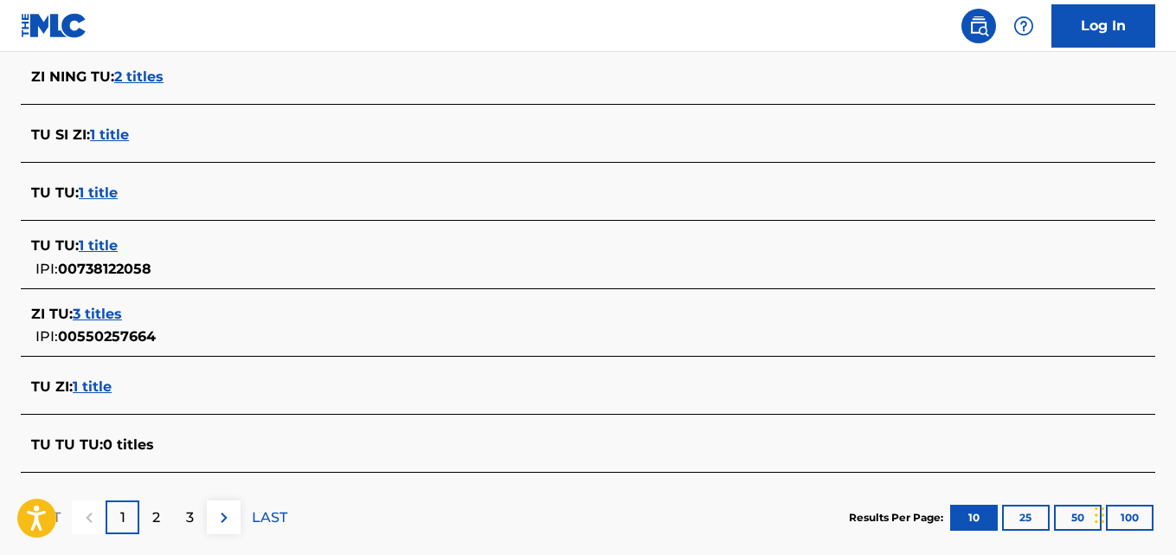
click at [118, 419] on section "ZI HUI SU TU : 1 title ZI TU : 2 titles LING ZI TU : 3 titles ZI NING TU : 2 ti…" at bounding box center [588, 171] width 1134 height 602
click at [136, 388] on div "TU ZI : 1 title" at bounding box center [565, 386] width 1069 height 21
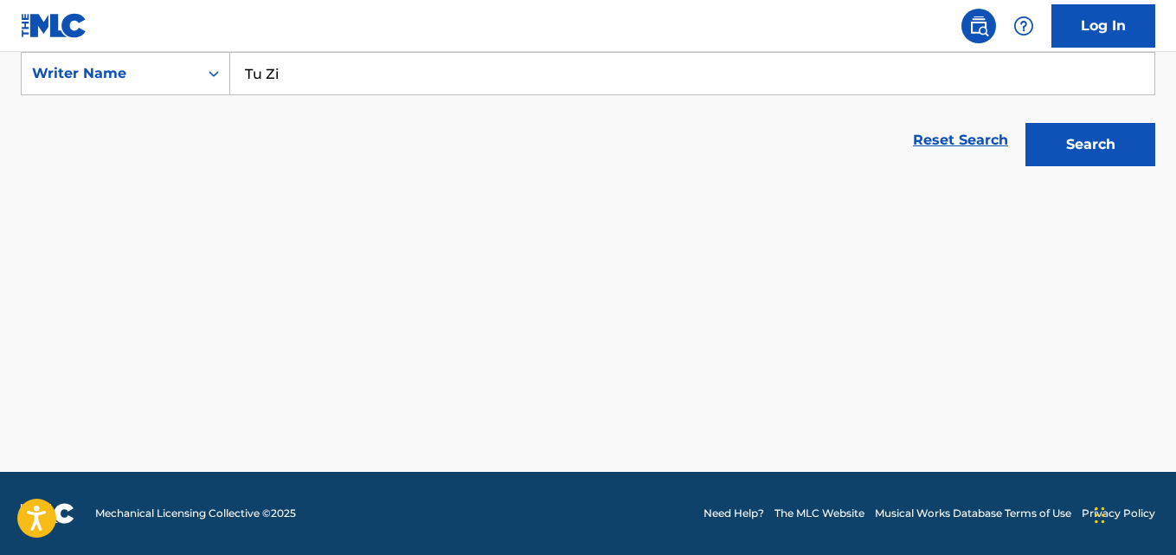
scroll to position [333, 0]
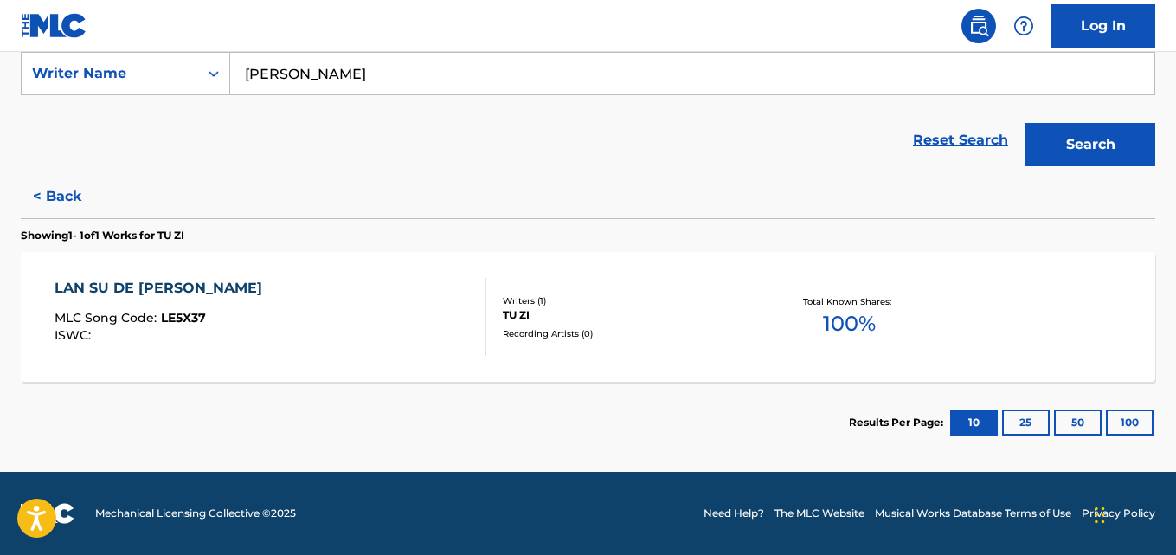
click at [1025, 123] on button "Search" at bounding box center [1090, 144] width 130 height 43
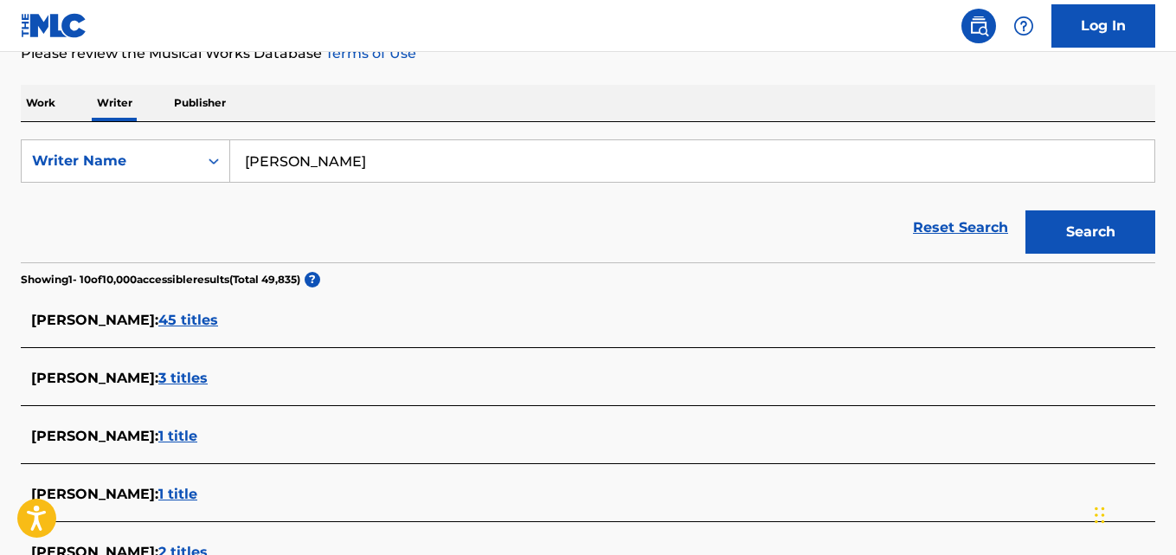
scroll to position [232, 0]
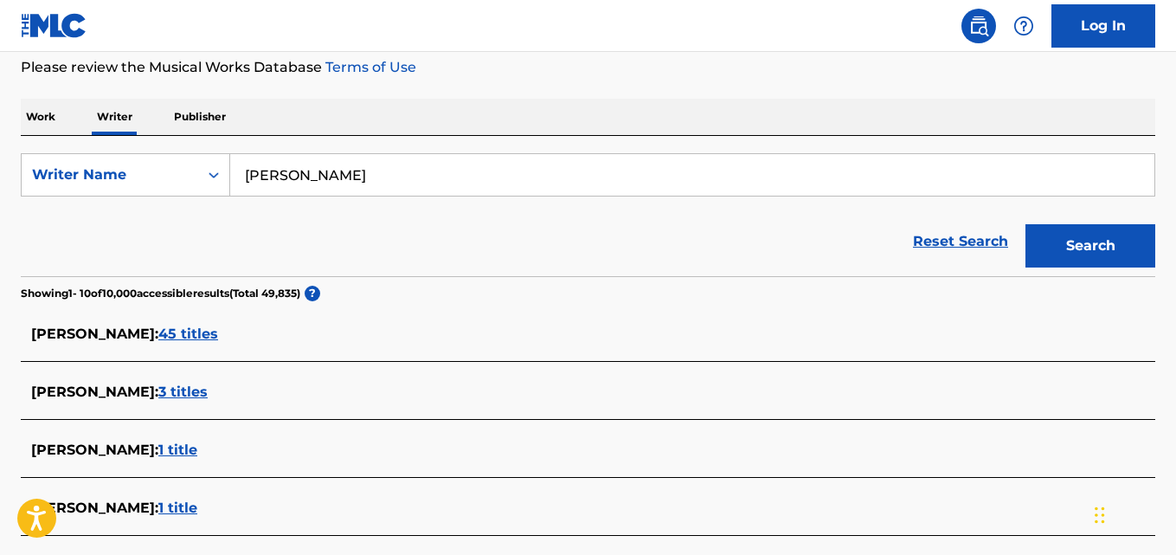
click at [511, 179] on input "[PERSON_NAME]" at bounding box center [692, 175] width 924 height 42
paste input "[PERSON_NAME]"
type input "[PERSON_NAME]"
click at [1025, 224] on button "Search" at bounding box center [1090, 245] width 130 height 43
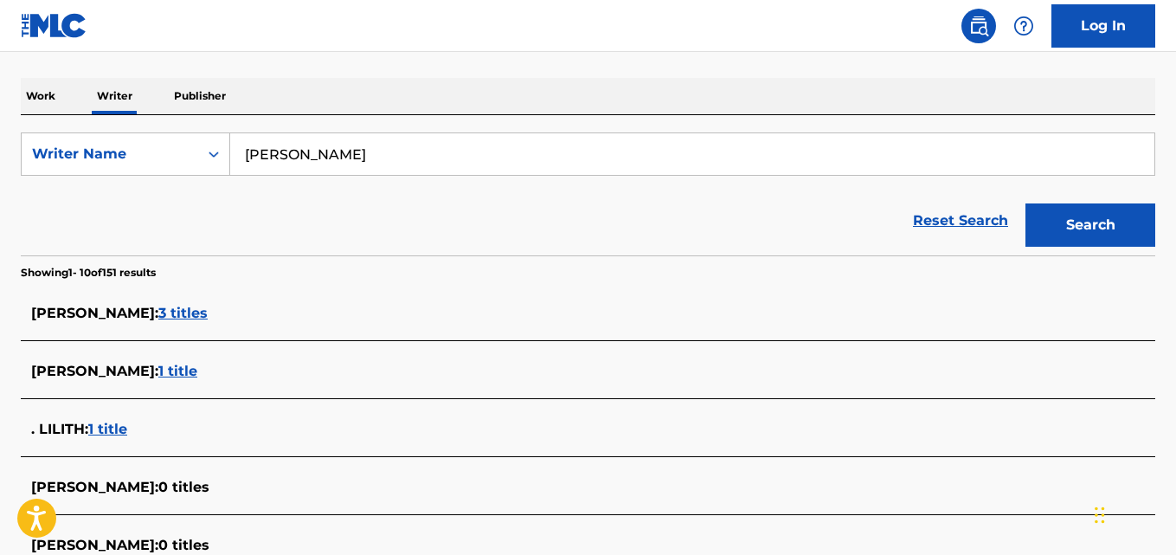
scroll to position [233, 0]
